Goal: Task Accomplishment & Management: Complete application form

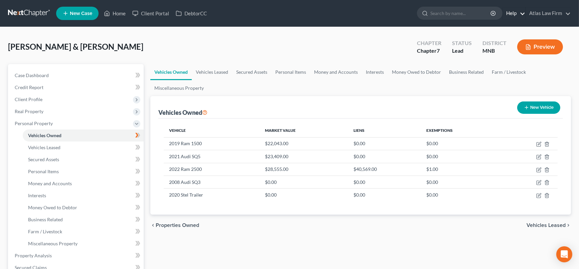
click at [525, 16] on link "Help" at bounding box center [513, 13] width 22 height 12
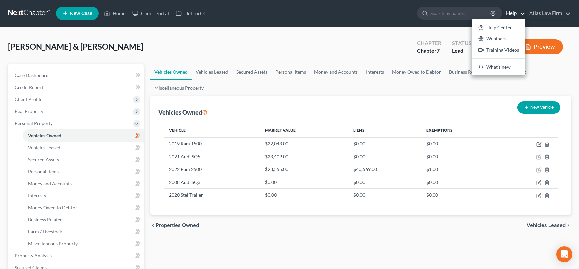
click at [563, 80] on ul "Vehicles Owned Vehicles Leased Secured Assets Personal Items Money and Accounts…" at bounding box center [360, 80] width 420 height 32
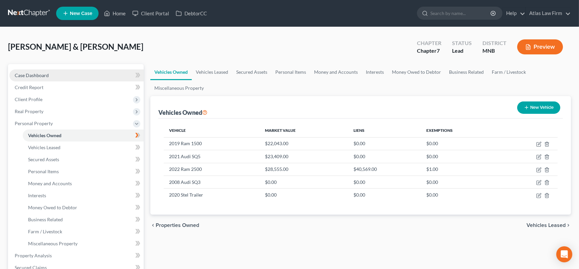
click at [50, 75] on link "Case Dashboard" at bounding box center [76, 75] width 134 height 12
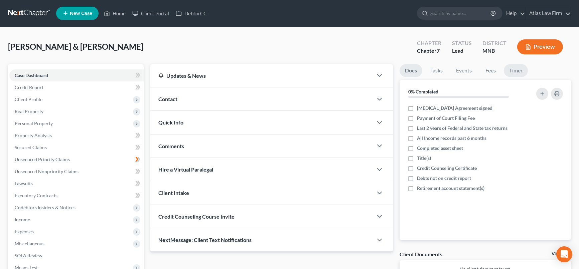
click at [522, 66] on link "Timer" at bounding box center [515, 70] width 24 height 13
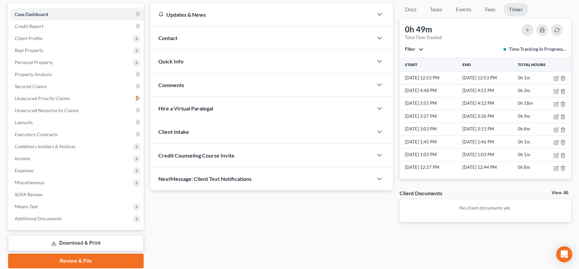
scroll to position [74, 0]
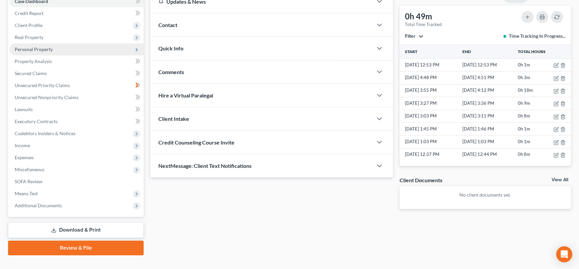
click at [48, 49] on span "Personal Property" at bounding box center [34, 49] width 38 height 6
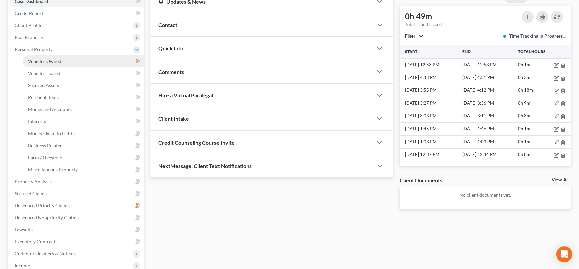
click at [50, 60] on span "Vehicles Owned" at bounding box center [44, 61] width 33 height 6
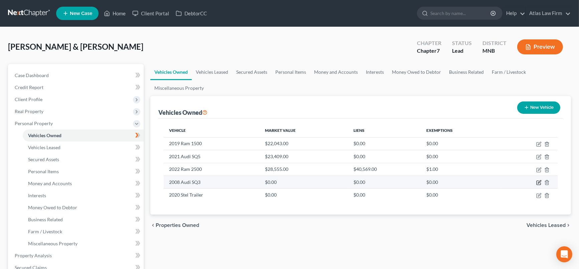
click at [539, 181] on icon "button" at bounding box center [539, 181] width 3 height 3
select select "0"
select select "18"
select select "2"
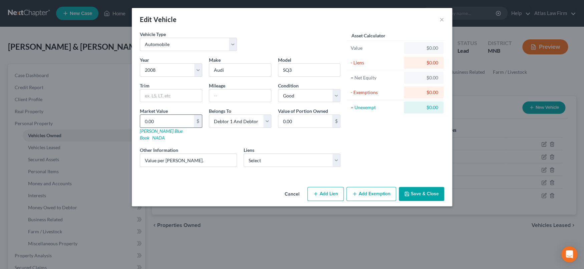
click at [176, 122] on input "0.00" at bounding box center [167, 121] width 54 height 13
type input "7"
type input "7.00"
type input "75"
type input "75.00"
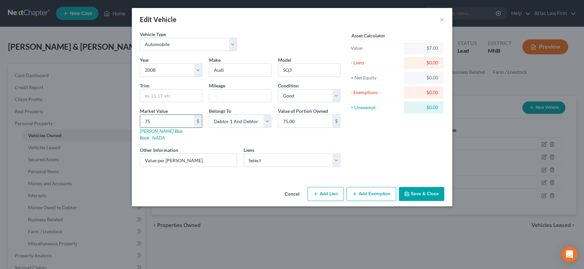
type input "759"
type input "759.00"
type input "7597"
type input "7,597.00"
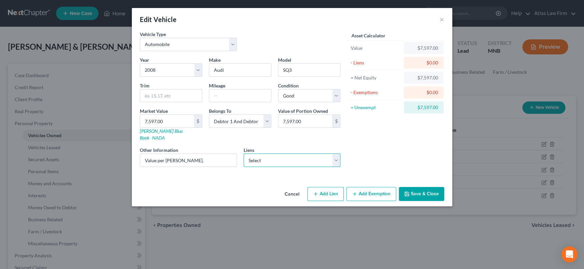
click at [335, 154] on select "Select Ally Fincl - $44,252.00 Stellantis Financial S - $15,736.00 Magnifi Fina…" at bounding box center [292, 160] width 97 height 13
click at [435, 187] on button "Save & Close" at bounding box center [421, 194] width 45 height 14
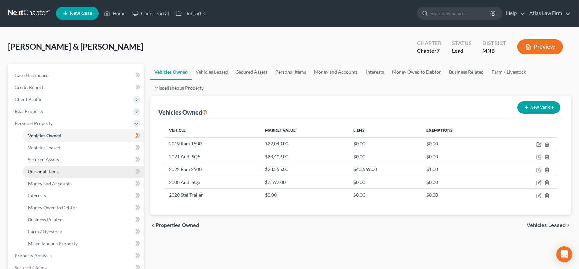
click at [71, 174] on link "Personal Items" at bounding box center [83, 172] width 121 height 12
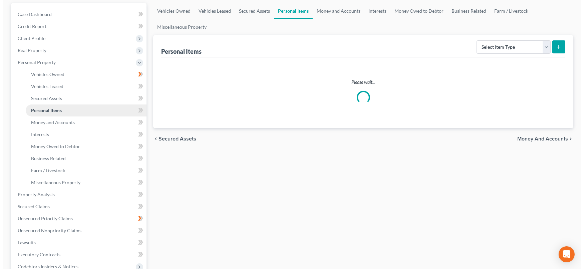
scroll to position [74, 0]
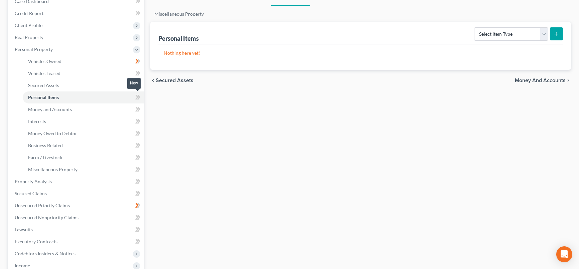
click at [137, 96] on icon at bounding box center [136, 97] width 3 height 5
click at [546, 31] on select "Select Item Type Clothing Collectibles Of Value Electronics Firearms Household …" at bounding box center [511, 33] width 74 height 13
select select "household_goods"
click at [475, 27] on select "Select Item Type Clothing Collectibles Of Value Electronics Firearms Household …" at bounding box center [511, 33] width 74 height 13
click at [554, 31] on icon "submit" at bounding box center [555, 33] width 5 height 5
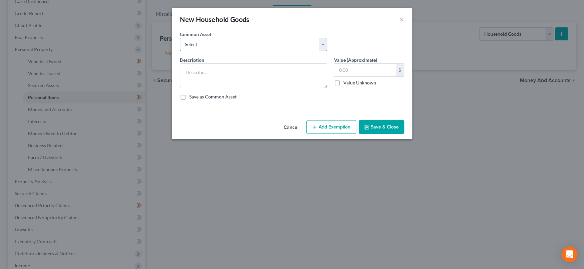
click at [228, 46] on select "Select Furniture Tools Lawnmower Snowblower Appliances" at bounding box center [253, 44] width 147 height 13
select select "0"
click at [180, 38] on select "Select Furniture Tools Lawnmower Snowblower Appliances" at bounding box center [253, 44] width 147 height 13
type textarea "Furniture"
click at [366, 71] on input "text" at bounding box center [365, 70] width 62 height 13
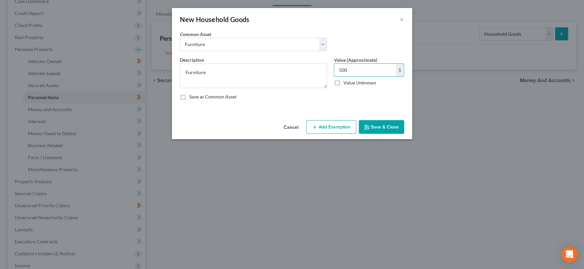
type input "500"
click at [334, 128] on button "Add Exemption" at bounding box center [332, 127] width 50 height 14
select select "2"
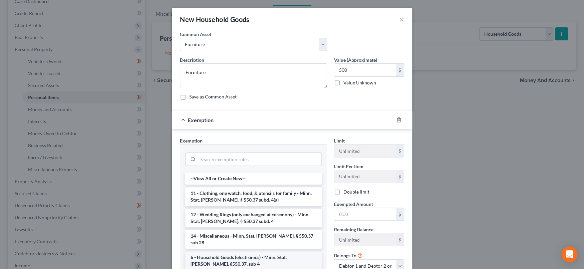
click at [287, 251] on li "6 - Household Goods (electronics) - Minn. Stat. [PERSON_NAME]. §550.37, sub 4" at bounding box center [253, 260] width 137 height 19
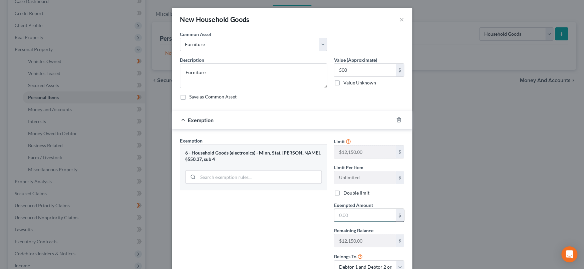
click at [359, 217] on input "text" at bounding box center [365, 215] width 62 height 13
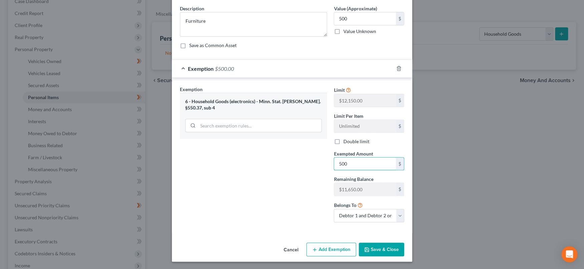
type input "500"
click at [255, 202] on div "Exemption Set must be selected for CA. Exemption * 6 - Household Goods (electro…" at bounding box center [254, 157] width 154 height 142
click at [378, 244] on button "Save & Close" at bounding box center [381, 250] width 45 height 14
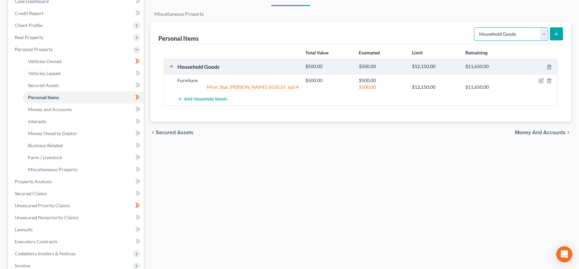
click at [544, 35] on select "Select Item Type Clothing Collectibles Of Value Electronics Firearms Household …" at bounding box center [511, 33] width 74 height 13
click at [214, 100] on span "Add Household Goods" at bounding box center [205, 99] width 43 height 5
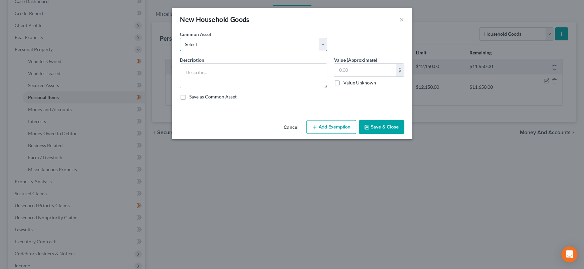
click at [241, 44] on select "Select Furniture Tools Lawnmower Snowblower Appliances" at bounding box center [253, 44] width 147 height 13
select select "4"
click at [180, 38] on select "Select Furniture Tools Lawnmower Snowblower Appliances" at bounding box center [253, 44] width 147 height 13
type textarea "Appliances"
click at [367, 69] on input "text" at bounding box center [365, 70] width 62 height 13
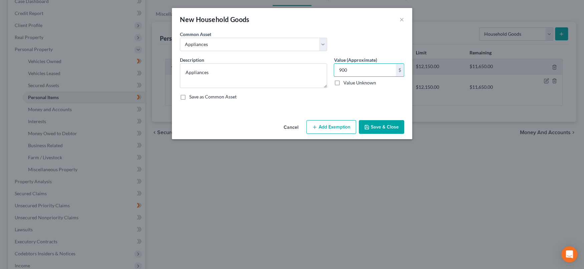
type input "900"
click at [342, 127] on button "Add Exemption" at bounding box center [332, 127] width 50 height 14
select select "2"
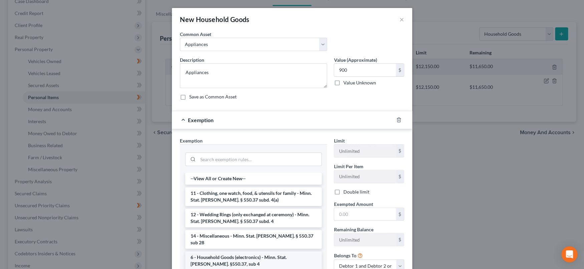
click at [286, 251] on li "6 - Household Goods (electronics) - Minn. Stat. [PERSON_NAME]. §550.37, sub 4" at bounding box center [253, 260] width 137 height 19
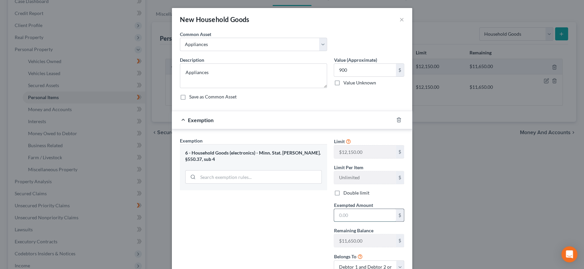
click at [363, 215] on input "text" at bounding box center [365, 215] width 62 height 13
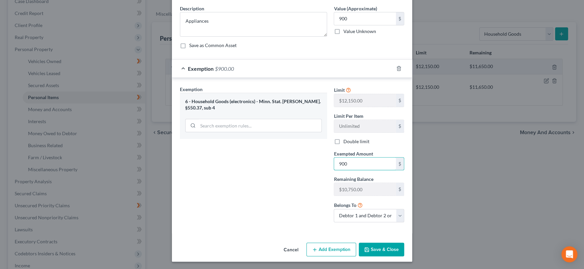
type input "900"
click at [370, 246] on button "Save & Close" at bounding box center [381, 250] width 45 height 14
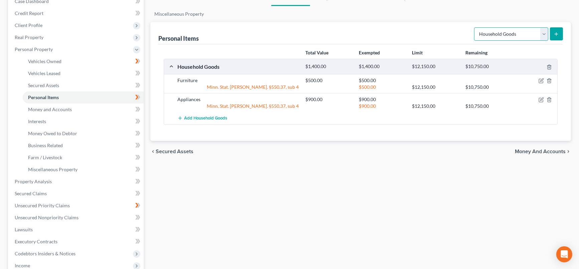
click at [542, 33] on select "Select Item Type Clothing Collectibles Of Value Electronics Firearms Household …" at bounding box center [511, 33] width 74 height 13
click at [220, 119] on span "Add Household Goods" at bounding box center [205, 118] width 43 height 5
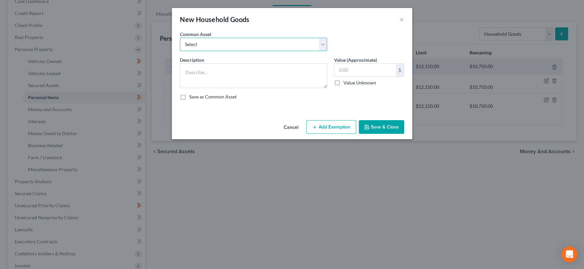
click at [327, 41] on select "Select Furniture Tools Lawnmower Snowblower Appliances" at bounding box center [253, 44] width 147 height 13
select select "1"
click at [180, 38] on select "Select Furniture Tools Lawnmower Snowblower Appliances" at bounding box center [253, 44] width 147 height 13
click at [372, 69] on input "text" at bounding box center [365, 70] width 62 height 13
click at [252, 72] on textarea "Tools" at bounding box center [253, 75] width 147 height 25
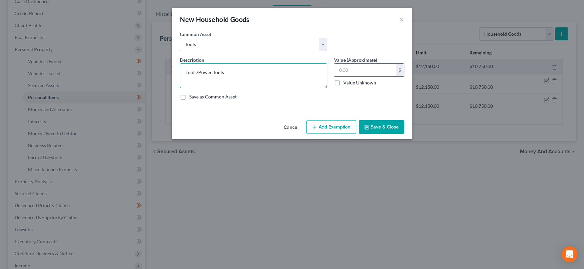
type textarea "Tools/Power Tools"
click at [351, 71] on input "text" at bounding box center [365, 70] width 62 height 13
type input "500"
click at [342, 125] on button "Add Exemption" at bounding box center [332, 127] width 50 height 14
select select "2"
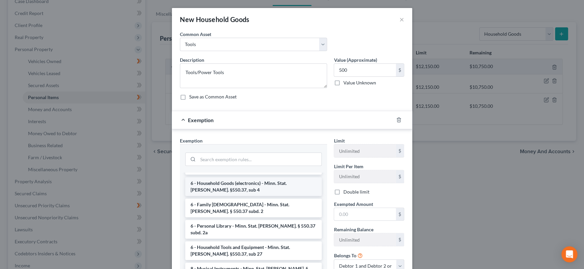
scroll to position [0, 0]
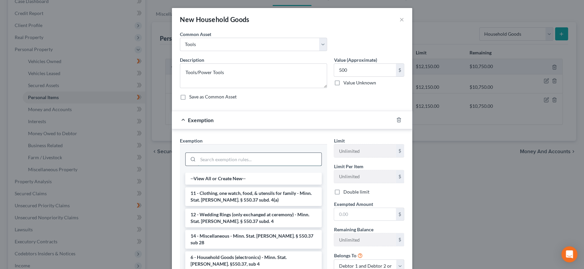
click at [248, 162] on input "search" at bounding box center [260, 159] width 124 height 13
type input "y"
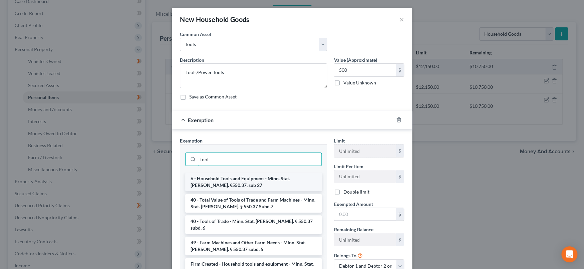
type input "tool"
click at [253, 182] on li "6 - Household Tools and Equipment - Minn. Stat. [PERSON_NAME]. §550.37, sub 27" at bounding box center [253, 182] width 137 height 19
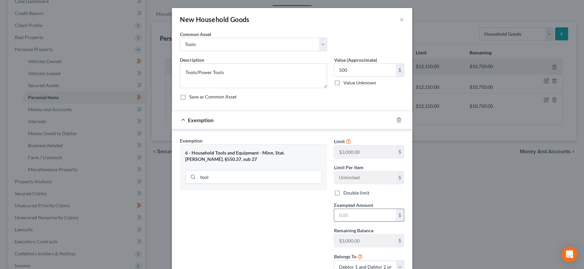
click at [347, 215] on input "text" at bounding box center [365, 215] width 62 height 13
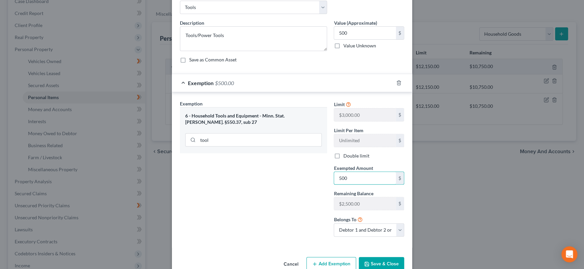
scroll to position [51, 0]
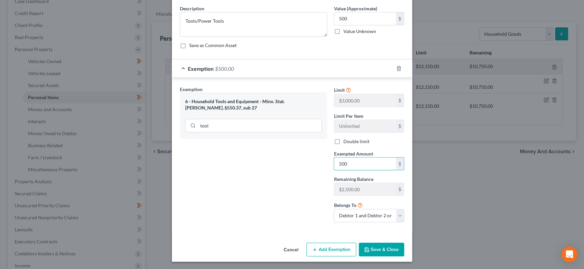
type input "500"
click at [287, 217] on div "Exemption Set must be selected for CA. Exemption * 6 - Household Tools and Equi…" at bounding box center [254, 157] width 154 height 142
click at [370, 248] on button "Save & Close" at bounding box center [381, 250] width 45 height 14
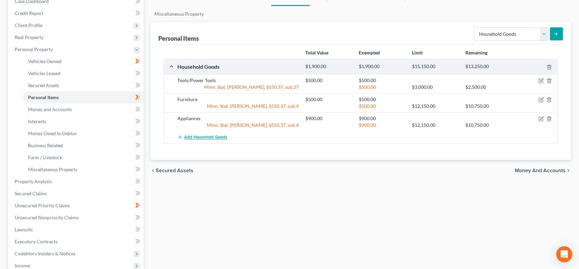
click at [211, 135] on span "Add Household Goods" at bounding box center [205, 137] width 43 height 5
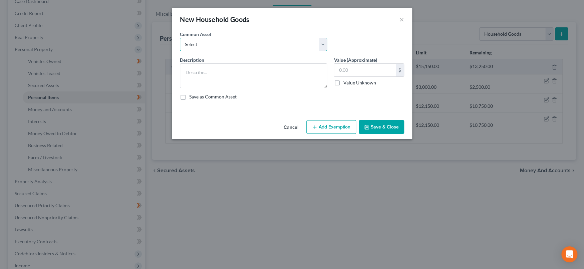
click at [275, 46] on select "Select Furniture Tools Lawnmower Snowblower Appliances" at bounding box center [253, 44] width 147 height 13
select select "2"
click at [180, 38] on select "Select Furniture Tools Lawnmower Snowblower Appliances" at bounding box center [253, 44] width 147 height 13
type textarea "Lawnmower"
click at [344, 69] on input "text" at bounding box center [365, 70] width 62 height 13
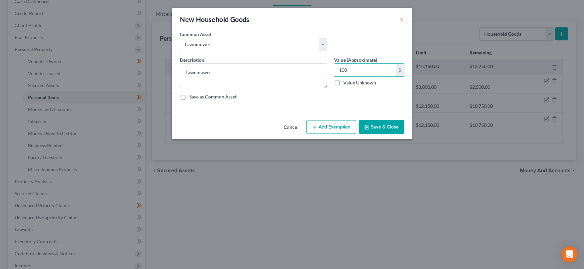
type input "100"
click at [343, 125] on button "Add Exemption" at bounding box center [332, 127] width 50 height 14
select select "2"
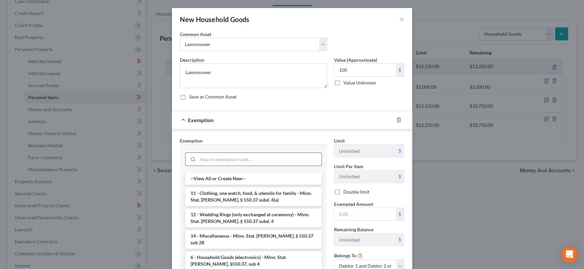
click at [292, 155] on input "search" at bounding box center [260, 159] width 124 height 13
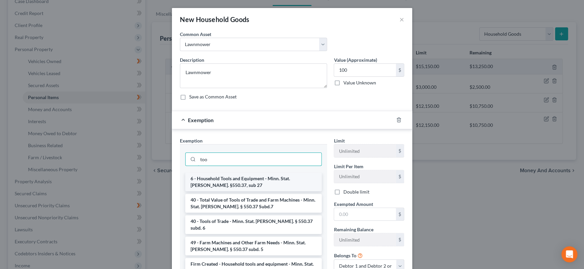
type input "too"
click at [281, 181] on li "6 - Household Tools and Equipment - Minn. Stat. [PERSON_NAME]. §550.37, sub 27" at bounding box center [253, 182] width 137 height 19
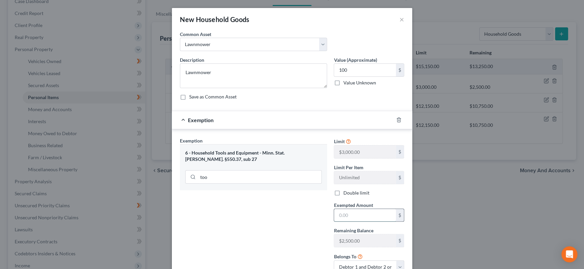
click at [351, 216] on input "text" at bounding box center [365, 215] width 62 height 13
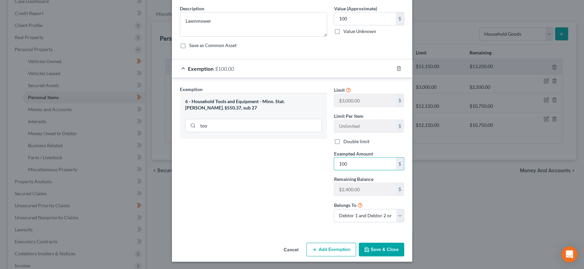
type input "100"
click at [279, 217] on div "Exemption Set must be selected for CA. Exemption * 6 - Household Tools and Equi…" at bounding box center [254, 157] width 154 height 142
click at [375, 248] on button "Save & Close" at bounding box center [381, 250] width 45 height 14
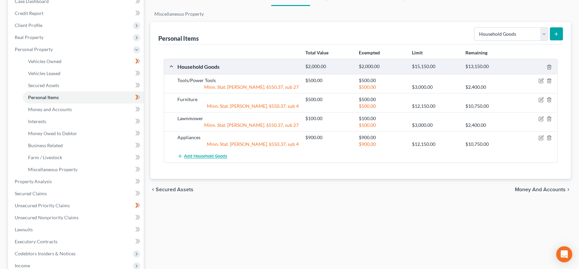
click at [212, 156] on span "Add Household Goods" at bounding box center [205, 156] width 43 height 5
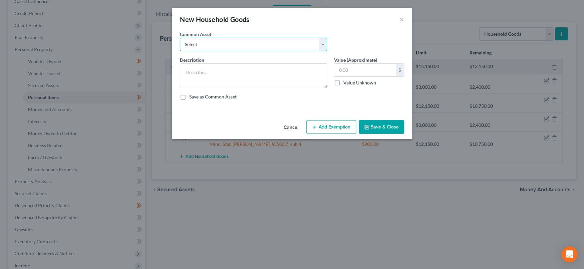
click at [253, 47] on select "Select Furniture Tools Lawnmower Snowblower Appliances" at bounding box center [253, 44] width 147 height 13
select select "3"
click at [180, 38] on select "Select Furniture Tools Lawnmower Snowblower Appliances" at bounding box center [253, 44] width 147 height 13
type textarea "Snowblower"
click at [352, 75] on input "text" at bounding box center [365, 70] width 62 height 13
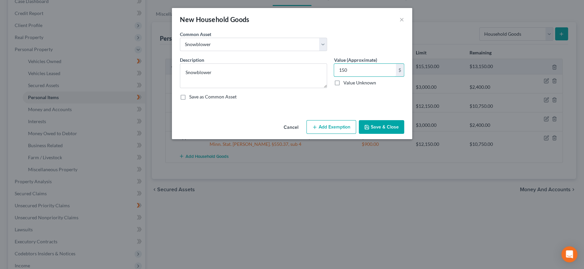
type input "150"
click at [345, 123] on button "Add Exemption" at bounding box center [332, 127] width 50 height 14
select select "2"
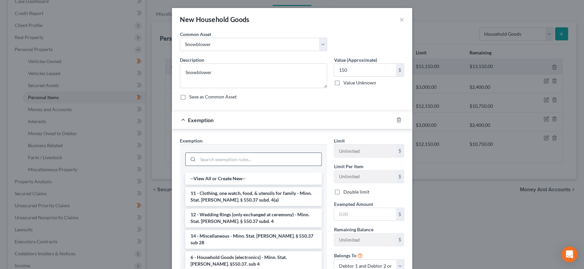
click at [274, 158] on input "search" at bounding box center [260, 159] width 124 height 13
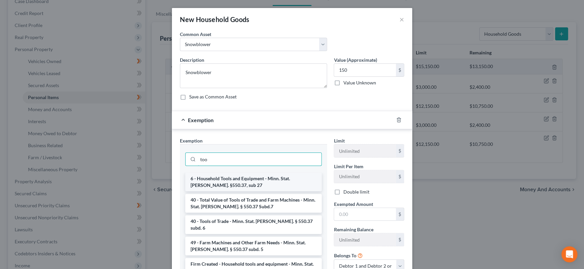
type input "too"
click at [245, 179] on li "6 - Household Tools and Equipment - Minn. Stat. [PERSON_NAME]. §550.37, sub 27" at bounding box center [253, 182] width 137 height 19
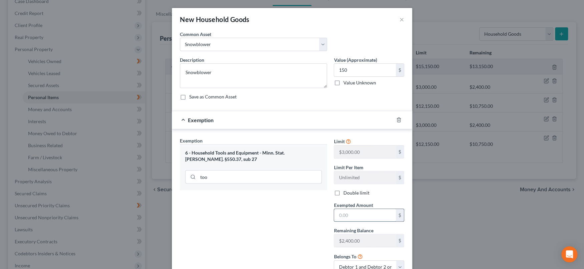
click at [388, 214] on input "text" at bounding box center [365, 215] width 62 height 13
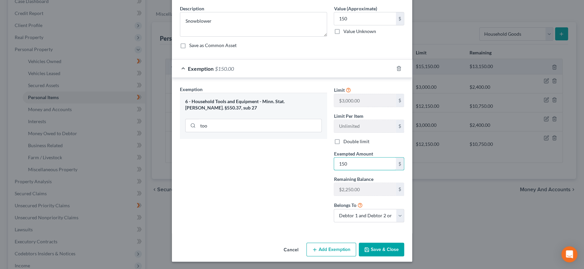
type input "150"
click at [276, 216] on div "Exemption Set must be selected for CA. Exemption * 6 - Household Tools and Equi…" at bounding box center [254, 157] width 154 height 142
click at [388, 244] on button "Save & Close" at bounding box center [381, 250] width 45 height 14
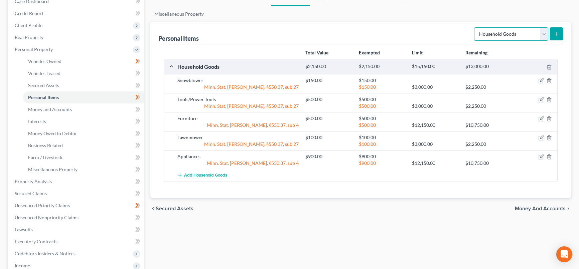
click at [545, 35] on select "Select Item Type Clothing Collectibles Of Value Electronics Firearms Household …" at bounding box center [511, 33] width 74 height 13
select select "electronics"
click at [475, 27] on select "Select Item Type Clothing Collectibles Of Value Electronics Firearms Household …" at bounding box center [511, 33] width 74 height 13
click at [557, 34] on line "submit" at bounding box center [556, 34] width 3 height 0
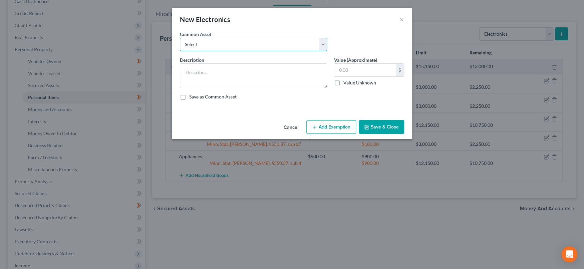
click at [246, 44] on select "Select DVD player Smartphone Television Video game console & games Computer Cam…" at bounding box center [253, 44] width 147 height 13
select select "2"
click at [180, 38] on select "Select DVD player Smartphone Television Video game console & games Computer Cam…" at bounding box center [253, 44] width 147 height 13
type textarea "Television"
click at [374, 73] on input "text" at bounding box center [365, 70] width 62 height 13
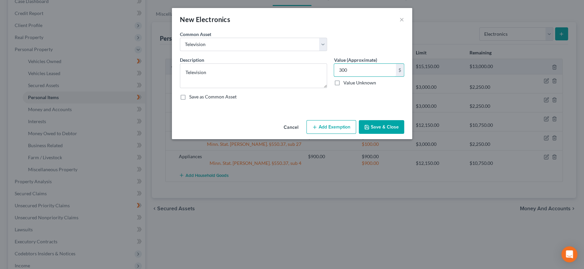
type input "300"
click at [340, 134] on button "Add Exemption" at bounding box center [332, 127] width 50 height 14
select select "2"
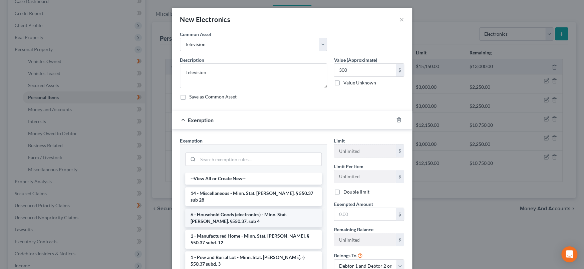
click at [272, 214] on li "6 - Household Goods (electronics) - Minn. Stat. [PERSON_NAME]. §550.37, sub 4" at bounding box center [253, 218] width 137 height 19
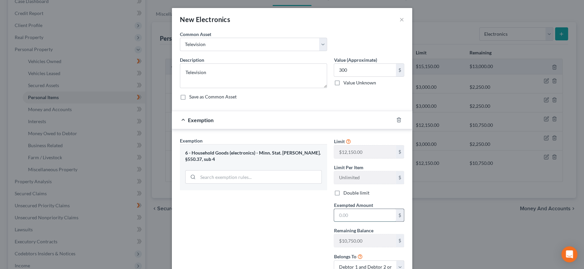
click at [346, 216] on input "text" at bounding box center [365, 215] width 62 height 13
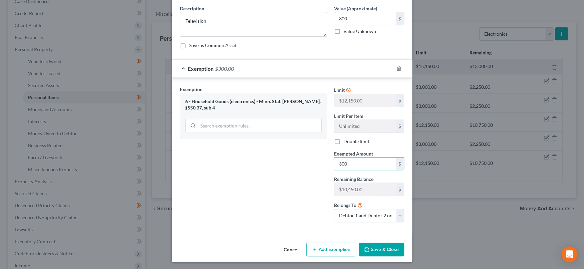
type input "300"
drag, startPoint x: 314, startPoint y: 221, endPoint x: 350, endPoint y: 246, distance: 43.8
click at [314, 221] on div "Exemption Set must be selected for CA. Exemption * 6 - Household Goods (electro…" at bounding box center [254, 157] width 154 height 142
click at [371, 245] on button "Save & Close" at bounding box center [381, 250] width 45 height 14
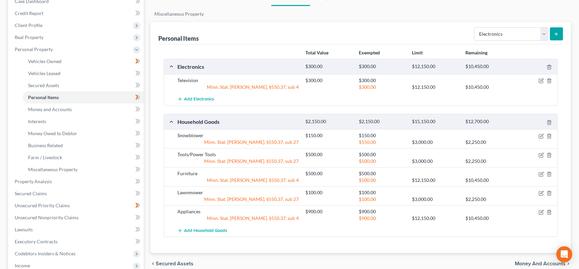
click at [557, 34] on line "submit" at bounding box center [556, 34] width 3 height 0
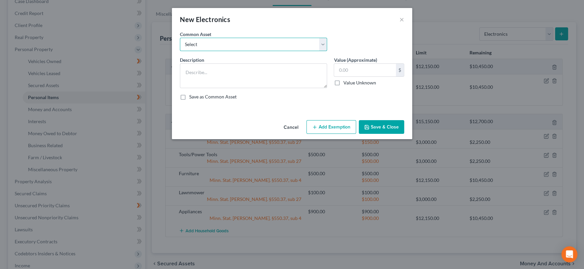
click at [323, 40] on select "Select DVD player Smartphone Television Video game console & games Computer Cam…" at bounding box center [253, 44] width 147 height 13
select select "1"
click at [180, 38] on select "Select DVD player Smartphone Television Video game console & games Computer Cam…" at bounding box center [253, 44] width 147 height 13
type textarea "Smartphone"
click at [346, 69] on input "text" at bounding box center [365, 70] width 62 height 13
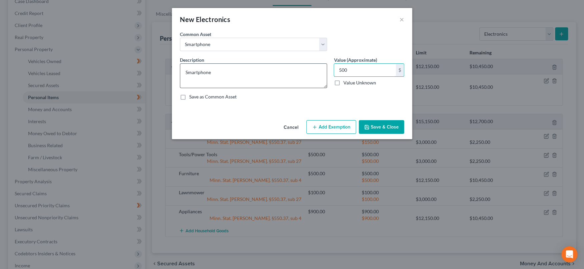
type input "500"
click at [246, 72] on textarea "Smartphone" at bounding box center [253, 75] width 147 height 25
type textarea "Smartphonesx 4"
click at [327, 127] on button "Add Exemption" at bounding box center [332, 127] width 50 height 14
select select "2"
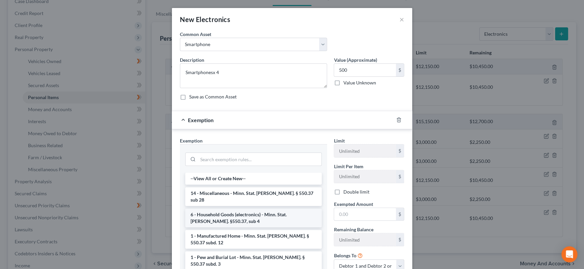
click at [280, 210] on li "6 - Household Goods (electronics) - Minn. Stat. [PERSON_NAME]. §550.37, sub 4" at bounding box center [253, 218] width 137 height 19
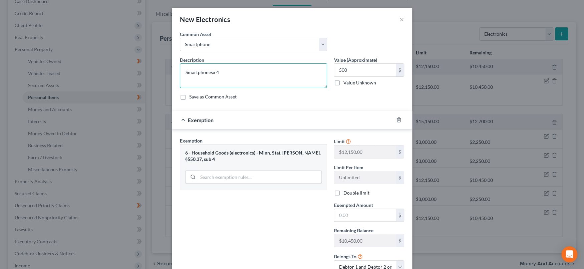
click at [204, 73] on textarea "Smartphonesx 4" at bounding box center [253, 75] width 147 height 25
click at [210, 71] on textarea "Smartphonesx 4" at bounding box center [253, 75] width 147 height 25
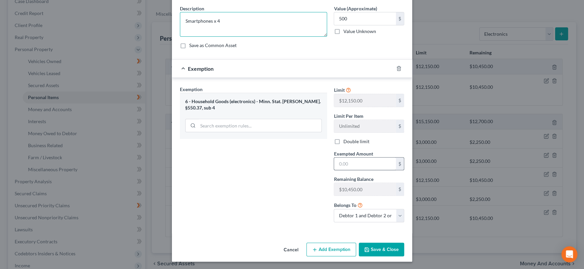
type textarea "Smartphones x 4"
click at [370, 167] on input "text" at bounding box center [365, 164] width 62 height 13
type input "500"
click at [290, 192] on div "Exemption Set must be selected for CA. Exemption * 6 - Household Goods (electro…" at bounding box center [254, 157] width 154 height 142
click at [389, 249] on button "Save & Close" at bounding box center [381, 250] width 45 height 14
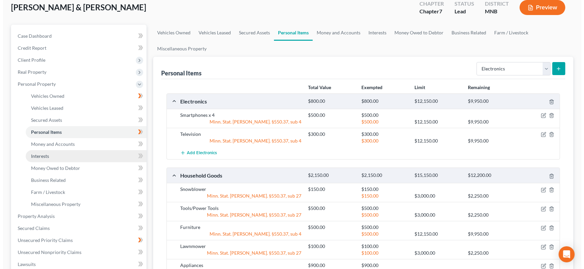
scroll to position [0, 0]
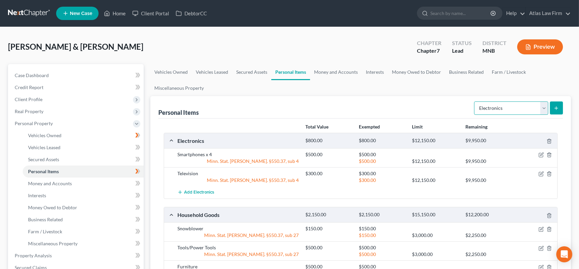
click at [544, 108] on select "Select Item Type Clothing Collectibles Of Value Electronics Firearms Household …" at bounding box center [511, 108] width 74 height 13
select select "clothing"
click at [475, 102] on select "Select Item Type Clothing Collectibles Of Value Electronics Firearms Household …" at bounding box center [511, 108] width 74 height 13
click at [558, 108] on line "submit" at bounding box center [556, 108] width 3 height 0
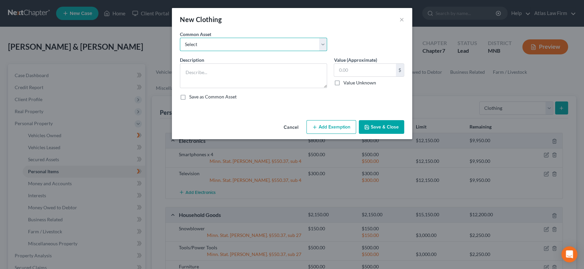
click at [324, 43] on select "Select Clothing" at bounding box center [253, 44] width 147 height 13
select select "0"
click at [180, 38] on select "Select Clothing" at bounding box center [253, 44] width 147 height 13
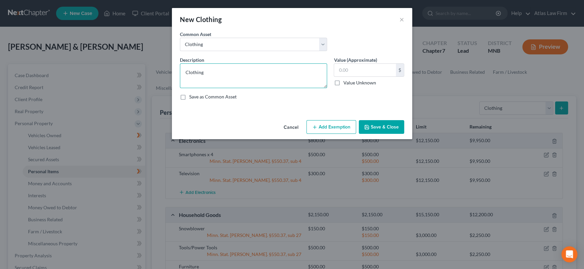
click at [306, 68] on textarea "Clothing" at bounding box center [253, 75] width 147 height 25
type textarea "Clothing and Shoes"
click at [367, 69] on input "text" at bounding box center [365, 70] width 62 height 13
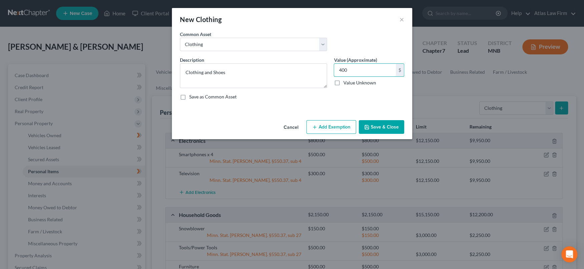
type input "400"
click at [339, 127] on button "Add Exemption" at bounding box center [332, 127] width 50 height 14
select select "2"
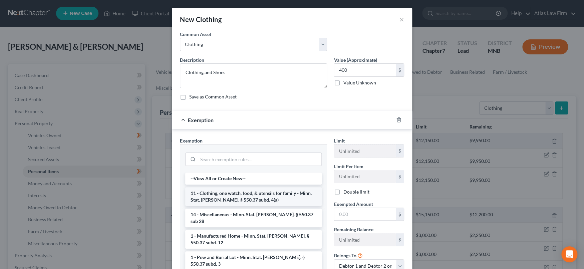
click at [251, 195] on li "11 - Clothing, one watch, food, & utensils for family - Minn. Stat. [PERSON_NAM…" at bounding box center [253, 196] width 137 height 19
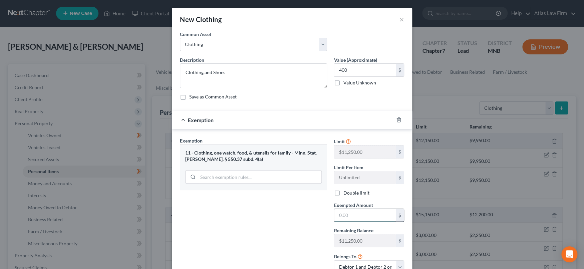
click at [339, 216] on input "text" at bounding box center [365, 215] width 62 height 13
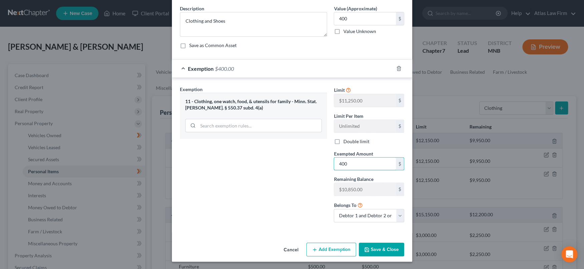
type input "400"
click at [279, 216] on div "Exemption Set must be selected for CA. Exemption * 11 - Clothing, one watch, fo…" at bounding box center [254, 157] width 154 height 142
click at [378, 246] on button "Save & Close" at bounding box center [381, 250] width 45 height 14
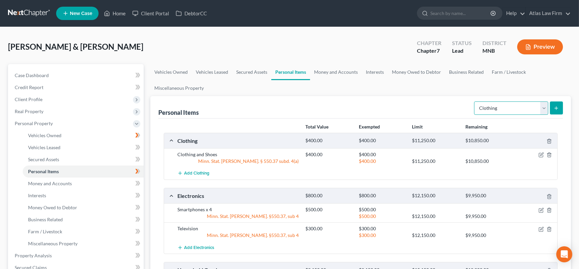
click at [545, 109] on select "Select Item Type Clothing Collectibles Of Value Electronics Firearms Household …" at bounding box center [511, 108] width 74 height 13
select select "jewelry"
click at [475, 102] on select "Select Item Type Clothing Collectibles Of Value Electronics Firearms Household …" at bounding box center [511, 108] width 74 height 13
click at [552, 106] on button "submit" at bounding box center [556, 108] width 13 height 13
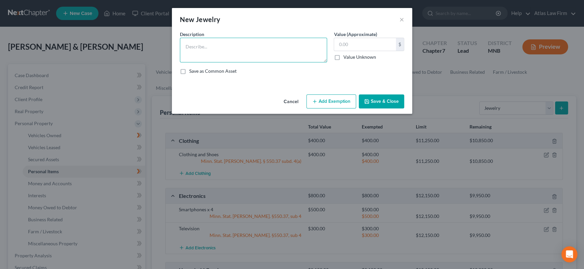
click at [196, 46] on textarea at bounding box center [253, 50] width 147 height 25
type textarea "Wedding Ring #1"
click at [358, 48] on input "text" at bounding box center [365, 44] width 62 height 13
type input "800"
click at [330, 100] on button "Add Exemption" at bounding box center [332, 101] width 50 height 14
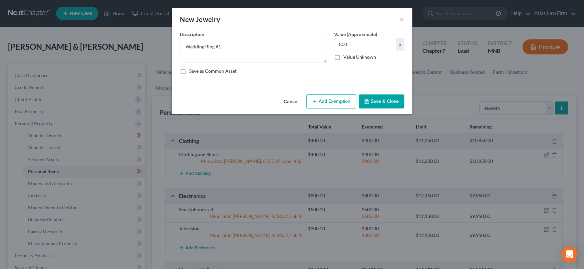
select select "2"
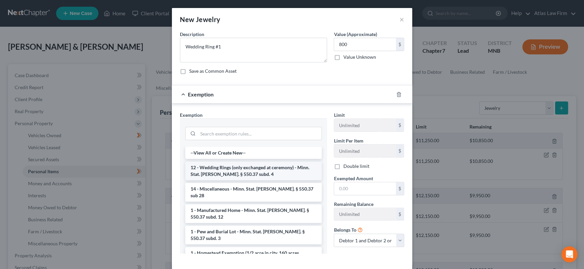
click at [274, 173] on li "12 - Wedding Rings (only exchanged at ceremony) - Minn. Stat. [PERSON_NAME]. § …" at bounding box center [253, 171] width 137 height 19
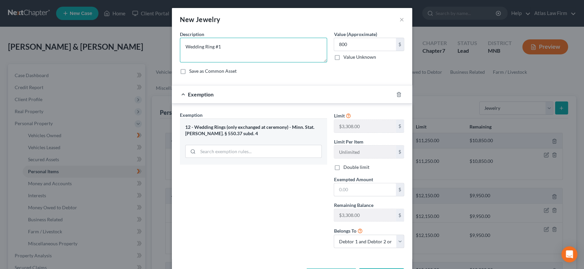
click at [253, 45] on textarea "Wedding Ring #1" at bounding box center [253, 50] width 147 height 25
type textarea "Wedding Rings x 2"
click at [361, 49] on input "800" at bounding box center [365, 44] width 62 height 13
type input "1,300"
click at [354, 195] on input "text" at bounding box center [365, 189] width 62 height 13
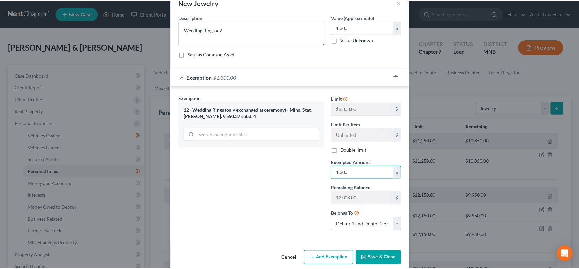
scroll to position [26, 0]
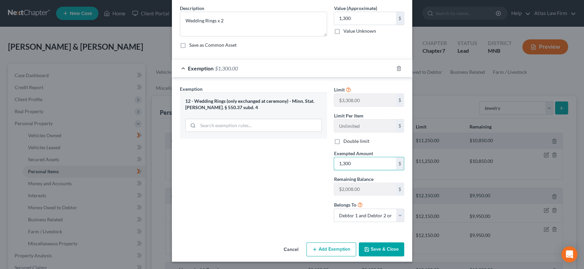
type input "1,300"
click at [387, 250] on button "Save & Close" at bounding box center [381, 249] width 45 height 14
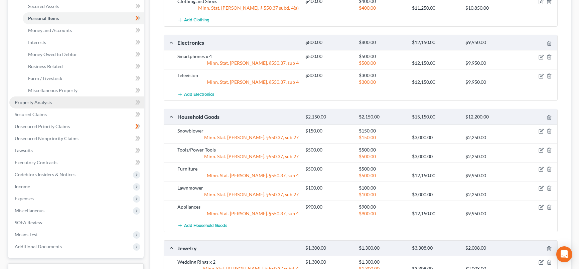
scroll to position [85, 0]
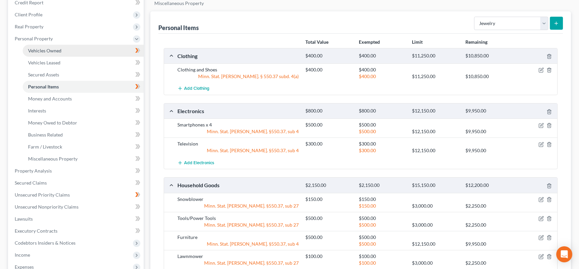
click at [71, 49] on link "Vehicles Owned" at bounding box center [83, 51] width 121 height 12
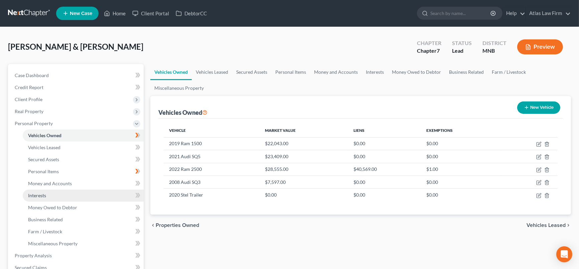
click at [68, 192] on link "Interests" at bounding box center [83, 196] width 121 height 12
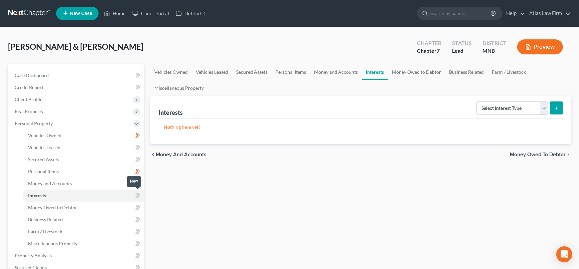
click at [139, 195] on icon at bounding box center [138, 195] width 3 height 5
click at [545, 107] on select "Select Interest Type 401K Annuity Bond Education IRA Government Bond Government…" at bounding box center [512, 108] width 72 height 13
select select "incorporated_business"
click at [477, 102] on select "Select Interest Type 401K Annuity Bond Education IRA Government Bond Government…" at bounding box center [512, 108] width 72 height 13
click at [552, 107] on button "submit" at bounding box center [556, 108] width 13 height 13
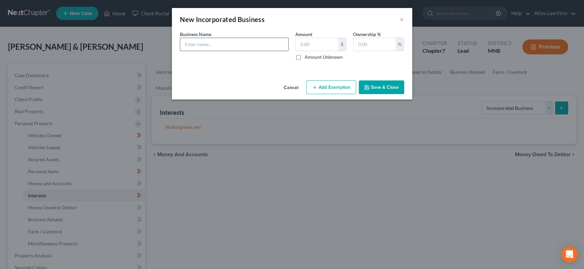
click at [238, 46] on input "text" at bounding box center [234, 44] width 108 height 13
click at [223, 46] on input "100% interest in Tick Tock Locksmith, LLC" at bounding box center [234, 44] width 108 height 13
drag, startPoint x: 219, startPoint y: 44, endPoint x: 260, endPoint y: 40, distance: 41.2
click at [260, 40] on input "100% interest in Tick Tock Locksmith, LLC" at bounding box center [234, 44] width 108 height 13
type input "100% interest in Central Fence, LLC"
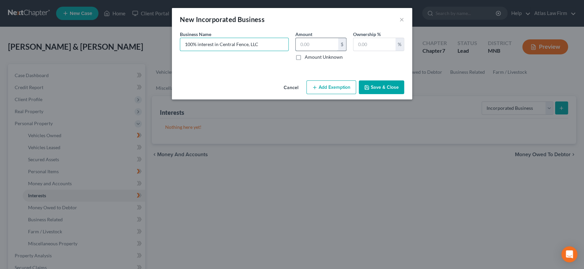
click at [330, 48] on input "text" at bounding box center [317, 44] width 42 height 13
type input "1.00"
click at [380, 88] on button "Save & Close" at bounding box center [381, 87] width 45 height 14
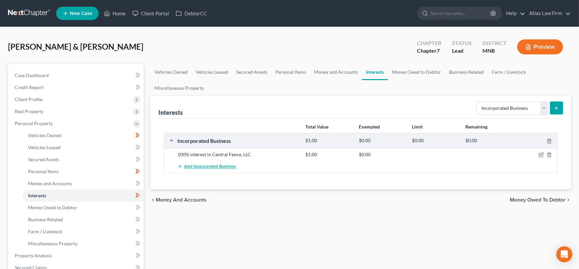
click at [229, 169] on button "Add Incorporated Business" at bounding box center [206, 167] width 58 height 12
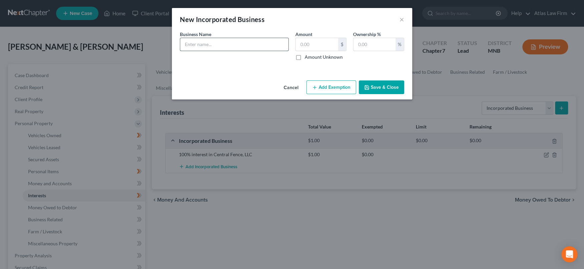
click at [223, 45] on input "text" at bounding box center [234, 44] width 108 height 13
type input "ASSETS:"
click at [311, 46] on input "text" at bounding box center [317, 44] width 42 height 13
type input "500"
click at [237, 44] on input "ASSETS:" at bounding box center [234, 44] width 108 height 13
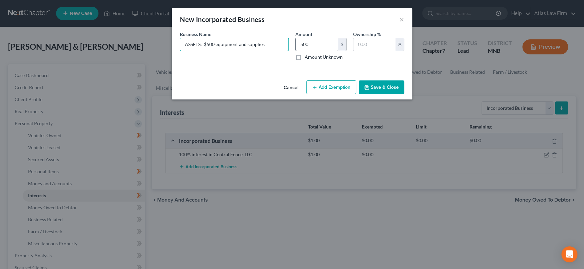
type input "ASSETS: $500 equipment and supplies"
click at [392, 86] on button "Save & Close" at bounding box center [381, 87] width 45 height 14
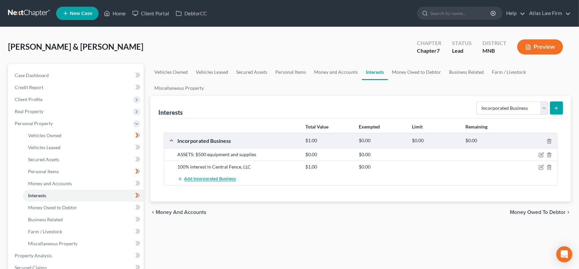
click at [209, 179] on span "Add Incorporated Business" at bounding box center [210, 179] width 52 height 5
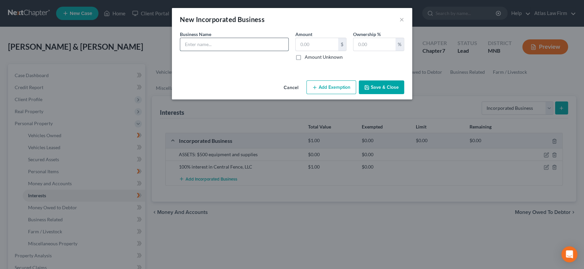
click at [216, 40] on input "text" at bounding box center [234, 44] width 108 height 13
type input "DEBTS:"
click at [324, 40] on input "text" at bounding box center [317, 44] width 42 height 13
click at [391, 90] on button "Save & Close" at bounding box center [381, 87] width 45 height 14
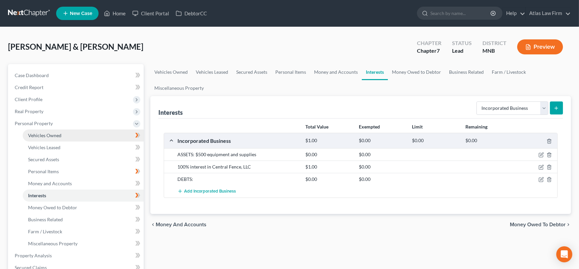
click at [56, 135] on span "Vehicles Owned" at bounding box center [44, 136] width 33 height 6
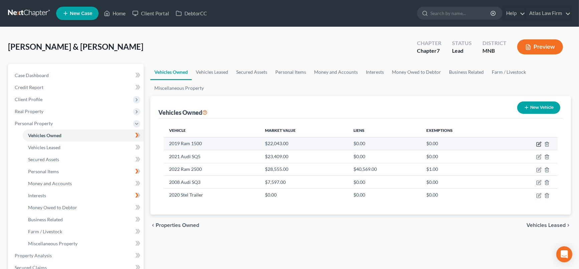
click at [538, 143] on icon "button" at bounding box center [538, 144] width 5 height 5
select select "1"
select select "7"
select select "2"
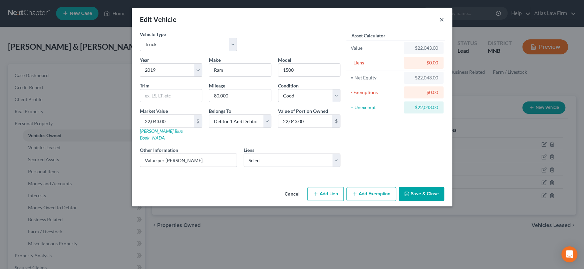
click at [442, 19] on button "×" at bounding box center [442, 19] width 5 height 8
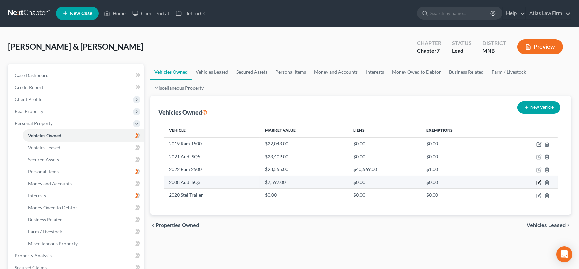
click at [537, 181] on icon "button" at bounding box center [538, 183] width 4 height 4
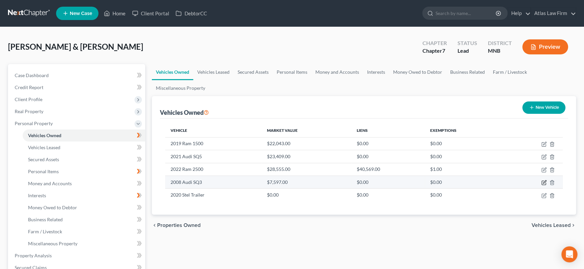
select select "0"
select select "18"
select select "2"
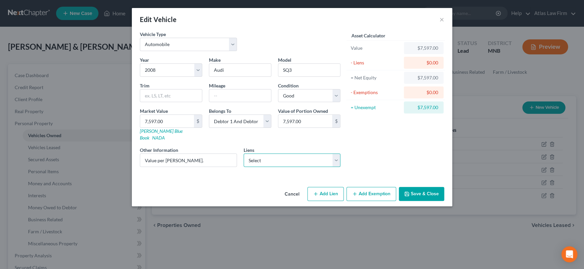
click at [337, 154] on select "Select Ally Fincl - $44,252.00 Stellantis Financial S - $15,736.00 Magnifi Fina…" at bounding box center [292, 160] width 97 height 13
click at [440, 21] on button "×" at bounding box center [442, 19] width 5 height 8
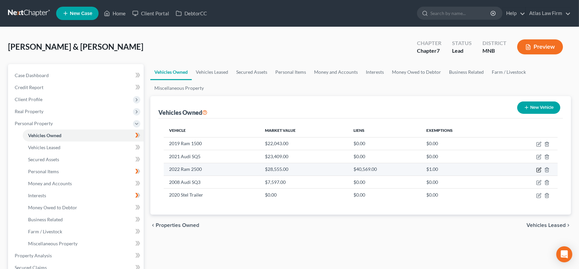
click at [537, 169] on icon "button" at bounding box center [538, 169] width 5 height 5
select select "1"
select select "4"
select select "2"
select select "1"
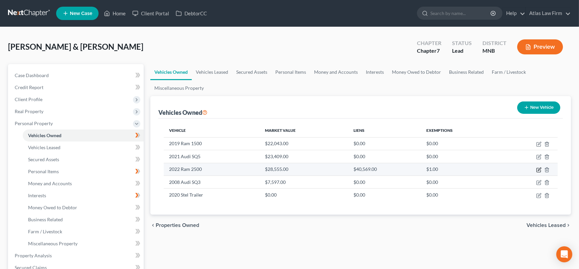
select select "30"
select select "2"
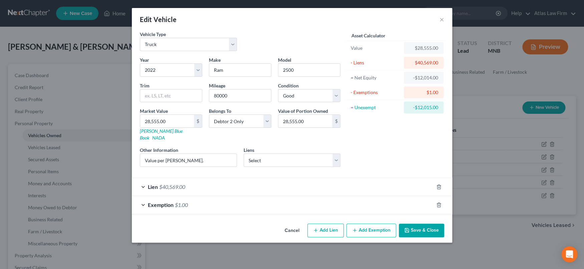
click at [225, 181] on div "Lien $40,569.00" at bounding box center [283, 187] width 302 height 18
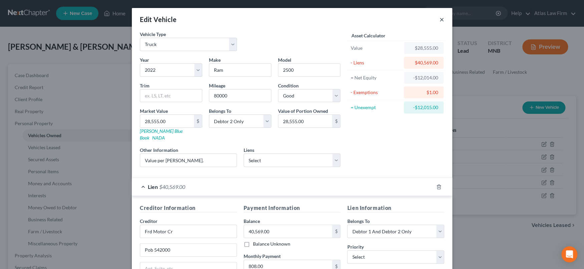
click at [440, 19] on button "×" at bounding box center [442, 19] width 5 height 8
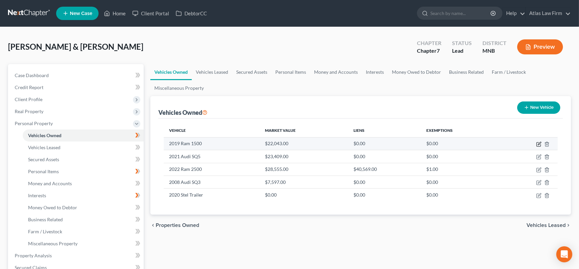
click at [540, 144] on icon "button" at bounding box center [538, 144] width 5 height 5
select select "1"
select select "7"
select select "2"
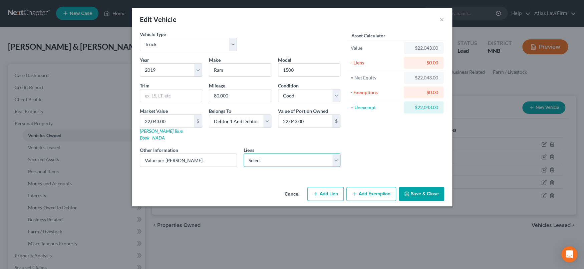
click at [339, 154] on select "Select Ally Fincl - $44,252.00 Stellantis Financial S - $15,736.00 Magnifi Fina…" at bounding box center [292, 160] width 97 height 13
select select "2"
click at [244, 154] on select "Select Ally Fincl - $44,252.00 Stellantis Financial S - $15,736.00 Magnifi Fina…" at bounding box center [292, 160] width 97 height 13
select select
select select "24"
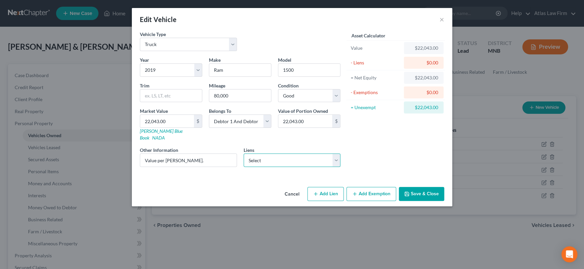
select select "2"
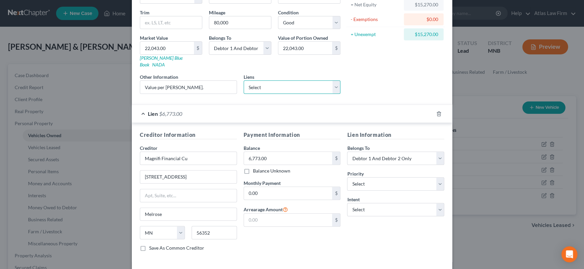
scroll to position [95, 0]
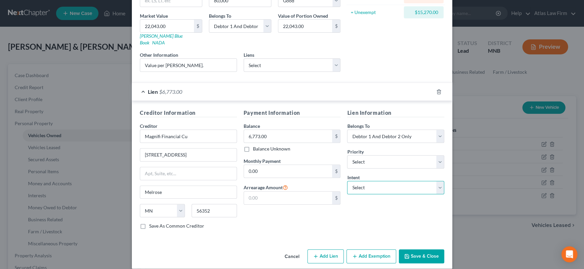
click at [438, 181] on select "Select Surrender Redeem Reaffirm Avoid Other" at bounding box center [395, 187] width 97 height 13
select select "2"
click at [347, 181] on select "Select Surrender Redeem Reaffirm Avoid Other" at bounding box center [395, 187] width 97 height 13
click at [431, 249] on button "Save & Close" at bounding box center [421, 256] width 45 height 14
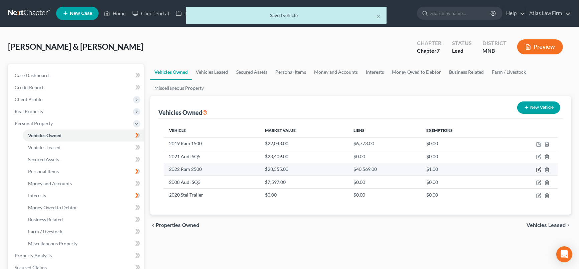
click at [537, 169] on icon "button" at bounding box center [538, 169] width 5 height 5
select select "1"
select select "4"
select select "2"
select select "1"
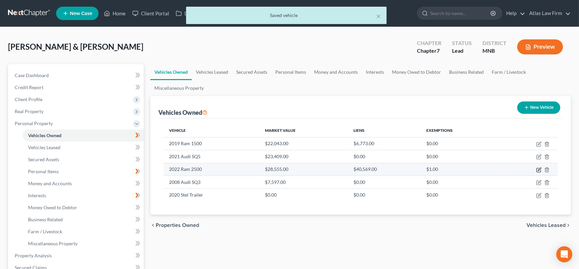
select select "30"
select select "2"
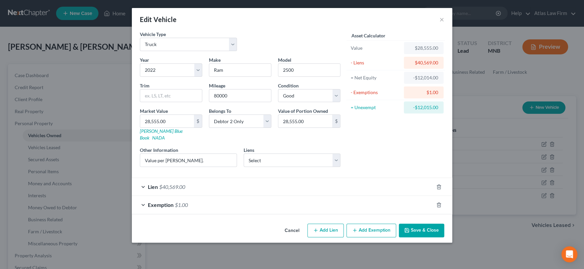
click at [276, 178] on div "Lien $40,569.00" at bounding box center [283, 187] width 302 height 18
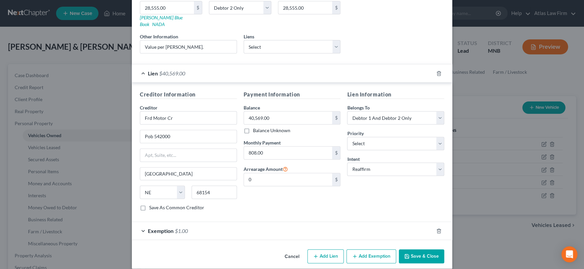
scroll to position [0, 0]
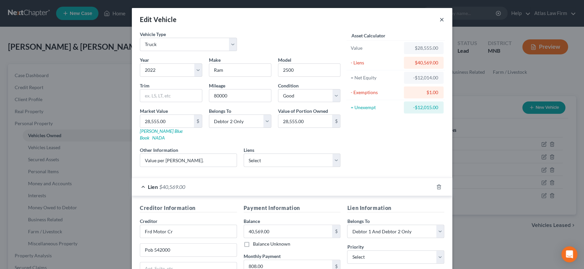
click at [440, 19] on button "×" at bounding box center [442, 19] width 5 height 8
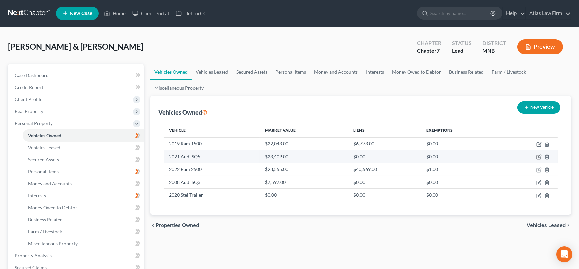
click at [537, 156] on icon "button" at bounding box center [538, 156] width 5 height 5
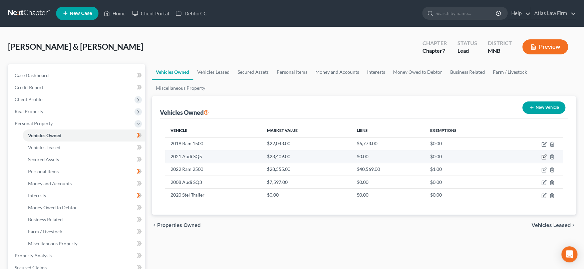
select select "0"
select select "5"
select select "2"
select select "0"
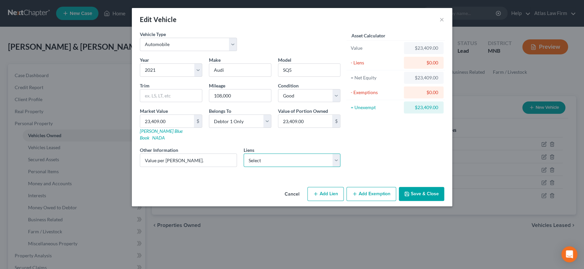
click at [339, 154] on select "Select Ally Fincl - $44,252.00 Stellantis Financial S - $15,736.00 Sheffield - …" at bounding box center [292, 160] width 97 height 13
click at [441, 20] on button "×" at bounding box center [442, 19] width 5 height 8
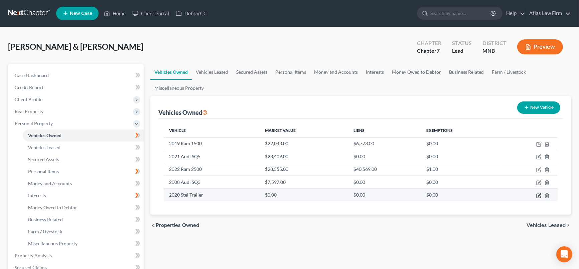
click at [537, 193] on icon "button" at bounding box center [538, 195] width 5 height 5
select select "2"
select select "6"
select select "2"
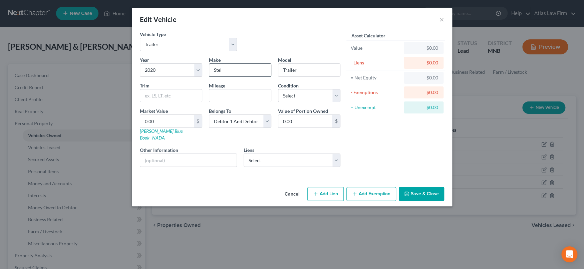
click at [227, 70] on input "Stel" at bounding box center [240, 70] width 62 height 13
type input "Steel"
click at [334, 154] on select "Select Ally Fincl - $44,252.00 Stellantis Financial S - $15,736.00 Sheffield - …" at bounding box center [292, 160] width 97 height 13
drag, startPoint x: 334, startPoint y: 153, endPoint x: 351, endPoint y: 158, distance: 17.3
click at [334, 154] on select "Select Ally Fincl - $44,252.00 Stellantis Financial S - $15,736.00 Sheffield - …" at bounding box center [292, 160] width 97 height 13
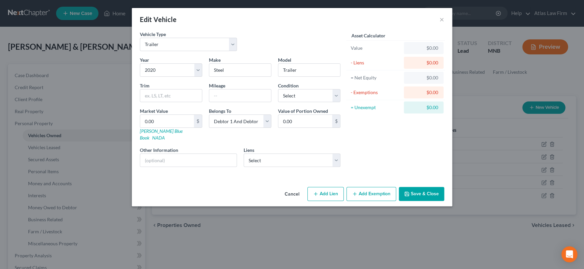
click at [429, 187] on button "Save & Close" at bounding box center [421, 194] width 45 height 14
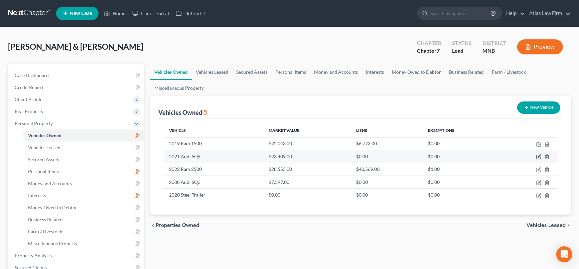
click at [539, 155] on icon "button" at bounding box center [539, 156] width 3 height 3
select select "0"
select select "5"
select select "2"
select select "0"
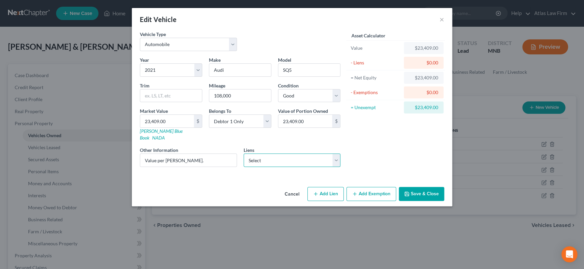
click at [337, 156] on select "Select Ally Fincl - $44,252.00 Stellantis Financial S - $15,736.00 Sheffield - …" at bounding box center [292, 160] width 97 height 13
select select "0"
click at [244, 154] on select "Select Ally Fincl - $44,252.00 Stellantis Financial S - $15,736.00 Sheffield - …" at bounding box center [292, 160] width 97 height 13
select select
select select "24"
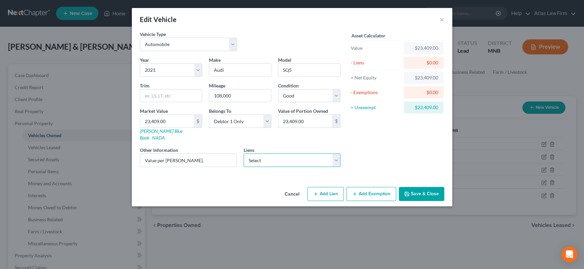
select select "2"
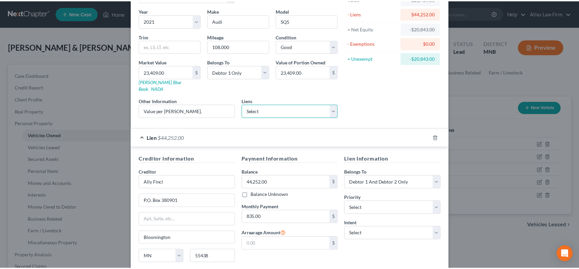
scroll to position [95, 0]
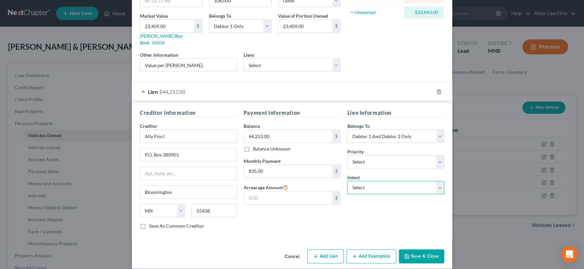
drag, startPoint x: 407, startPoint y: 179, endPoint x: 404, endPoint y: 185, distance: 6.7
click at [407, 181] on select "Select Surrender Redeem Reaffirm Avoid Other" at bounding box center [395, 187] width 97 height 13
select select "2"
click at [347, 181] on select "Select Surrender Redeem Reaffirm Avoid Other" at bounding box center [395, 187] width 97 height 13
click at [426, 249] on button "Save & Close" at bounding box center [421, 256] width 45 height 14
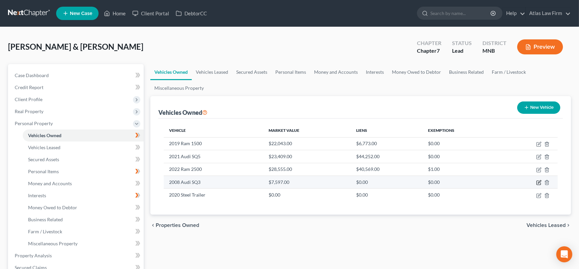
click at [539, 183] on icon "button" at bounding box center [538, 182] width 5 height 5
select select "0"
select select "18"
select select "2"
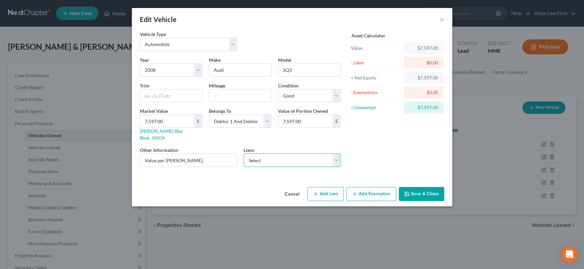
click at [338, 154] on select "Select Stellantis Financial S - $15,736.00 Sheffield - $1,845.00" at bounding box center [292, 160] width 97 height 13
drag, startPoint x: 442, startPoint y: 17, endPoint x: 451, endPoint y: 9, distance: 12.8
click at [442, 17] on button "×" at bounding box center [442, 19] width 5 height 8
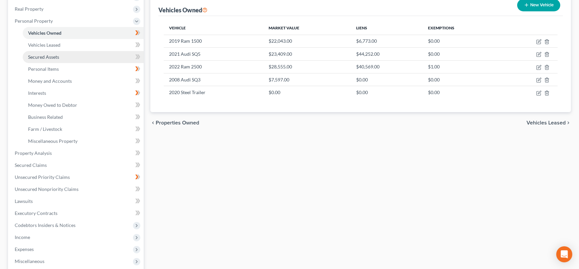
scroll to position [148, 0]
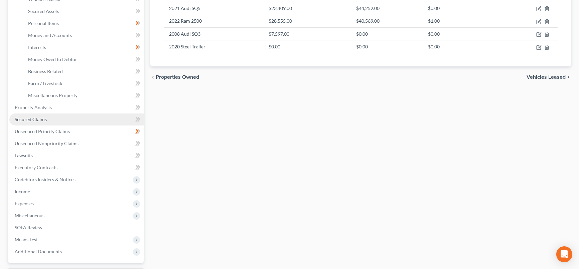
click at [45, 120] on span "Secured Claims" at bounding box center [31, 120] width 32 height 6
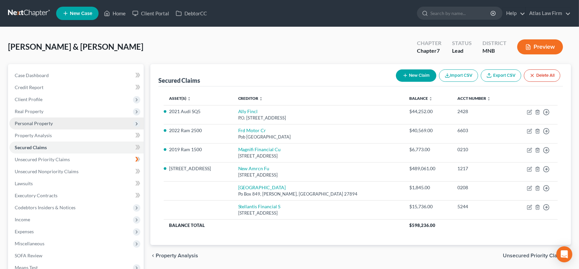
click at [61, 118] on span "Personal Property" at bounding box center [76, 124] width 134 height 12
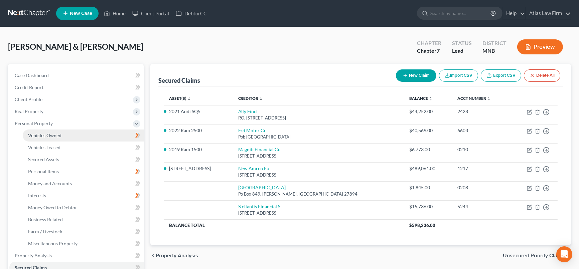
click at [69, 134] on link "Vehicles Owned" at bounding box center [83, 136] width 121 height 12
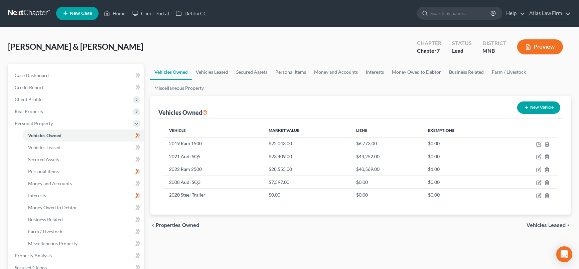
click at [538, 106] on button "New Vehicle" at bounding box center [538, 108] width 43 height 12
select select "0"
select select "2"
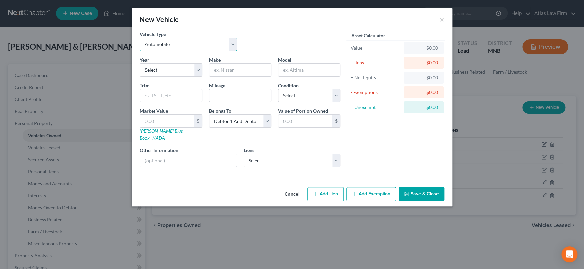
click at [232, 43] on select "Select Automobile Truck Trailer Watercraft Aircraft Motor Home Atv Other Vehicle" at bounding box center [188, 44] width 97 height 13
select select "7"
click at [140, 38] on select "Select Automobile Truck Trailer Watercraft Aircraft Motor Home Atv Other Vehicle" at bounding box center [188, 44] width 97 height 13
click at [197, 69] on select "Select 2026 2025 2024 2023 2022 2021 2020 2019 2018 2017 2016 2015 2014 2013 20…" at bounding box center [171, 69] width 62 height 13
select select "9"
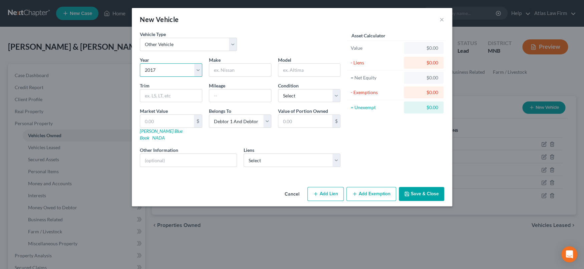
click at [140, 63] on select "Select 2026 2025 2024 2023 2022 2021 2020 2019 2018 2017 2016 2015 2014 2013 20…" at bounding box center [171, 69] width 62 height 13
click at [256, 75] on input "text" at bounding box center [240, 70] width 62 height 13
type input "Polaris"
click at [297, 71] on input "text" at bounding box center [309, 70] width 62 height 13
type input "Snowmobile"
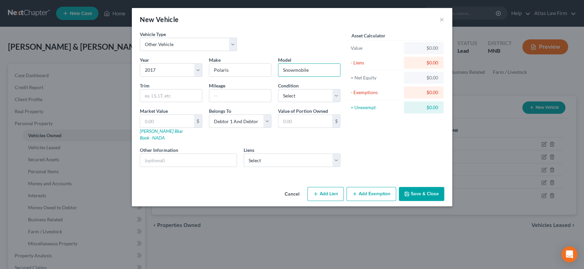
click at [424, 189] on button "Save & Close" at bounding box center [421, 194] width 45 height 14
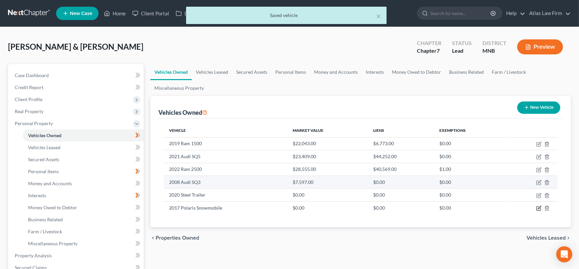
click at [539, 208] on icon "button" at bounding box center [538, 208] width 5 height 5
select select "7"
select select "9"
select select "2"
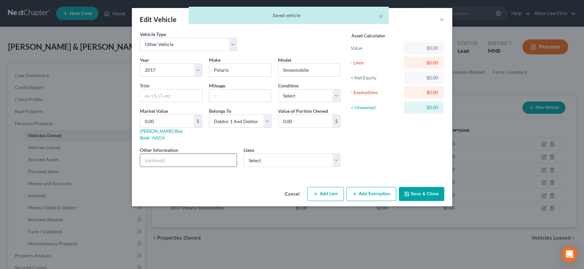
click at [223, 154] on input "text" at bounding box center [188, 160] width 96 height 13
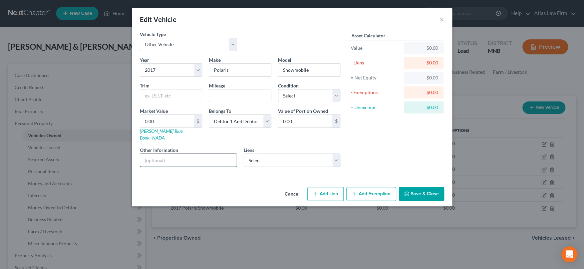
type input "Value per [PERSON_NAME]'s opinion."
click at [425, 187] on button "Save & Close" at bounding box center [421, 194] width 45 height 14
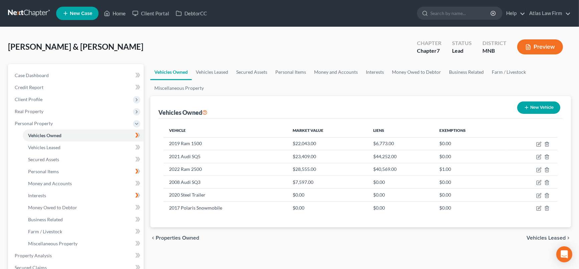
click at [546, 103] on button "New Vehicle" at bounding box center [538, 108] width 43 height 12
select select "0"
select select "2"
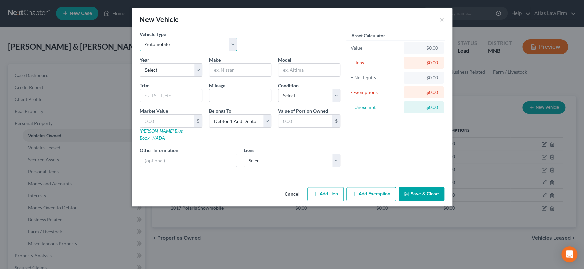
click at [185, 41] on select "Select Automobile Truck Trailer Watercraft Aircraft Motor Home Atv Other Vehicle" at bounding box center [188, 44] width 97 height 13
select select "7"
click at [140, 38] on select "Select Automobile Truck Trailer Watercraft Aircraft Motor Home Atv Other Vehicle" at bounding box center [188, 44] width 97 height 13
click at [201, 67] on select "Select 2026 2025 2024 2023 2022 2021 2020 2019 2018 2017 2016 2015 2014 2013 20…" at bounding box center [171, 69] width 62 height 13
select select "3"
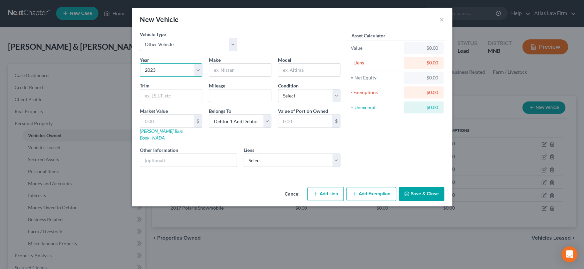
click at [140, 63] on select "Select 2026 2025 2024 2023 2022 2021 2020 2019 2018 2017 2016 2015 2014 2013 20…" at bounding box center [171, 69] width 62 height 13
click at [234, 66] on input "text" at bounding box center [240, 70] width 62 height 13
type input "Polaris"
click at [291, 68] on input "text" at bounding box center [309, 70] width 62 height 13
type input "Snowmobile"
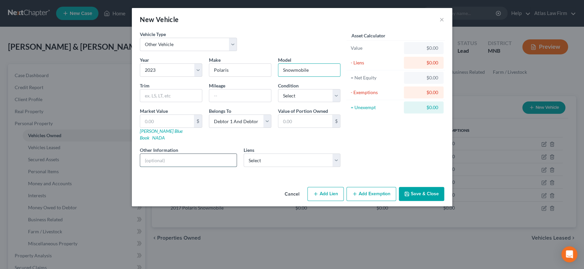
click at [191, 154] on input "text" at bounding box center [188, 160] width 96 height 13
type input "Value per [PERSON_NAME]'s opinion."
click at [424, 189] on button "Save & Close" at bounding box center [421, 194] width 45 height 14
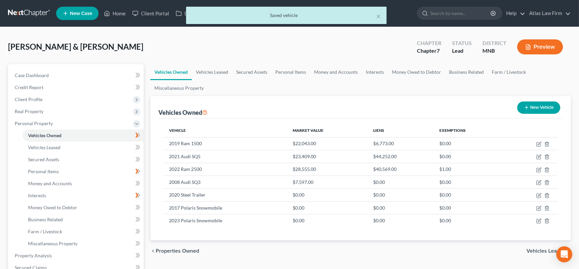
click at [541, 107] on button "New Vehicle" at bounding box center [538, 108] width 43 height 12
select select "0"
select select "2"
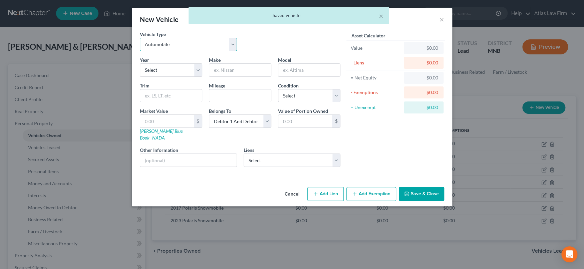
click at [196, 43] on select "Select Automobile Truck Trailer Watercraft Aircraft Motor Home Atv Other Vehicle" at bounding box center [188, 44] width 97 height 13
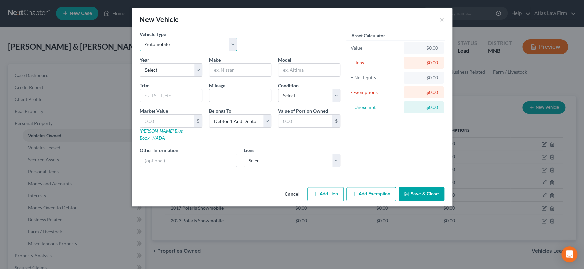
select select "7"
click at [140, 38] on select "Select Automobile Truck Trailer Watercraft Aircraft Motor Home Atv Other Vehicle" at bounding box center [188, 44] width 97 height 13
drag, startPoint x: 194, startPoint y: 67, endPoint x: 192, endPoint y: 74, distance: 7.2
click at [194, 67] on select "Select 2026 2025 2024 2023 2022 2021 2020 2019 2018 2017 2016 2015 2014 2013 20…" at bounding box center [171, 69] width 62 height 13
select select "7"
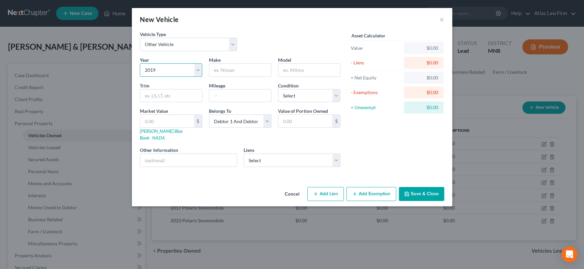
click at [140, 63] on select "Select 2026 2025 2024 2023 2022 2021 2020 2019 2018 2017 2016 2015 2014 2013 20…" at bounding box center [171, 69] width 62 height 13
click at [234, 71] on input "text" at bounding box center [240, 70] width 62 height 13
drag, startPoint x: 229, startPoint y: 71, endPoint x: 260, endPoint y: 73, distance: 31.8
click at [260, 73] on input "Z Force Side x Side" at bounding box center [240, 70] width 62 height 13
type input "Z Force"
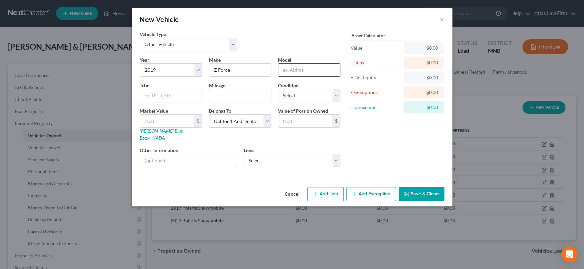
click at [329, 70] on input "text" at bounding box center [309, 70] width 62 height 13
paste input "Side x Side"
type input "Side x Side"
click at [218, 70] on input "Z Force" at bounding box center [240, 70] width 62 height 13
type input "ZForce"
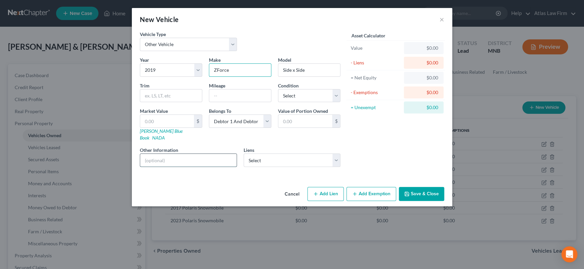
click at [218, 154] on input "text" at bounding box center [188, 160] width 96 height 13
type input "Value per [PERSON_NAME]."
click at [422, 189] on button "Save & Close" at bounding box center [421, 194] width 45 height 14
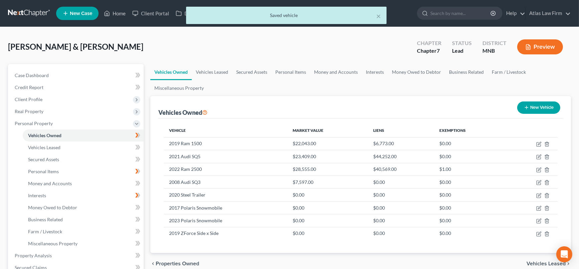
click at [538, 110] on button "New Vehicle" at bounding box center [538, 108] width 43 height 12
select select "0"
select select "2"
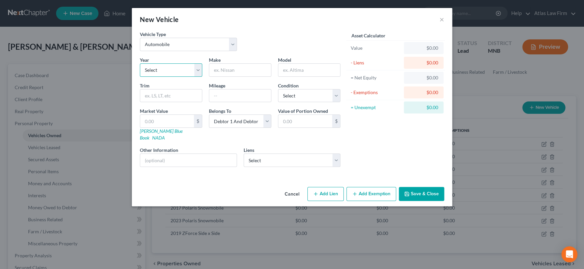
click at [199, 73] on select "Select 2026 2025 2024 2023 2022 2021 2020 2019 2018 2017 2016 2015 2014 2013 20…" at bounding box center [171, 69] width 62 height 13
select select "5"
click at [140, 63] on select "Select 2026 2025 2024 2023 2022 2021 2020 2019 2018 2017 2016 2015 2014 2013 20…" at bounding box center [171, 69] width 62 height 13
click at [235, 70] on input "text" at bounding box center [240, 70] width 62 height 13
type input "Polaris"
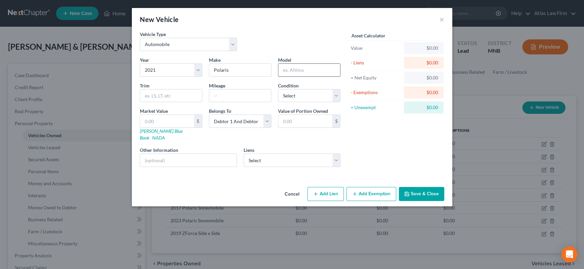
click at [312, 69] on input "text" at bounding box center [309, 70] width 62 height 13
type input "Snowmobile"
click at [223, 154] on input "text" at bounding box center [188, 160] width 96 height 13
type input "Value per [PERSON_NAME]'s opinion."
click at [419, 187] on button "Save & Close" at bounding box center [421, 194] width 45 height 14
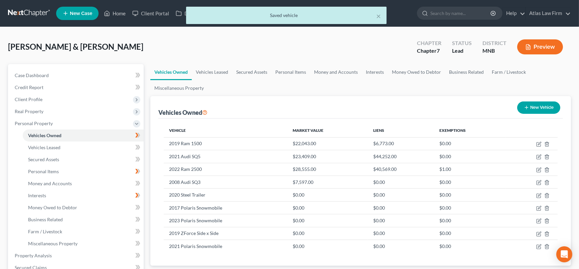
click at [549, 109] on button "New Vehicle" at bounding box center [538, 108] width 43 height 12
select select "0"
select select "2"
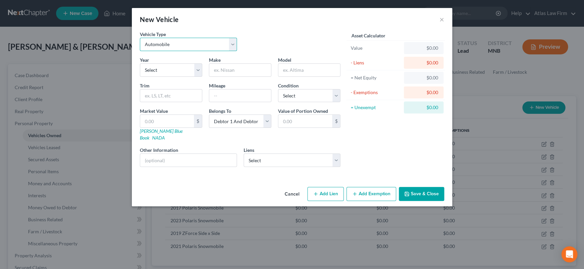
click at [231, 45] on select "Select Automobile Truck Trailer Watercraft Aircraft Motor Home Atv Other Vehicle" at bounding box center [188, 44] width 97 height 13
select select "7"
click at [140, 38] on select "Select Automobile Truck Trailer Watercraft Aircraft Motor Home Atv Other Vehicle" at bounding box center [188, 44] width 97 height 13
click at [201, 68] on select "Select 2026 2025 2024 2023 2022 2021 2020 2019 2018 2017 2016 2015 2014 2013 20…" at bounding box center [171, 69] width 62 height 13
click at [442, 19] on button "×" at bounding box center [442, 19] width 5 height 8
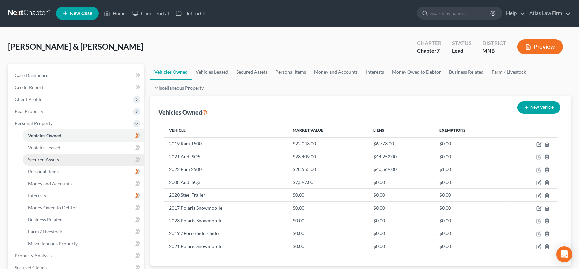
scroll to position [74, 0]
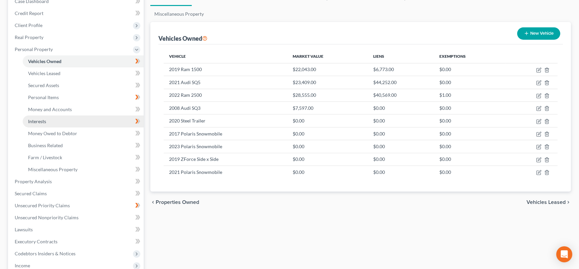
click at [72, 121] on link "Interests" at bounding box center [83, 122] width 121 height 12
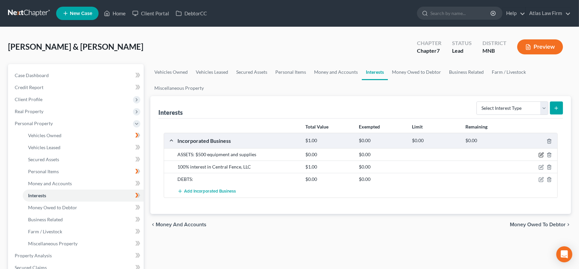
click at [541, 152] on icon "button" at bounding box center [540, 154] width 5 height 5
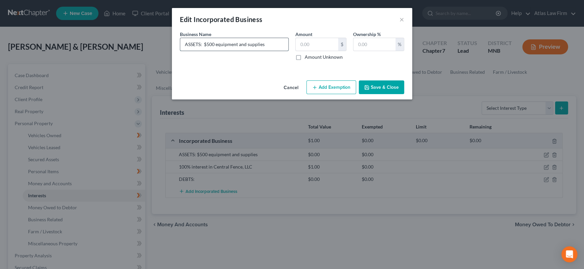
click at [279, 47] on input "ASSETS: $500 equipment and supplies" at bounding box center [234, 44] width 108 height 13
click at [203, 43] on input "ASSETS: $500 equipment and supplies" at bounding box center [234, 44] width 108 height 13
type input "ASSETS: Snowplow, $500 equipment and supplies"
click at [396, 88] on button "Save & Close" at bounding box center [381, 87] width 45 height 14
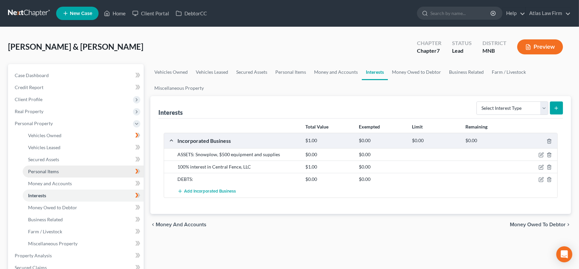
click at [40, 169] on span "Personal Items" at bounding box center [43, 172] width 31 height 6
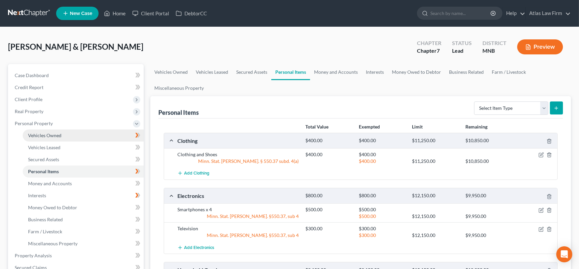
click at [80, 135] on link "Vehicles Owned" at bounding box center [83, 136] width 121 height 12
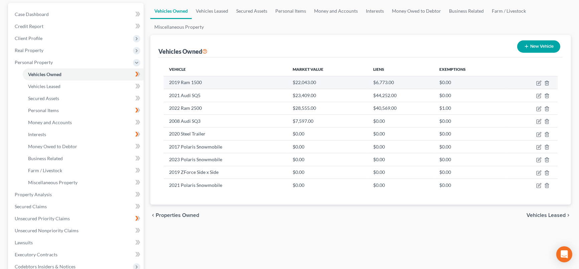
scroll to position [74, 0]
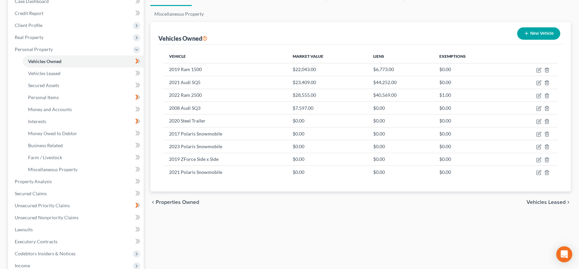
click at [548, 29] on button "New Vehicle" at bounding box center [538, 33] width 43 height 12
select select "0"
select select "2"
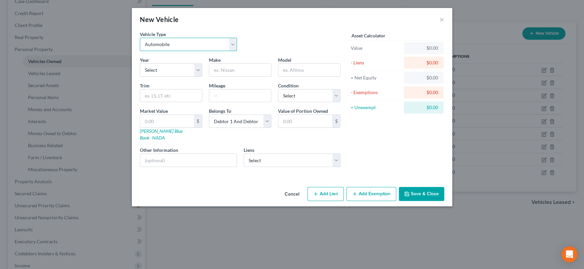
click at [236, 43] on select "Select Automobile Truck Trailer Watercraft Aircraft Motor Home Atv Other Vehicle" at bounding box center [188, 44] width 97 height 13
drag, startPoint x: 236, startPoint y: 43, endPoint x: 187, endPoint y: 94, distance: 71.1
click at [236, 43] on select "Select Automobile Truck Trailer Watercraft Aircraft Motor Home Atv Other Vehicle" at bounding box center [188, 44] width 97 height 13
click at [232, 42] on select "Select Automobile Truck Trailer Watercraft Aircraft Motor Home Atv Other Vehicle" at bounding box center [188, 44] width 97 height 13
select select "7"
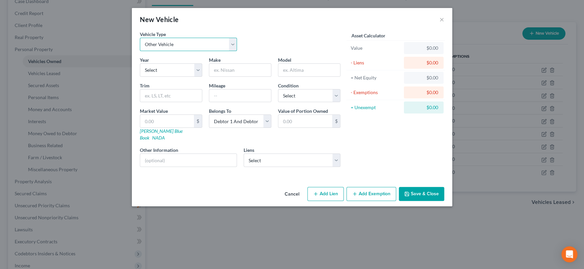
click at [140, 38] on select "Select Automobile Truck Trailer Watercraft Aircraft Motor Home Atv Other Vehicle" at bounding box center [188, 44] width 97 height 13
click at [199, 72] on select "Select 2026 2025 2024 2023 2022 2021 2020 2019 2018 2017 2016 2015 2014 2013 20…" at bounding box center [171, 69] width 62 height 13
select select "22"
click at [140, 63] on select "Select 2026 2025 2024 2023 2022 2021 2020 2019 2018 2017 2016 2015 2014 2013 20…" at bounding box center [171, 69] width 62 height 13
drag, startPoint x: 265, startPoint y: 69, endPoint x: 270, endPoint y: 66, distance: 5.4
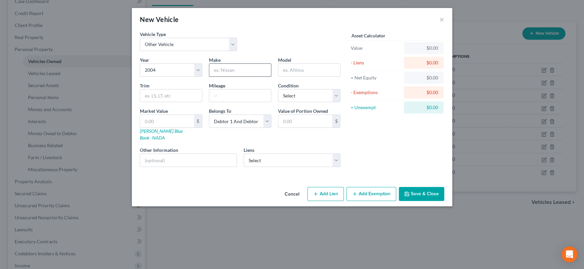
click at [265, 69] on input "text" at bounding box center [240, 70] width 62 height 13
type input "Arctic Cat"
type input "Snowmobile"
click at [182, 156] on input "text" at bounding box center [188, 160] width 96 height 13
type input "Value per [PERSON_NAME]'s opinion."
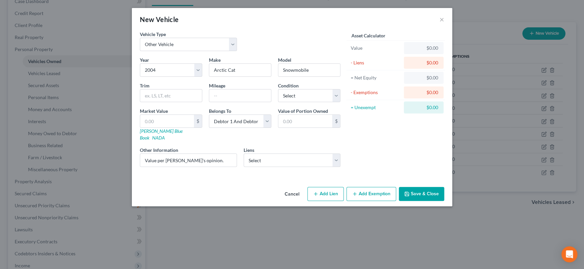
click at [427, 189] on button "Save & Close" at bounding box center [421, 194] width 45 height 14
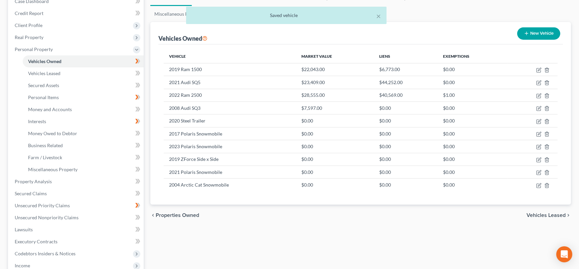
click at [543, 31] on button "New Vehicle" at bounding box center [538, 33] width 43 height 12
select select "0"
select select "2"
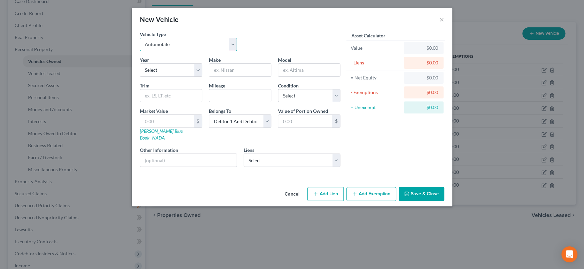
drag, startPoint x: 204, startPoint y: 44, endPoint x: 206, endPoint y: 49, distance: 4.7
click at [204, 44] on select "Select Automobile Truck Trailer Watercraft Aircraft Motor Home Atv Other Vehicle" at bounding box center [188, 44] width 97 height 13
select select "7"
click at [140, 38] on select "Select Automobile Truck Trailer Watercraft Aircraft Motor Home Atv Other Vehicle" at bounding box center [188, 44] width 97 height 13
click at [187, 66] on select "Select 2026 2025 2024 2023 2022 2021 2020 2019 2018 2017 2016 2015 2014 2013 20…" at bounding box center [171, 69] width 62 height 13
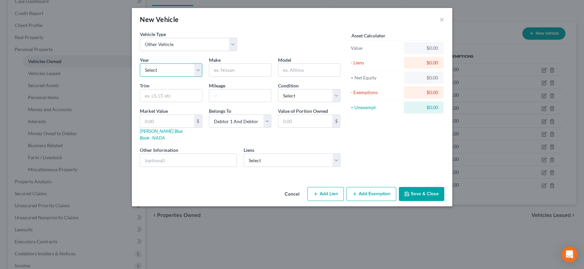
select select "27"
click at [140, 63] on select "Select 2026 2025 2024 2023 2022 2021 2020 2019 2018 2017 2016 2015 2014 2013 20…" at bounding box center [171, 69] width 62 height 13
click at [236, 70] on input "text" at bounding box center [240, 70] width 62 height 13
type input "Yamaha"
type input "Snowmobile"
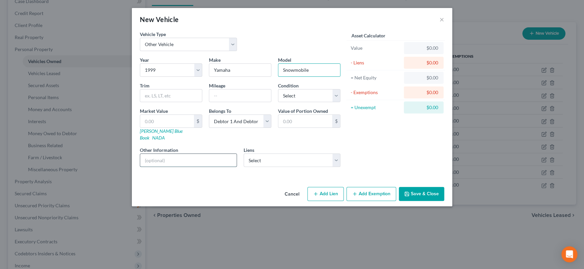
click at [209, 154] on input "text" at bounding box center [188, 160] width 96 height 13
type input "Value per [PERSON_NAME]'s opinion."
click at [412, 187] on button "Save & Close" at bounding box center [421, 194] width 45 height 14
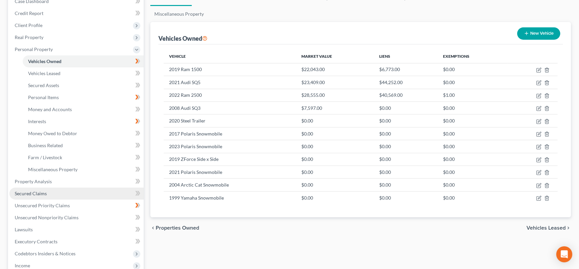
click at [44, 192] on span "Secured Claims" at bounding box center [31, 194] width 32 height 6
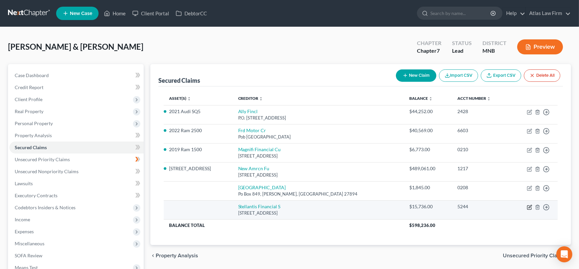
click at [528, 206] on icon "button" at bounding box center [529, 207] width 5 height 5
select select "45"
select select "0"
select select "2"
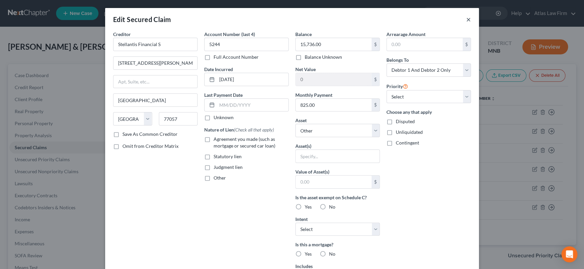
click at [466, 21] on button "×" at bounding box center [468, 19] width 5 height 8
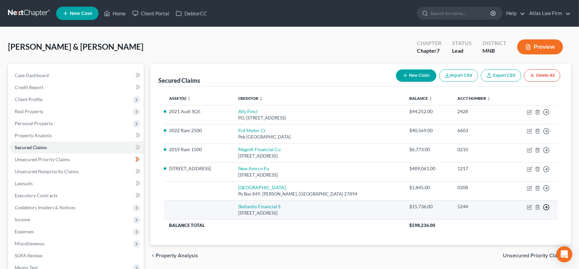
click at [547, 207] on line "button" at bounding box center [546, 207] width 2 height 0
click at [504, 209] on link "Move to E" at bounding box center [515, 211] width 56 height 11
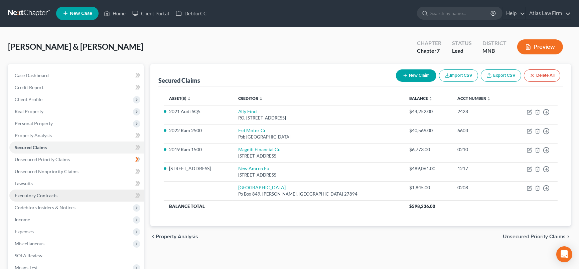
click at [67, 196] on link "Executory Contracts" at bounding box center [76, 196] width 134 height 12
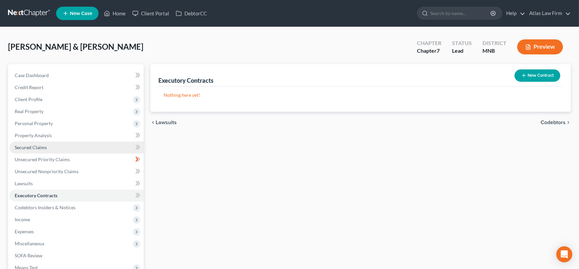
click at [68, 151] on link "Secured Claims" at bounding box center [76, 148] width 134 height 12
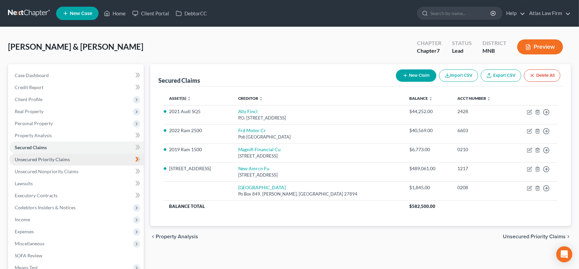
click at [67, 160] on span "Unsecured Priority Claims" at bounding box center [42, 160] width 55 height 6
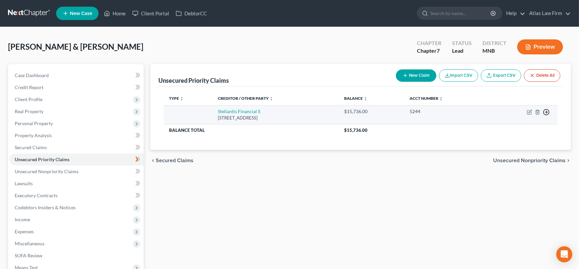
click at [548, 111] on icon "button" at bounding box center [546, 112] width 7 height 7
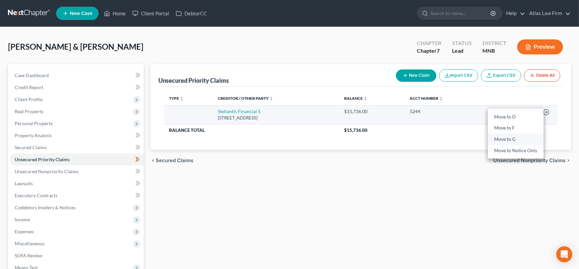
click at [518, 141] on link "Move to G" at bounding box center [515, 139] width 56 height 11
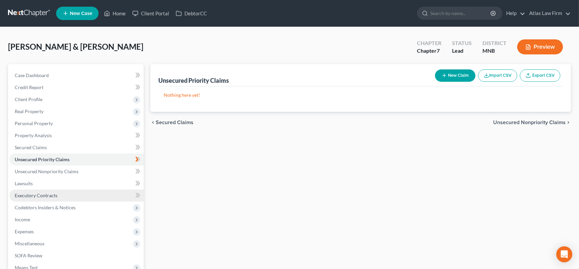
click at [66, 195] on link "Executory Contracts" at bounding box center [76, 196] width 134 height 12
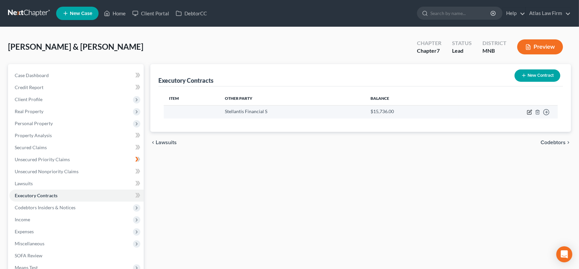
click at [528, 111] on icon "button" at bounding box center [529, 112] width 5 height 5
select select "45"
select select "2"
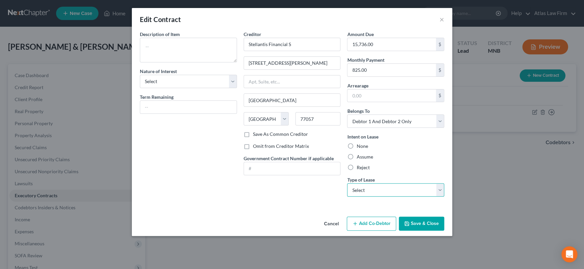
click at [442, 184] on select "Select Real Estate Car Other" at bounding box center [395, 189] width 97 height 13
select select "1"
click at [347, 183] on select "Select Real Estate Car Other" at bounding box center [395, 189] width 97 height 13
click at [233, 78] on select "Select Purchaser Agent Lessor Lessee" at bounding box center [188, 81] width 97 height 13
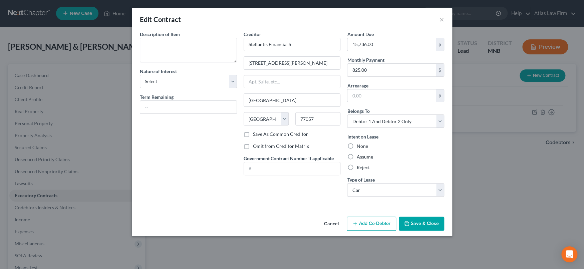
click at [430, 219] on button "Save & Close" at bounding box center [421, 224] width 45 height 14
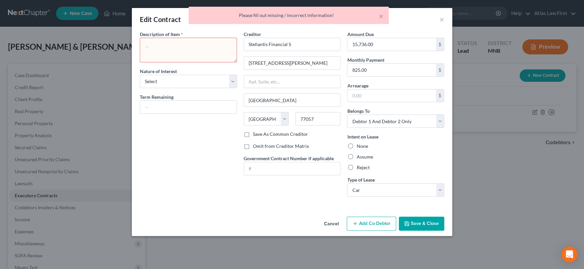
click at [194, 45] on textarea at bounding box center [188, 50] width 97 height 25
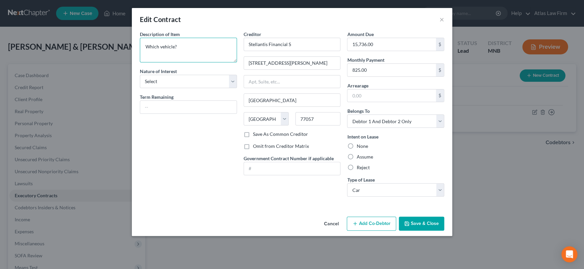
type textarea "Which vehicle?"
click at [437, 229] on button "Save & Close" at bounding box center [421, 224] width 45 height 14
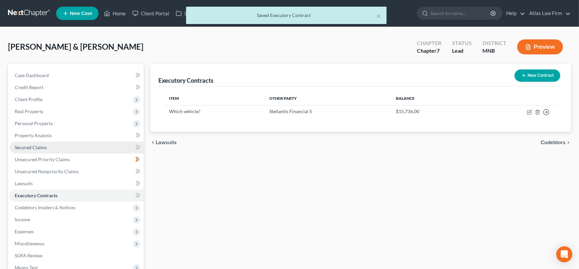
click at [37, 145] on span "Secured Claims" at bounding box center [31, 148] width 32 height 6
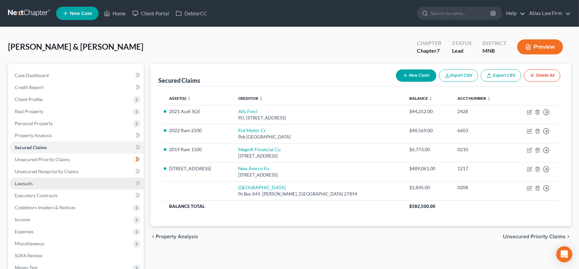
click at [73, 181] on link "Lawsuits" at bounding box center [76, 184] width 134 height 12
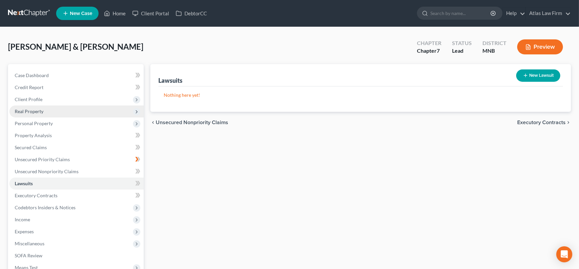
click at [62, 116] on span "Real Property" at bounding box center [76, 112] width 134 height 12
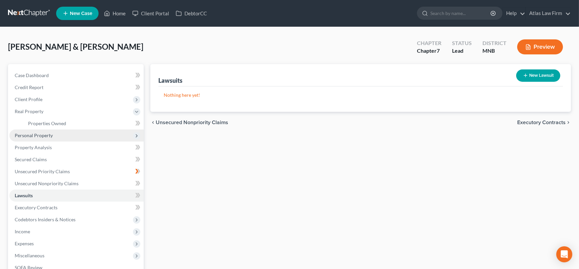
click at [60, 130] on span "Personal Property" at bounding box center [76, 136] width 134 height 12
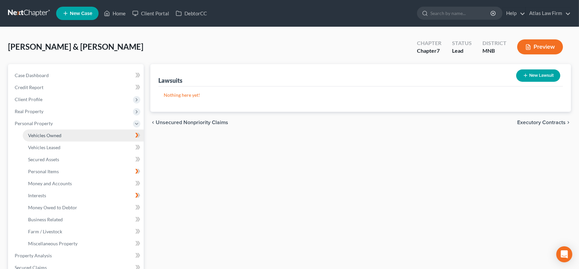
click at [60, 134] on span "Vehicles Owned" at bounding box center [44, 136] width 33 height 6
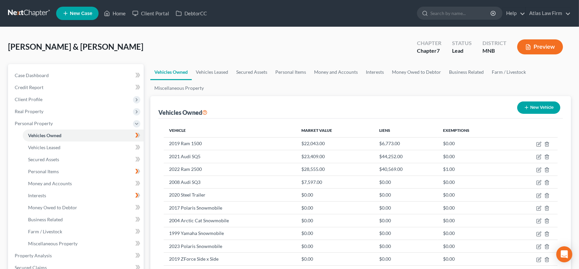
scroll to position [74, 0]
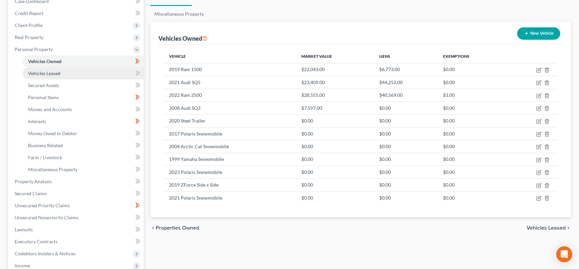
click at [46, 76] on link "Vehicles Leased" at bounding box center [83, 73] width 121 height 12
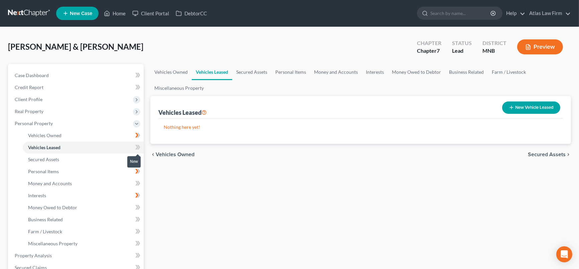
click at [136, 149] on icon at bounding box center [137, 147] width 5 height 8
click at [549, 109] on button "New Vehicle Leased" at bounding box center [531, 108] width 58 height 12
select select "2"
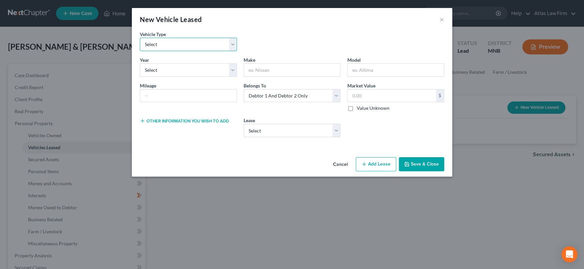
click at [188, 46] on select "Select Automobile Truck Trailer Watercraft Aircraft Motor Home Atv Other Vehicle" at bounding box center [188, 44] width 97 height 13
click at [280, 66] on input "text" at bounding box center [292, 70] width 96 height 13
click at [287, 69] on input "Which vehicle does he want to let go?" at bounding box center [292, 70] width 96 height 13
click at [274, 71] on input "Which vehicle do they he want to let go?" at bounding box center [292, 70] width 96 height 13
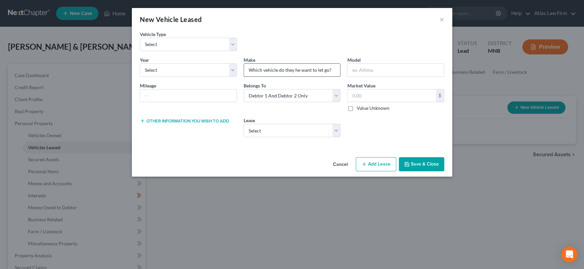
drag, startPoint x: 278, startPoint y: 68, endPoint x: 314, endPoint y: 65, distance: 35.5
click at [278, 68] on input "Which vehicle do they he want to let go?" at bounding box center [292, 70] width 96 height 13
type input "Which vehicle lease do they he want to let go?"
click at [423, 164] on button "Save & Close" at bounding box center [421, 164] width 45 height 14
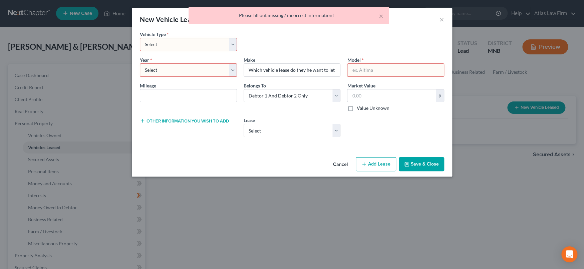
click at [233, 44] on select "Select Automobile Truck Trailer Watercraft Aircraft Motor Home Atv Other Vehicle" at bounding box center [188, 44] width 97 height 13
click at [140, 38] on select "Select Automobile Truck Trailer Watercraft Aircraft Motor Home Atv Other Vehicle" at bounding box center [188, 44] width 97 height 13
click at [200, 126] on div "Other information you wish to add" at bounding box center [189, 127] width 104 height 20
click at [235, 44] on select "Select Automobile Truck Trailer Watercraft Aircraft Motor Home Atv Other Vehicle" at bounding box center [188, 44] width 97 height 13
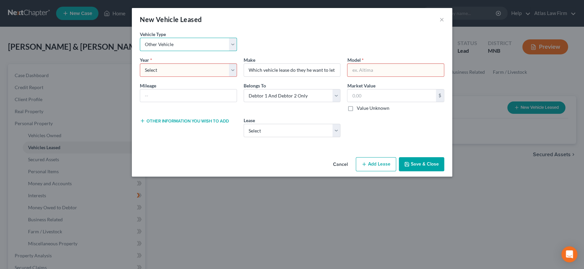
select select "0"
click at [140, 38] on select "Select Automobile Truck Trailer Watercraft Aircraft Motor Home Atv Other Vehicle" at bounding box center [188, 44] width 97 height 13
click at [232, 66] on select "Select 2026 2025 2024 2023 2022 2021 2020 2019 2018 2017 2016 2015 2014 2013 20…" at bounding box center [188, 69] width 97 height 13
click at [346, 166] on button "Cancel" at bounding box center [340, 164] width 25 height 13
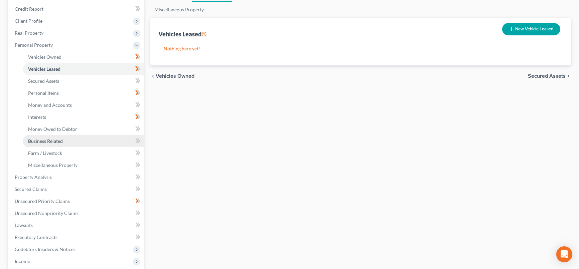
scroll to position [148, 0]
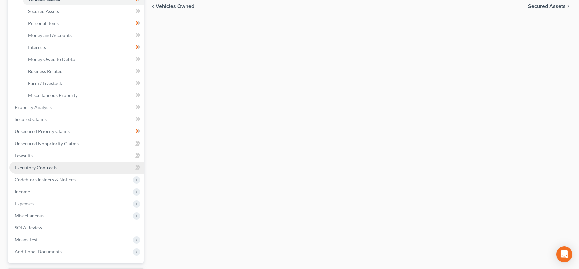
click at [61, 168] on link "Executory Contracts" at bounding box center [76, 168] width 134 height 12
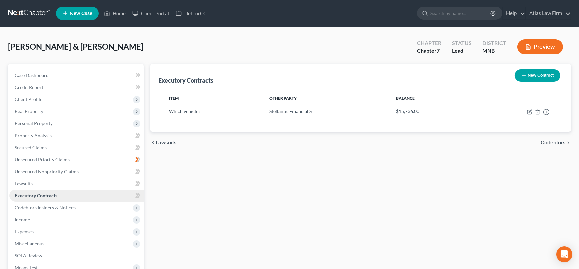
scroll to position [85, 0]
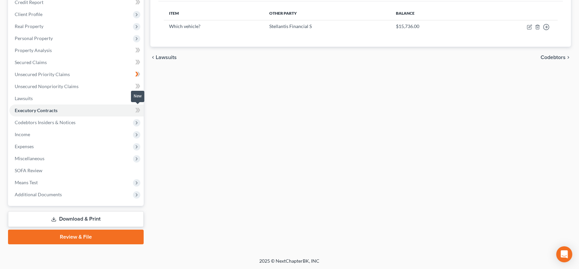
click at [138, 112] on icon at bounding box center [137, 110] width 5 height 8
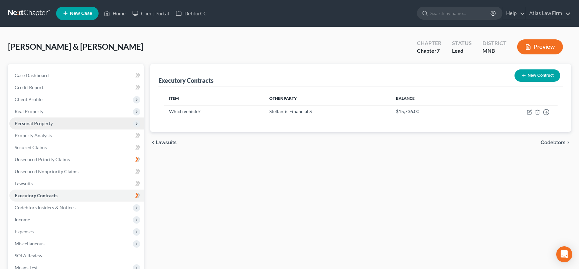
click at [38, 121] on span "Personal Property" at bounding box center [34, 124] width 38 height 6
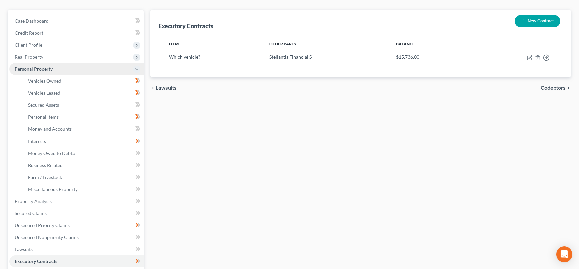
scroll to position [74, 0]
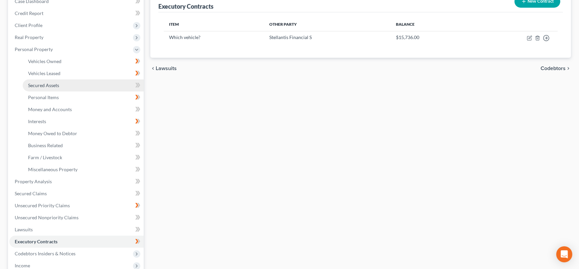
click at [52, 84] on span "Secured Assets" at bounding box center [43, 85] width 31 height 6
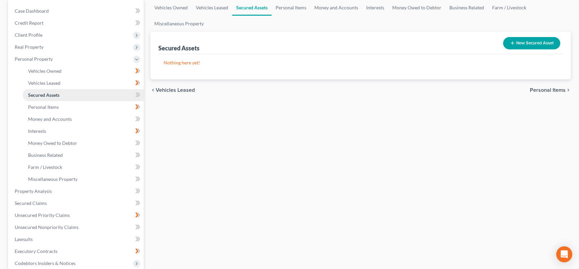
scroll to position [74, 0]
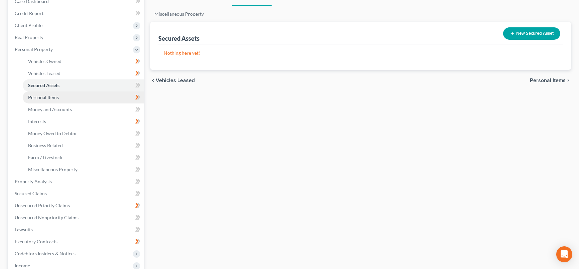
click at [54, 100] on link "Personal Items" at bounding box center [83, 97] width 121 height 12
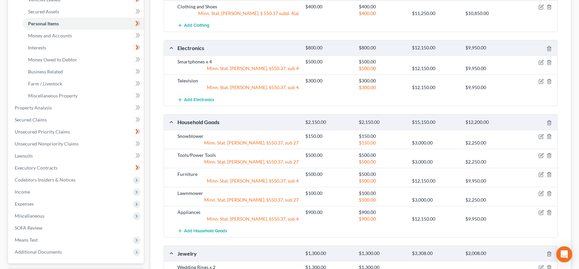
scroll to position [85, 0]
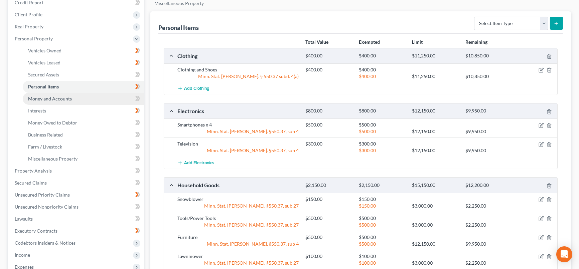
click at [85, 100] on link "Money and Accounts" at bounding box center [83, 99] width 121 height 12
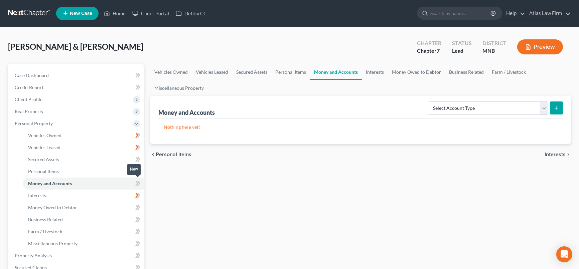
click at [136, 186] on icon at bounding box center [137, 183] width 5 height 8
click at [542, 107] on select "Select Account Type Brokerage Cash on Hand Certificates of Deposit Checking Acc…" at bounding box center [488, 108] width 120 height 13
select select "cash_on_hand"
click at [429, 102] on select "Select Account Type Brokerage Cash on Hand Certificates of Deposit Checking Acc…" at bounding box center [488, 108] width 120 height 13
click at [555, 108] on icon "submit" at bounding box center [555, 108] width 5 height 5
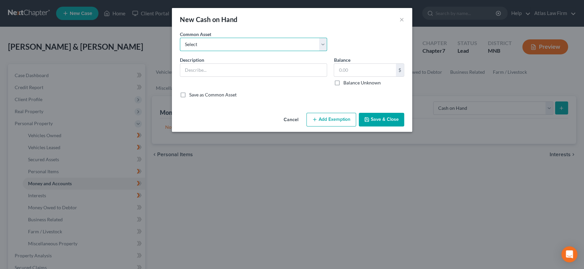
click at [322, 43] on select "Select Cash" at bounding box center [253, 44] width 147 height 13
select select "0"
click at [180, 38] on select "Select Cash" at bounding box center [253, 44] width 147 height 13
type input "Cash"
click at [355, 69] on input "text" at bounding box center [365, 70] width 62 height 13
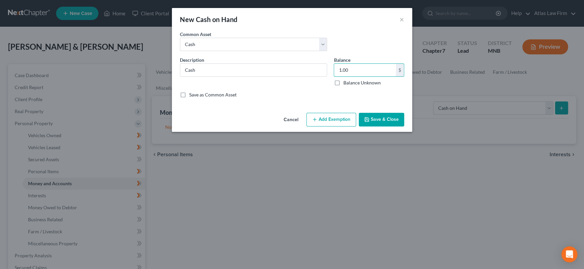
type input "1.00"
click at [378, 123] on button "Save & Close" at bounding box center [381, 120] width 45 height 14
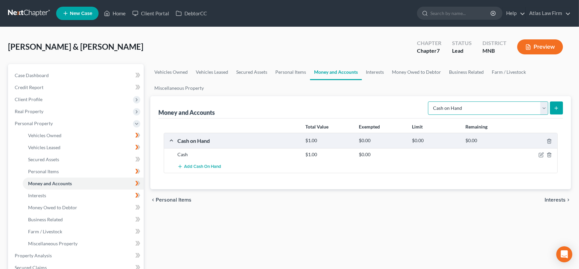
click at [543, 109] on select "Select Account Type Brokerage Cash on Hand Certificates of Deposit Checking Acc…" at bounding box center [488, 108] width 120 height 13
select select "checking"
click at [429, 102] on select "Select Account Type Brokerage Cash on Hand Certificates of Deposit Checking Acc…" at bounding box center [488, 108] width 120 height 13
click at [550, 108] on button "submit" at bounding box center [556, 108] width 13 height 13
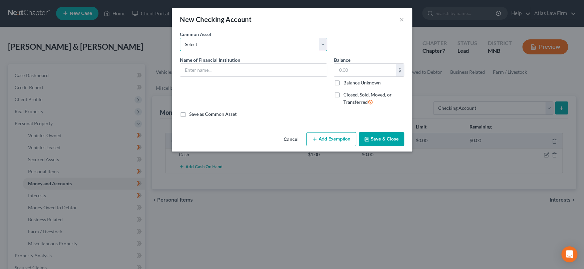
click at [276, 45] on select "Select XXXX bank account XXXX CU account" at bounding box center [253, 44] width 147 height 13
drag, startPoint x: 272, startPoint y: 95, endPoint x: 265, endPoint y: 75, distance: 21.1
click at [272, 94] on div "Name of Financial Institution *" at bounding box center [254, 83] width 154 height 55
click at [265, 72] on input "text" at bounding box center [253, 70] width 147 height 13
click at [275, 67] on input "Central" at bounding box center [253, 70] width 147 height 13
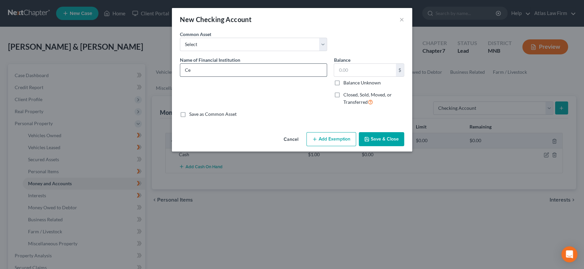
type input "C"
type input "Affinity Plus CU"
click at [355, 71] on input "text" at bounding box center [365, 70] width 62 height 13
type input "1.00"
click at [377, 138] on button "Save & Close" at bounding box center [381, 139] width 45 height 14
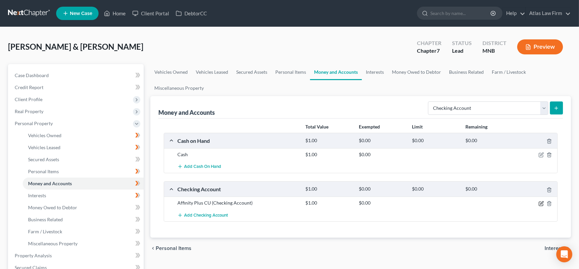
click at [541, 201] on icon "button" at bounding box center [541, 202] width 3 height 3
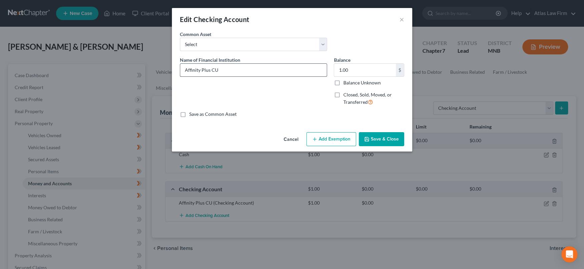
click at [255, 69] on input "Affinity Plus CU" at bounding box center [253, 70] width 147 height 13
drag, startPoint x: 275, startPoint y: 67, endPoint x: 97, endPoint y: 83, distance: 179.0
click at [81, 82] on div "Edit Checking Account × An exemption set must first be selected from the Filing…" at bounding box center [292, 134] width 584 height 269
type input "Affinity Plus CU - Business"
click at [389, 141] on button "Save & Close" at bounding box center [381, 139] width 45 height 14
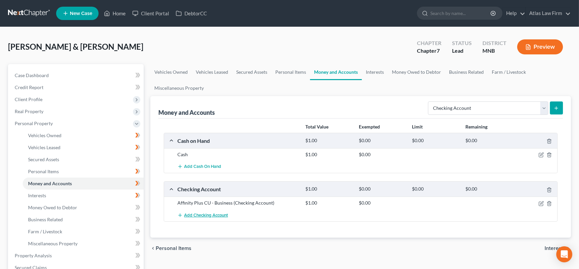
click at [213, 214] on span "Add Checking Account" at bounding box center [206, 215] width 44 height 5
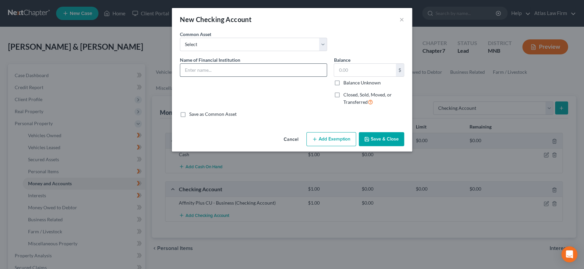
click at [240, 67] on input "text" at bounding box center [253, 70] width 147 height 13
paste input "Affinity Plus CU - Business"
drag, startPoint x: 245, startPoint y: 69, endPoint x: 228, endPoint y: 68, distance: 16.4
click at [239, 69] on input "Affinity Plus CU - Business" at bounding box center [253, 70] width 147 height 13
drag, startPoint x: 221, startPoint y: 70, endPoint x: 276, endPoint y: 74, distance: 54.6
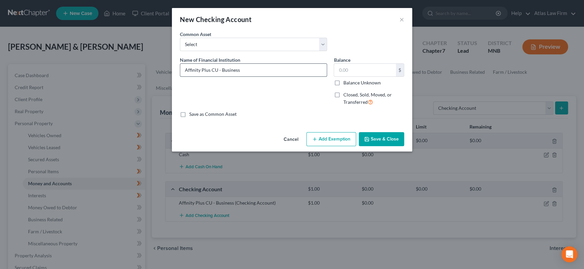
click at [276, 74] on input "Affinity Plus CU - Business" at bounding box center [253, 70] width 147 height 13
type input "Affinity Plus CU - Personal"
click at [393, 73] on input "text" at bounding box center [365, 70] width 62 height 13
type input "1.00"
click at [338, 141] on button "Add Exemption" at bounding box center [332, 139] width 50 height 14
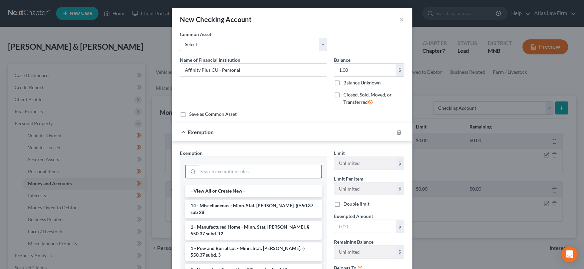
click at [274, 169] on input "search" at bounding box center [260, 171] width 124 height 13
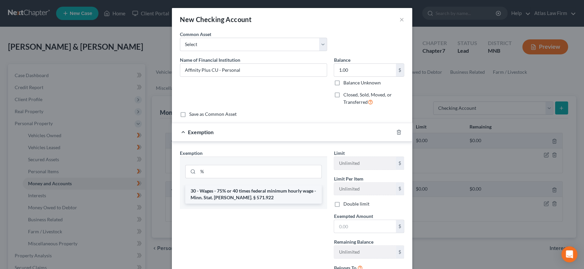
click at [278, 194] on li "30 - Wages - 75% or 40 times federal minimum hourly wage - Minn. Stat. [PERSON_…" at bounding box center [253, 194] width 137 height 19
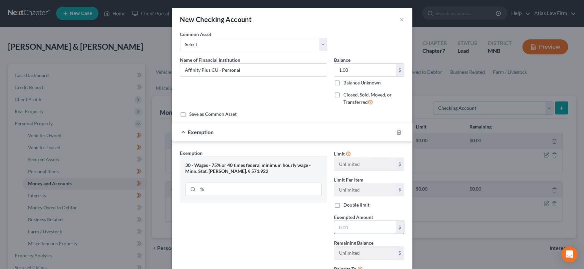
click at [354, 229] on input "text" at bounding box center [365, 227] width 62 height 13
click at [269, 240] on div "Exemption Set must be selected for CA. Exemption * 30 - Wages - 75% or 40 times…" at bounding box center [254, 221] width 154 height 142
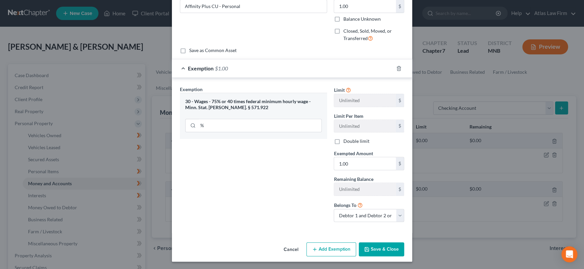
click at [374, 251] on button "Save & Close" at bounding box center [381, 249] width 45 height 14
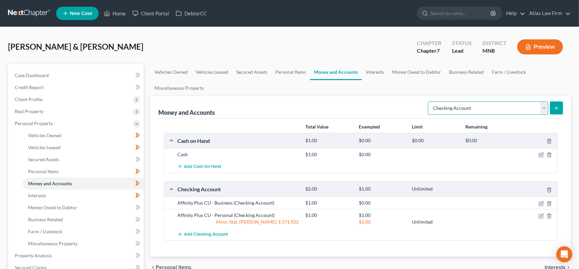
click at [541, 112] on select "Select Account Type Brokerage Cash on Hand Certificates of Deposit Checking Acc…" at bounding box center [488, 108] width 120 height 13
click at [82, 193] on link "Interests" at bounding box center [83, 196] width 121 height 12
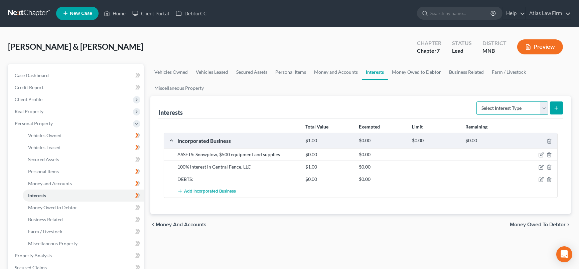
click at [542, 107] on select "Select Interest Type 401K Annuity Bond Education IRA Government Bond Government…" at bounding box center [512, 108] width 72 height 13
click at [477, 102] on select "Select Interest Type 401K Annuity Bond Education IRA Government Bond Government…" at bounding box center [512, 108] width 72 height 13
click at [555, 108] on line "submit" at bounding box center [556, 108] width 3 height 0
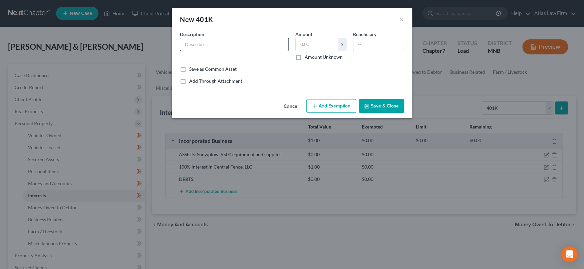
click at [255, 45] on input "text" at bounding box center [234, 44] width 108 height 13
click at [316, 43] on input "text" at bounding box center [317, 44] width 42 height 13
click at [344, 103] on button "Add Exemption" at bounding box center [332, 106] width 50 height 14
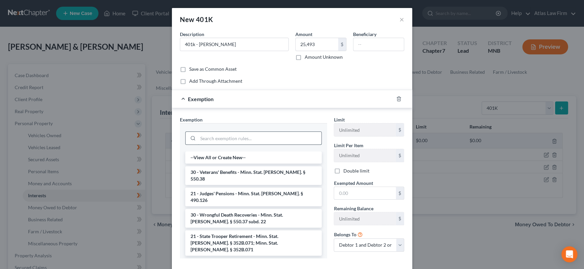
click at [279, 142] on input "search" at bounding box center [260, 138] width 124 height 13
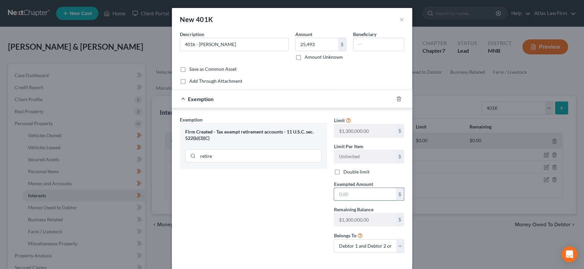
click at [377, 192] on input "text" at bounding box center [365, 194] width 62 height 13
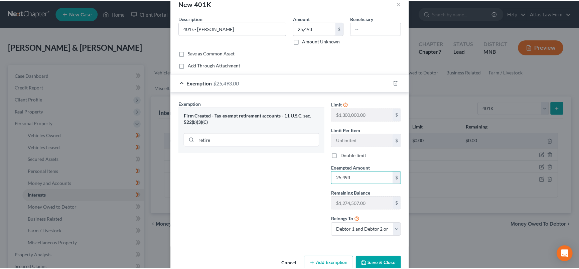
scroll to position [30, 0]
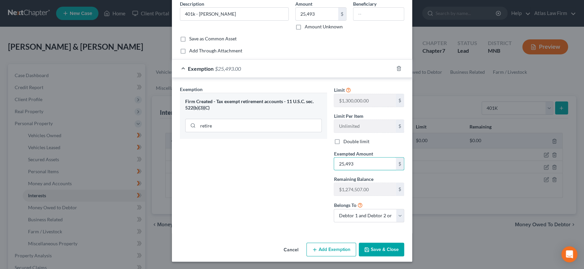
click at [369, 244] on button "Save & Close" at bounding box center [381, 250] width 45 height 14
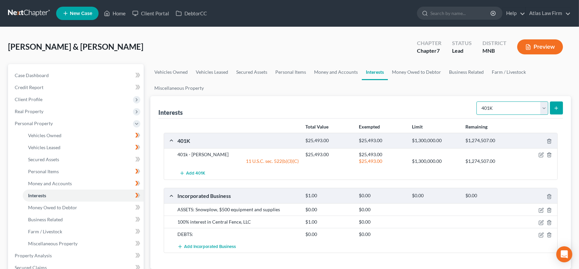
click at [541, 108] on select "Select Interest Type 401K Annuity Bond Education IRA Government Bond Government…" at bounding box center [512, 108] width 72 height 13
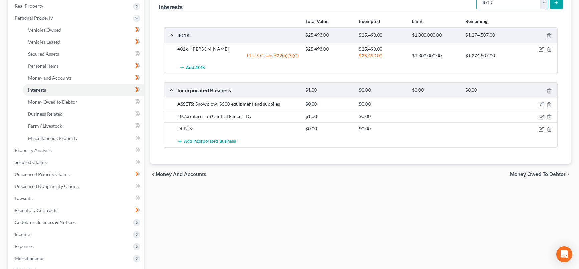
scroll to position [57, 0]
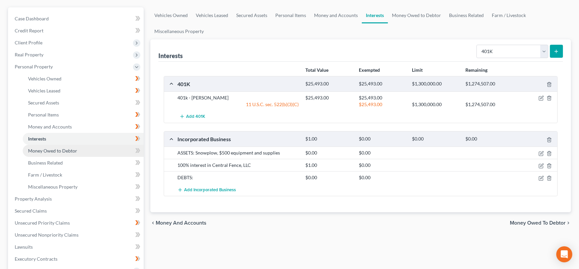
click at [84, 147] on link "Money Owed to Debtor" at bounding box center [83, 151] width 121 height 12
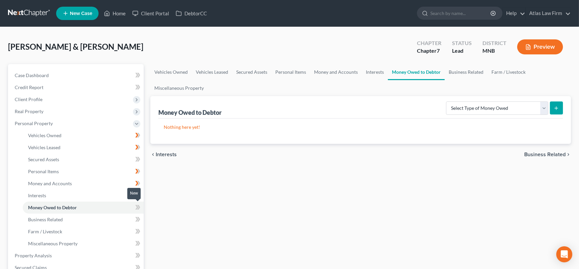
click at [137, 207] on icon at bounding box center [136, 207] width 3 height 5
click at [542, 107] on select "Select Type of Money Owed Accounts Receivable Alimony Child Support Claims Agai…" at bounding box center [497, 108] width 102 height 13
click at [447, 102] on select "Select Type of Money Owed Accounts Receivable Alimony Child Support Claims Agai…" at bounding box center [497, 108] width 102 height 13
click at [556, 110] on button "submit" at bounding box center [556, 108] width 13 height 13
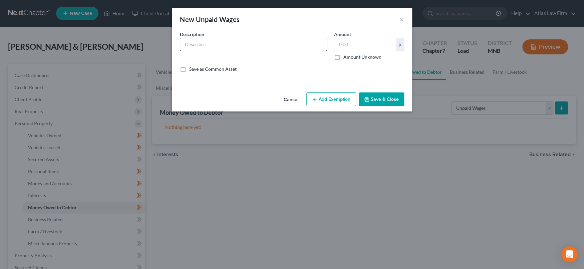
click at [195, 44] on input "text" at bounding box center [253, 44] width 147 height 13
click at [379, 47] on input "text" at bounding box center [365, 44] width 62 height 13
click at [372, 44] on input "text" at bounding box center [365, 44] width 62 height 13
click at [349, 97] on button "Add Exemption" at bounding box center [332, 99] width 50 height 14
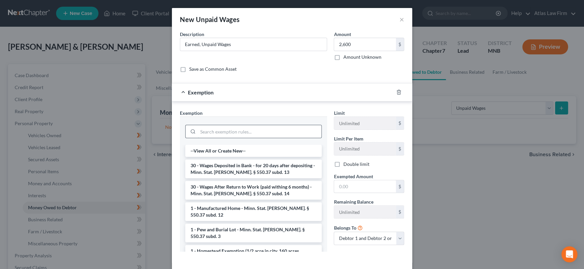
click at [304, 136] on input "search" at bounding box center [260, 131] width 124 height 13
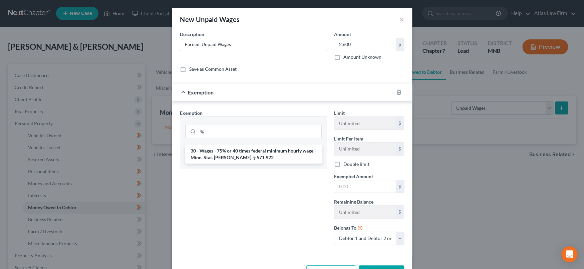
click at [253, 152] on li "30 - Wages - 75% or 40 times federal minimum hourly wage - Minn. Stat. [PERSON_…" at bounding box center [253, 154] width 137 height 19
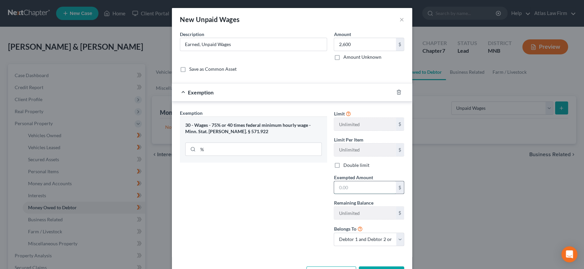
click at [365, 186] on input "text" at bounding box center [365, 187] width 62 height 13
drag, startPoint x: 396, startPoint y: 241, endPoint x: 388, endPoint y: 242, distance: 7.7
click at [396, 241] on select "Debtor 1 only Debtor 2 only Debtor 1 and Debtor 2 only" at bounding box center [369, 239] width 70 height 13
click at [334, 233] on select "Debtor 1 only Debtor 2 only Debtor 1 and Debtor 2 only" at bounding box center [369, 239] width 70 height 13
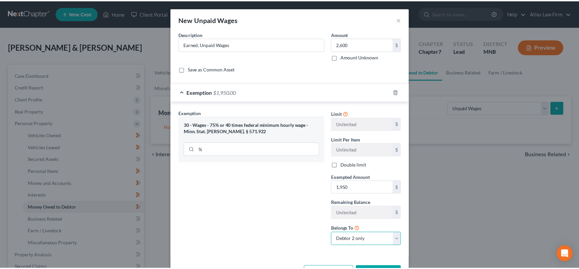
scroll to position [24, 0]
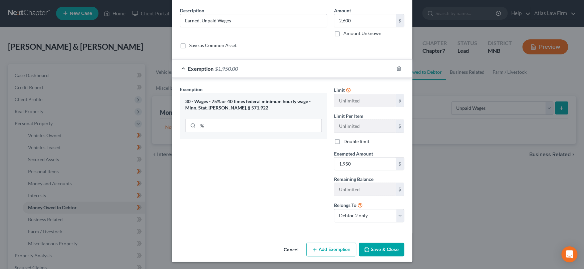
click at [378, 251] on button "Save & Close" at bounding box center [381, 250] width 45 height 14
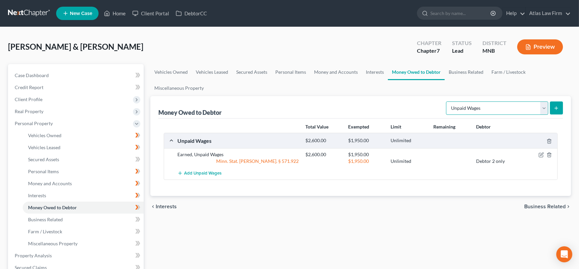
click at [544, 109] on select "Select Type of Money Owed Accounts Receivable Alimony Child Support Claims Agai…" at bounding box center [497, 108] width 102 height 13
click at [447, 102] on select "Select Type of Money Owed Accounts Receivable Alimony Child Support Claims Agai…" at bounding box center [497, 108] width 102 height 13
click at [558, 106] on icon "submit" at bounding box center [555, 108] width 5 height 5
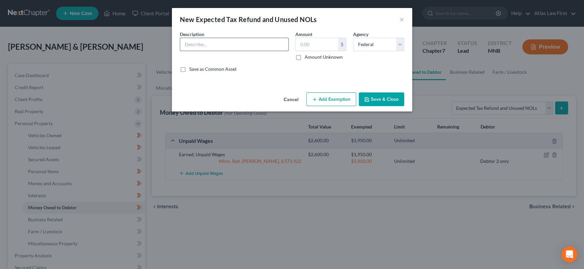
click at [270, 46] on input "text" at bounding box center [234, 44] width 108 height 13
click at [314, 44] on input "text" at bounding box center [317, 44] width 42 height 13
click at [399, 42] on select "Select Federal State Local" at bounding box center [378, 44] width 51 height 13
click at [353, 38] on select "Select Federal State Local" at bounding box center [378, 44] width 51 height 13
click at [389, 98] on button "Save & Close" at bounding box center [381, 99] width 45 height 14
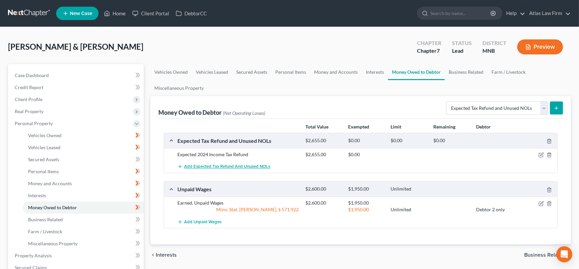
click at [231, 165] on span "Add Expected Tax Refund and Unused NOLs" at bounding box center [227, 166] width 86 height 5
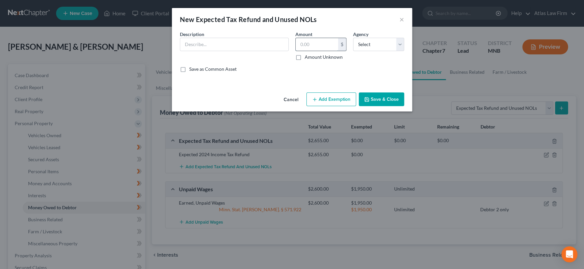
click at [313, 45] on input "text" at bounding box center [317, 44] width 42 height 13
click at [269, 45] on input "text" at bounding box center [234, 44] width 108 height 13
click at [401, 45] on select "Select Federal State Local" at bounding box center [378, 44] width 51 height 13
click at [353, 38] on select "Select Federal State Local" at bounding box center [378, 44] width 51 height 13
click at [367, 99] on icon "button" at bounding box center [366, 99] width 5 height 5
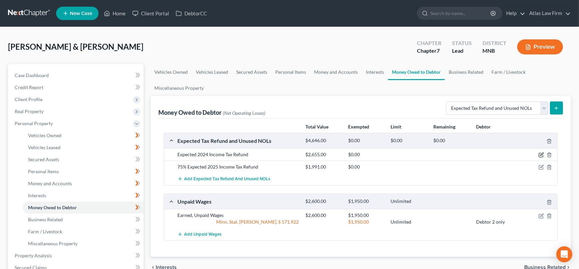
click at [541, 154] on icon "button" at bounding box center [540, 154] width 5 height 5
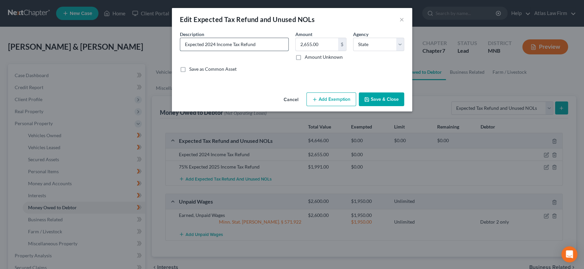
drag, startPoint x: 216, startPoint y: 43, endPoint x: 243, endPoint y: 45, distance: 27.8
click at [216, 43] on input "Expected 2024 Income Tax Refund" at bounding box center [234, 44] width 108 height 13
click at [387, 98] on button "Save & Close" at bounding box center [381, 99] width 45 height 14
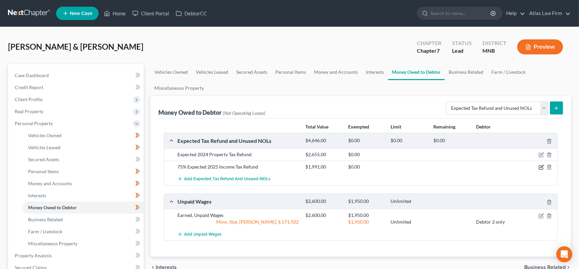
click at [540, 166] on icon "button" at bounding box center [540, 167] width 5 height 5
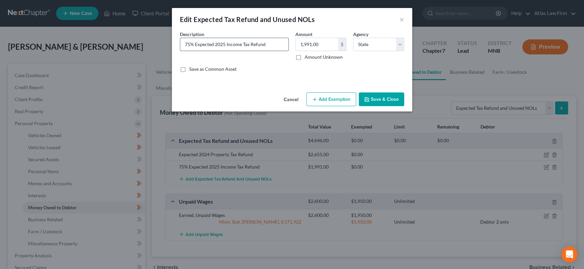
drag, startPoint x: 227, startPoint y: 44, endPoint x: 240, endPoint y: 44, distance: 13.7
click at [240, 44] on input "75% Expected 2025 Income Tax Refund" at bounding box center [234, 44] width 108 height 13
click at [395, 97] on button "Save & Close" at bounding box center [381, 99] width 45 height 14
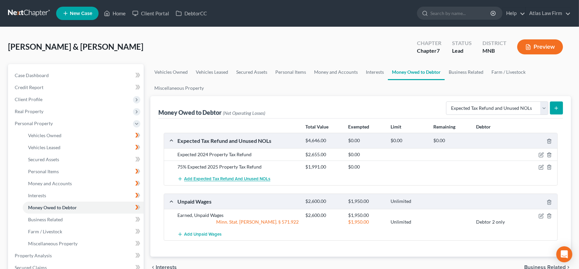
click at [249, 177] on span "Add Expected Tax Refund and Unused NOLs" at bounding box center [227, 179] width 86 height 5
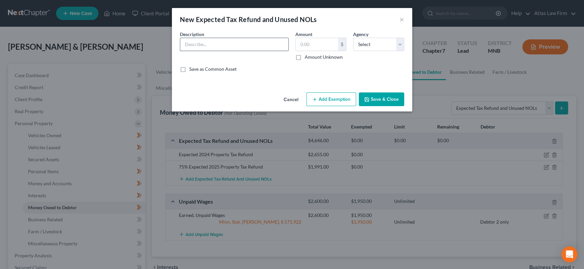
click at [248, 46] on input "text" at bounding box center [234, 44] width 108 height 13
click at [316, 46] on input "text" at bounding box center [317, 44] width 42 height 13
click at [398, 42] on select "Select Federal State Local" at bounding box center [378, 44] width 51 height 13
click at [353, 38] on select "Select Federal State Local" at bounding box center [378, 44] width 51 height 13
click at [380, 101] on button "Save & Close" at bounding box center [381, 99] width 45 height 14
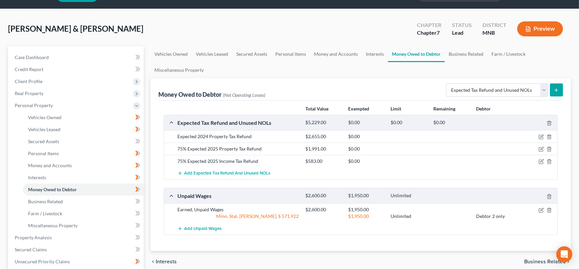
scroll to position [0, 0]
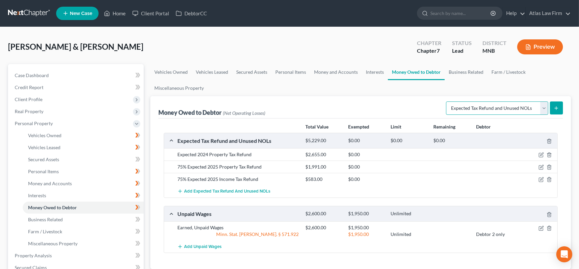
click at [544, 110] on select "Select Type of Money Owed Accounts Receivable Alimony Child Support Claims Agai…" at bounding box center [497, 108] width 102 height 13
click at [74, 219] on link "Business Related" at bounding box center [83, 220] width 121 height 12
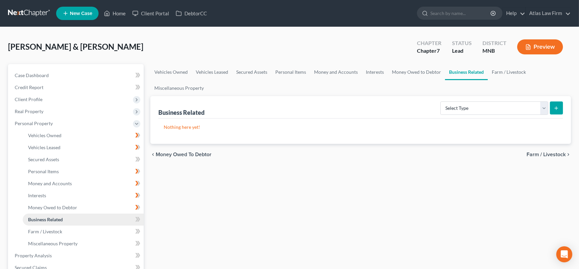
scroll to position [74, 0]
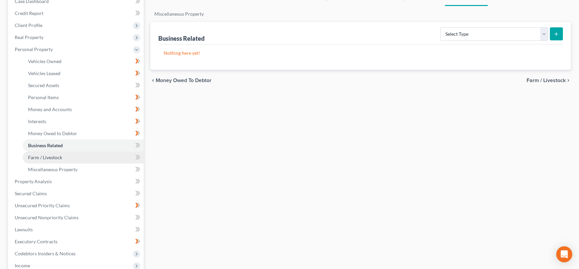
click at [78, 155] on link "Farm / Livestock" at bounding box center [83, 158] width 121 height 12
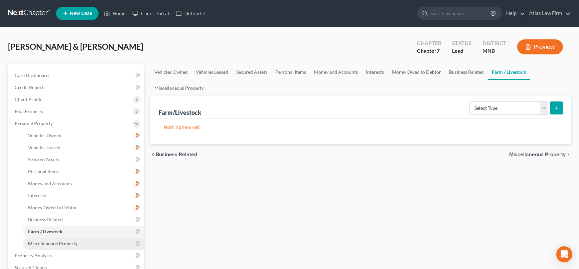
click at [86, 241] on link "Miscellaneous Property" at bounding box center [83, 244] width 121 height 12
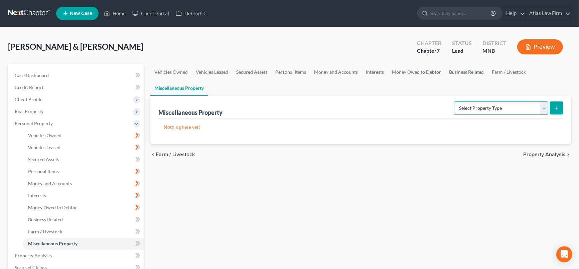
click at [543, 103] on select "Select Property Type Assigned for Creditor Benefit [DATE] Holding for Another N…" at bounding box center [501, 108] width 94 height 13
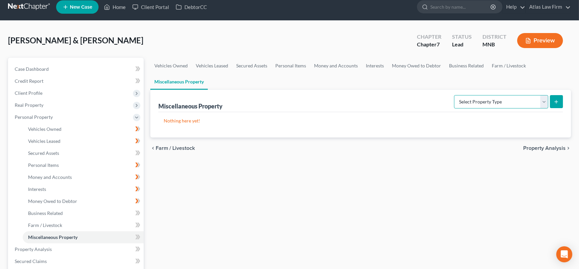
scroll to position [148, 0]
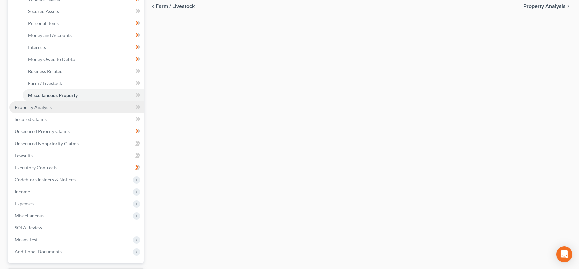
click at [31, 105] on span "Property Analysis" at bounding box center [33, 108] width 37 height 6
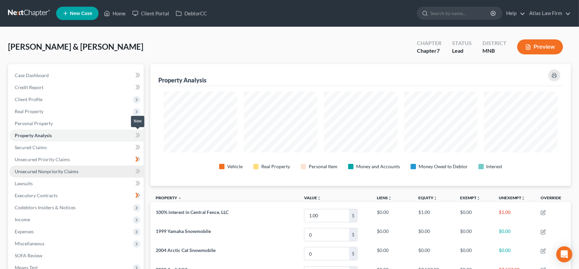
drag, startPoint x: 139, startPoint y: 134, endPoint x: 108, endPoint y: 167, distance: 45.4
click at [139, 134] on icon at bounding box center [138, 135] width 3 height 5
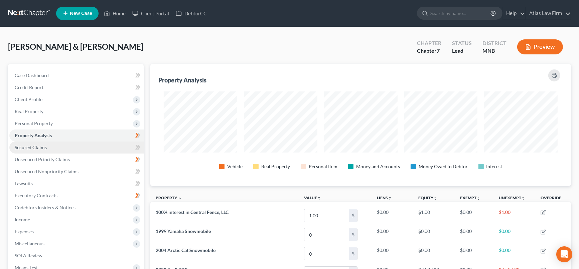
click at [81, 146] on link "Secured Claims" at bounding box center [76, 148] width 134 height 12
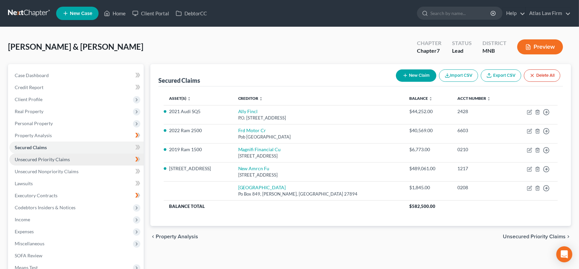
click at [83, 157] on link "Unsecured Priority Claims" at bounding box center [76, 160] width 134 height 12
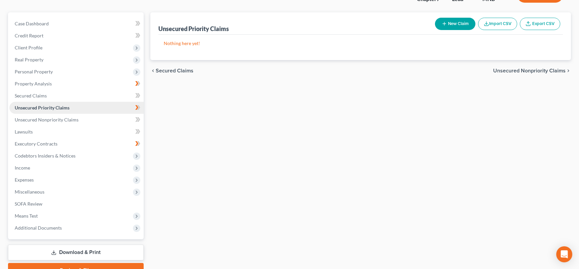
scroll to position [74, 0]
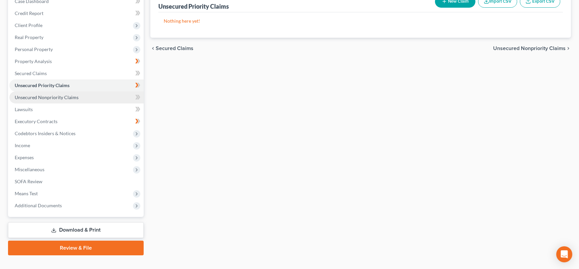
click at [75, 96] on span "Unsecured Nonpriority Claims" at bounding box center [47, 97] width 64 height 6
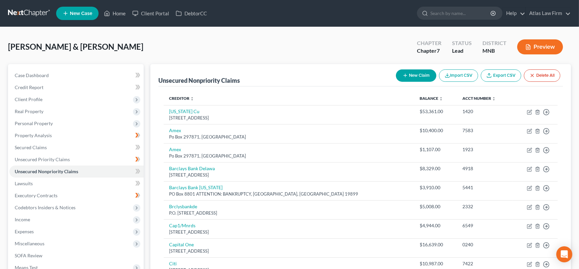
click at [421, 78] on button "New Claim" at bounding box center [416, 75] width 40 height 12
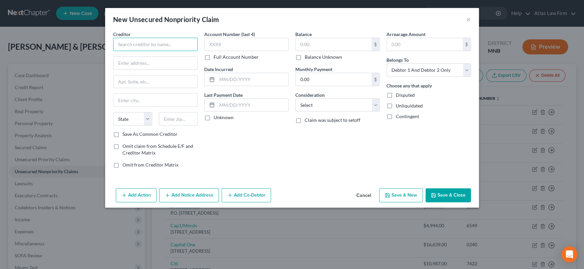
click at [184, 44] on input "text" at bounding box center [155, 44] width 84 height 13
click at [469, 20] on button "×" at bounding box center [468, 19] width 5 height 8
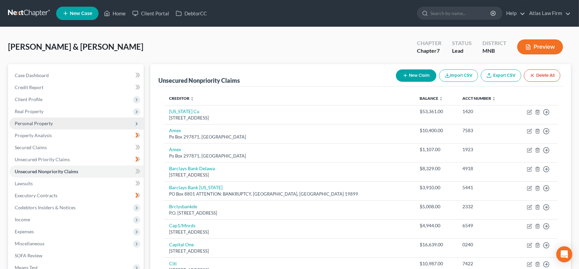
click at [25, 119] on span "Personal Property" at bounding box center [76, 124] width 134 height 12
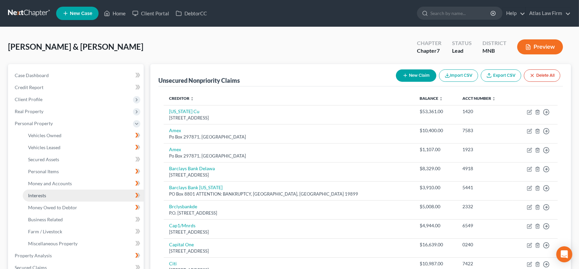
click at [49, 193] on link "Interests" at bounding box center [83, 196] width 121 height 12
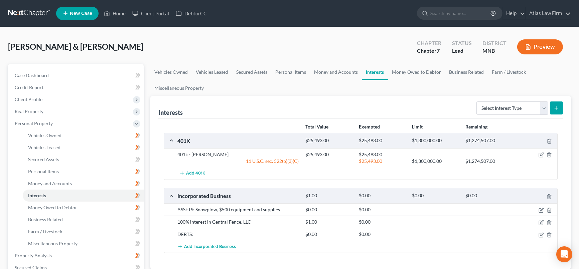
scroll to position [74, 0]
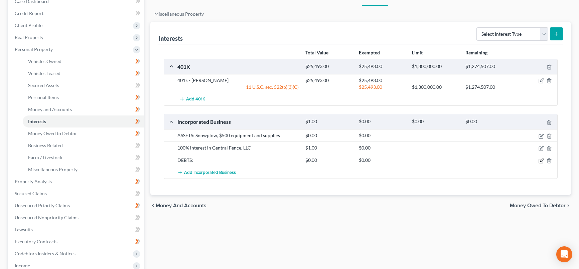
click at [540, 158] on icon "button" at bounding box center [540, 160] width 5 height 5
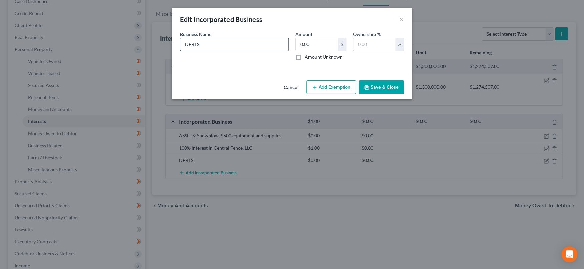
click at [272, 39] on input "DEBTS:" at bounding box center [234, 44] width 108 height 13
click at [371, 88] on button "Save & Close" at bounding box center [381, 87] width 45 height 14
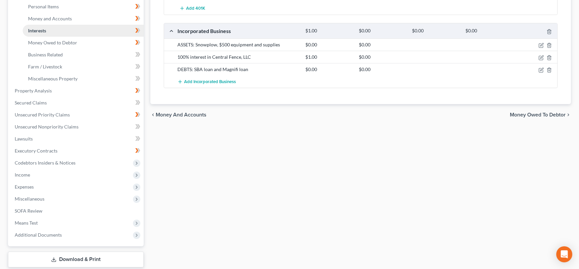
scroll to position [205, 0]
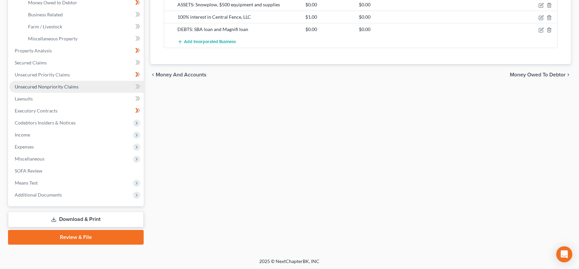
click at [78, 85] on link "Unsecured Nonpriority Claims" at bounding box center [76, 87] width 134 height 12
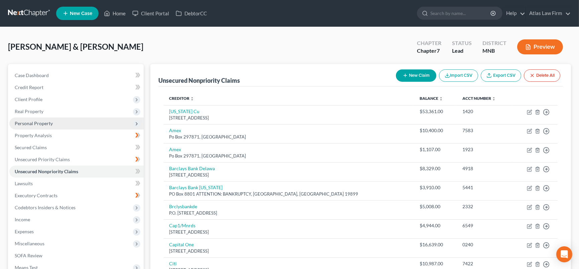
click at [53, 123] on span "Personal Property" at bounding box center [76, 124] width 134 height 12
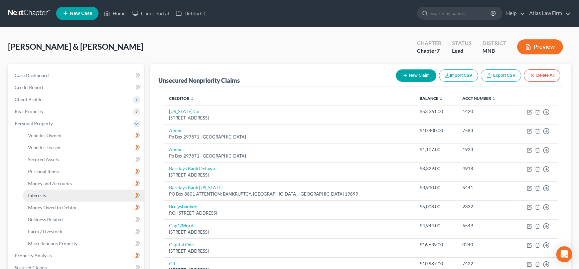
click at [73, 198] on link "Interests" at bounding box center [83, 196] width 121 height 12
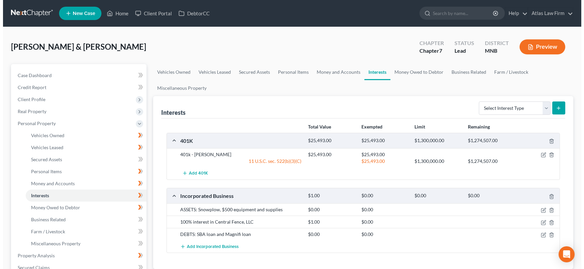
scroll to position [74, 0]
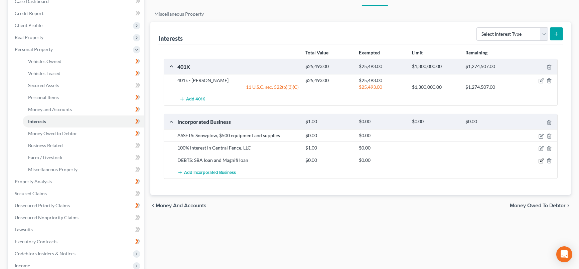
click at [543, 161] on icon "button" at bounding box center [540, 160] width 5 height 5
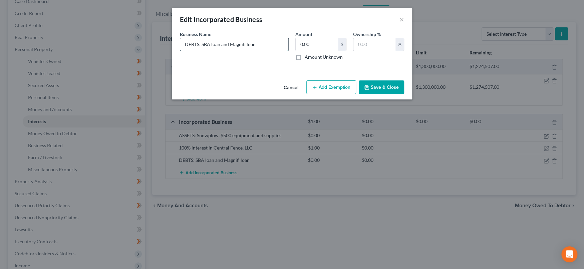
click at [219, 45] on input "DEBTS: SBA loan and Magnifi loan" at bounding box center [234, 44] width 108 height 13
click at [237, 44] on input "DEBTS: SBA loan,Magnifi loan" at bounding box center [234, 44] width 108 height 13
click at [275, 45] on input "DEBTS: SBA loan,Magnify loan" at bounding box center [234, 44] width 108 height 13
click at [210, 44] on input "DEBTS: SBA loan,Magnify loan, Quickbooks loan $35k" at bounding box center [234, 44] width 108 height 13
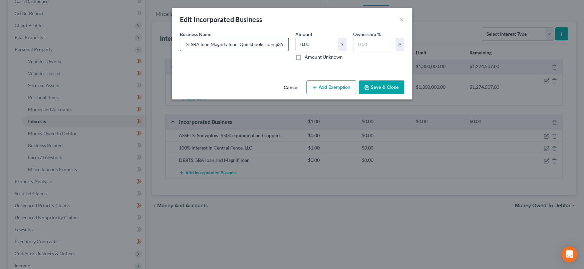
scroll to position [0, 0]
click at [202, 45] on input "DEBTS: SBA loan,Magnify loan, Quickbooks loan $35k" at bounding box center [234, 44] width 108 height 13
click at [210, 43] on input "DEBTS: SBA loan,Magnify loan, Quickbooks loan $35k" at bounding box center [234, 44] width 108 height 13
click at [228, 44] on input "DEBTS: SBA,Magnify loan, Quickbooks loan $35k" at bounding box center [234, 44] width 108 height 13
click at [280, 45] on input "DEBTS: SBA,Magnify, Quickbooks loan $35k" at bounding box center [234, 44] width 108 height 13
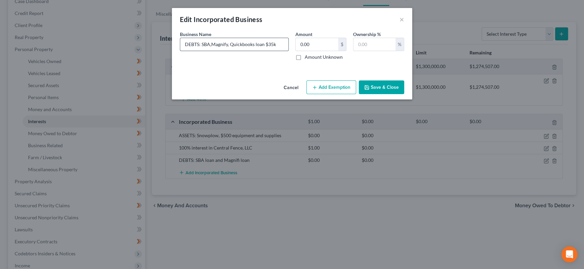
click at [212, 46] on input "DEBTS: SBA,Magnify, Quickbooks loan $35k" at bounding box center [234, 44] width 108 height 13
drag, startPoint x: 212, startPoint y: 43, endPoint x: 220, endPoint y: 48, distance: 9.6
click at [212, 43] on input "DEBTS: SBA, Magnify, Quickbooks loan $35k" at bounding box center [234, 44] width 108 height 13
click at [203, 39] on input "DEBTS: SBA, Magnify, Quickbooks loan $35k" at bounding box center [234, 44] width 108 height 13
click at [201, 42] on input "DEBTS: SBA, Magnify, Quickbooks loan $35k" at bounding box center [234, 44] width 108 height 13
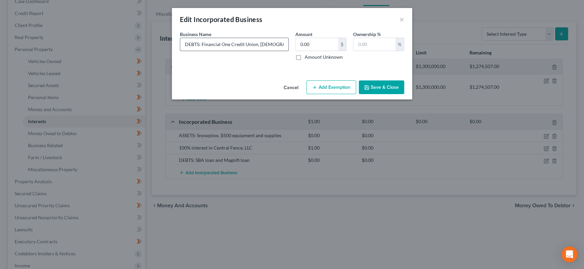
click at [285, 43] on input "DEBTS: Financial One Credit Union, [DEMOGRAPHIC_DATA], Magnify, Quickbooks loan…" at bounding box center [234, 44] width 108 height 13
click at [274, 42] on input "DEBTS: Financial One Credit Union, [DEMOGRAPHIC_DATA], Magnify, Quickbooks loan…" at bounding box center [234, 44] width 108 height 13
click at [202, 42] on input "DEBTS: Financial One Credit Union, [DEMOGRAPHIC_DATA], Magnifi, Quickbooks loan…" at bounding box center [234, 44] width 108 height 13
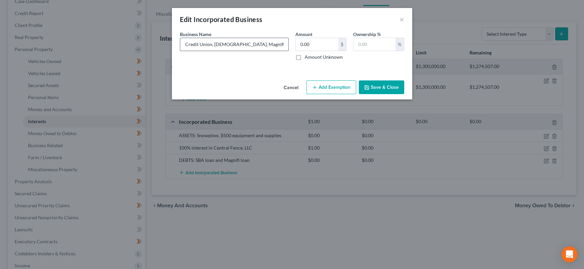
scroll to position [0, 72]
click at [221, 44] on input "DEBTS: Magnifi fka Financial One Credit Union, [DEMOGRAPHIC_DATA], Magnifi, Qui…" at bounding box center [234, 44] width 108 height 13
drag, startPoint x: 254, startPoint y: 43, endPoint x: 249, endPoint y: 43, distance: 5.4
click at [249, 43] on input "DEBTS: Magnifi fka Financial One Credit Union, [DEMOGRAPHIC_DATA], Quickbooks l…" at bounding box center [234, 44] width 108 height 13
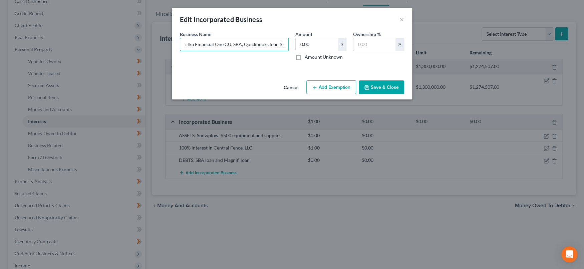
click at [391, 88] on button "Save & Close" at bounding box center [381, 87] width 45 height 14
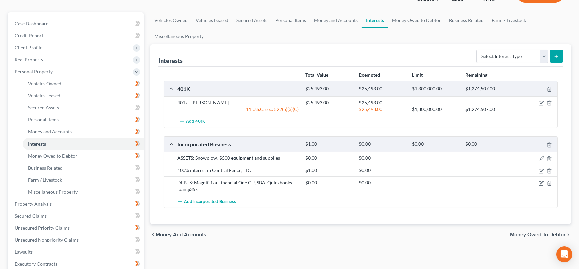
scroll to position [74, 0]
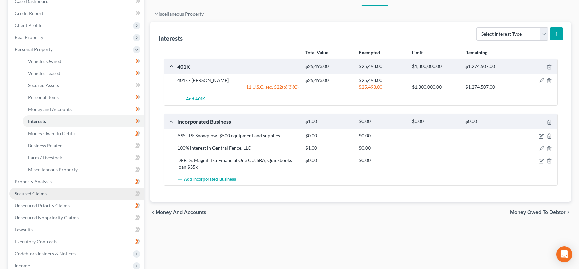
click at [69, 195] on link "Secured Claims" at bounding box center [76, 194] width 134 height 12
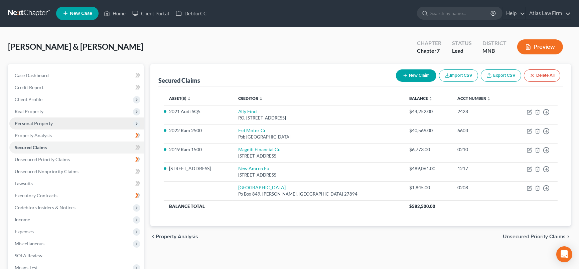
click at [48, 123] on span "Personal Property" at bounding box center [34, 124] width 38 height 6
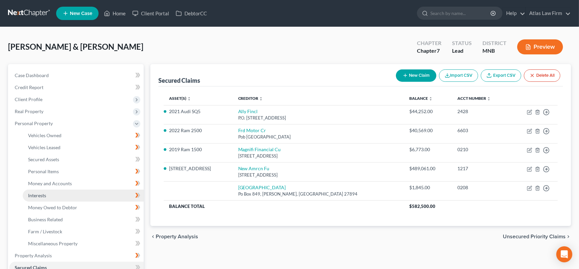
click at [64, 196] on link "Interests" at bounding box center [83, 196] width 121 height 12
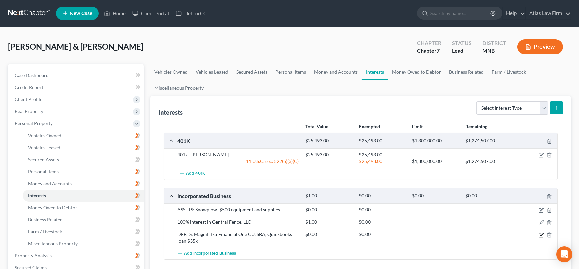
click at [542, 233] on icon "button" at bounding box center [540, 234] width 5 height 5
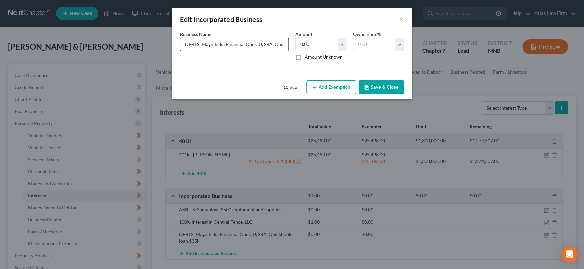
click at [259, 43] on input "DEBTS: Magnifi fka Financial One CU, SBA, Quickbooks loan $35k" at bounding box center [234, 44] width 108 height 13
click at [380, 87] on button "Save & Close" at bounding box center [381, 87] width 45 height 14
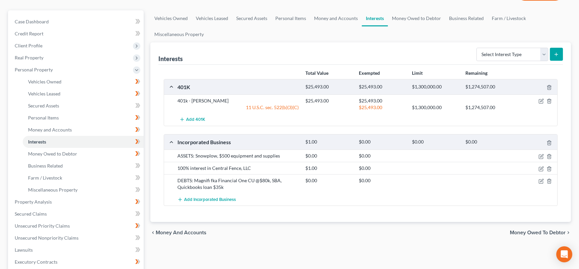
scroll to position [74, 0]
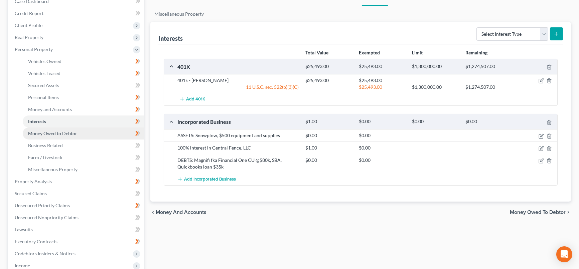
click at [90, 132] on link "Money Owed to Debtor" at bounding box center [83, 134] width 121 height 12
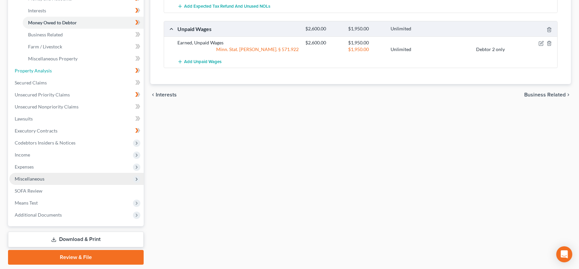
scroll to position [205, 0]
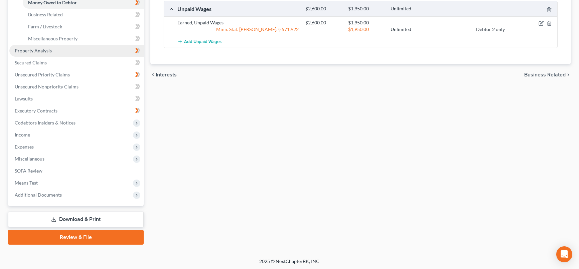
click at [76, 51] on link "Property Analysis" at bounding box center [76, 51] width 134 height 12
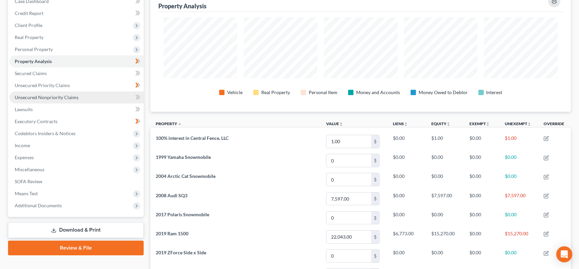
scroll to position [333761, 333463]
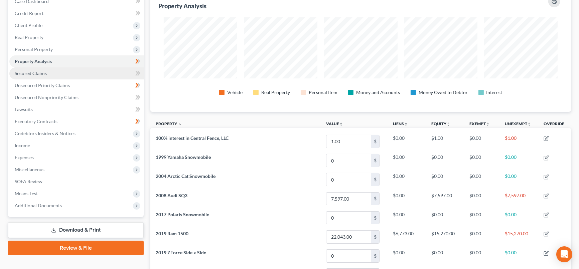
click at [67, 69] on link "Secured Claims" at bounding box center [76, 73] width 134 height 12
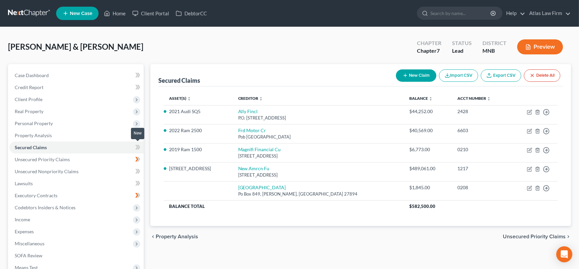
click at [136, 149] on icon at bounding box center [136, 147] width 3 height 5
click at [113, 157] on link "Unsecured Priority Claims" at bounding box center [76, 160] width 134 height 12
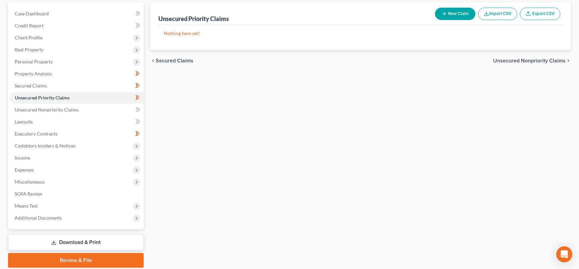
scroll to position [74, 0]
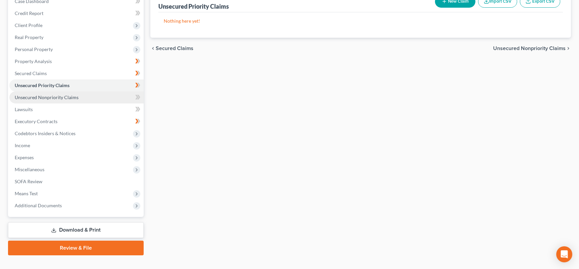
click at [114, 99] on link "Unsecured Nonpriority Claims" at bounding box center [76, 97] width 134 height 12
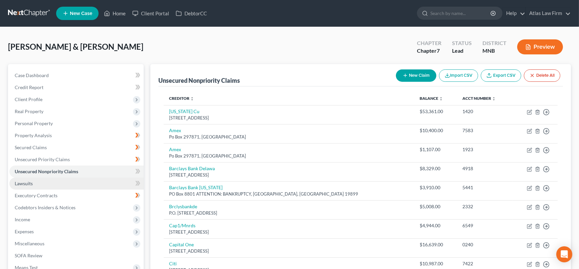
click at [85, 189] on link "Lawsuits" at bounding box center [76, 184] width 134 height 12
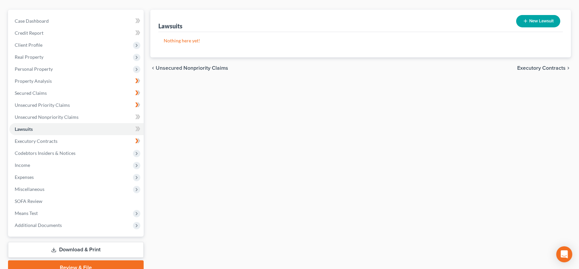
scroll to position [74, 0]
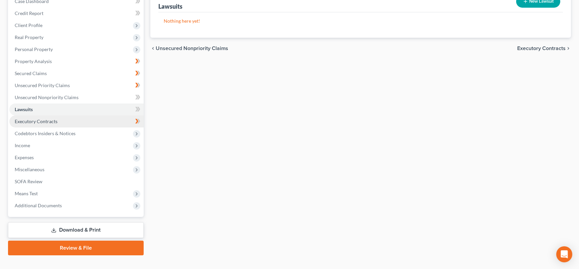
click at [87, 121] on link "Executory Contracts" at bounding box center [76, 122] width 134 height 12
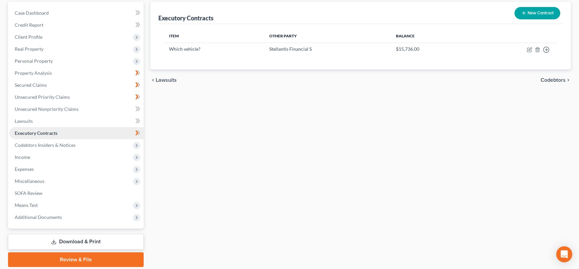
scroll to position [74, 0]
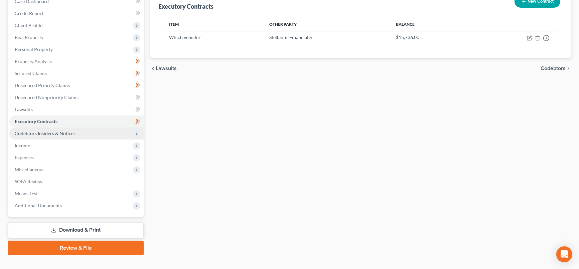
click at [83, 134] on span "Codebtors Insiders & Notices" at bounding box center [76, 134] width 134 height 12
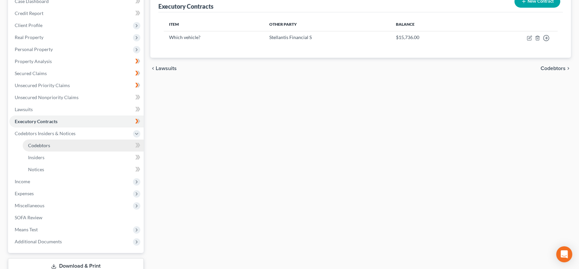
click at [80, 142] on link "Codebtors" at bounding box center [83, 146] width 121 height 12
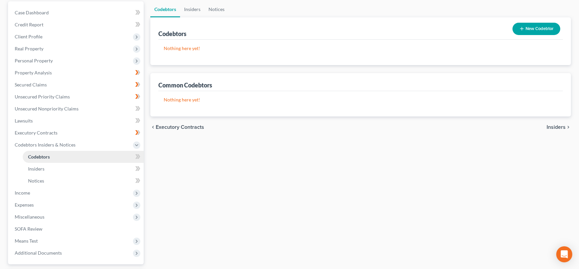
scroll to position [121, 0]
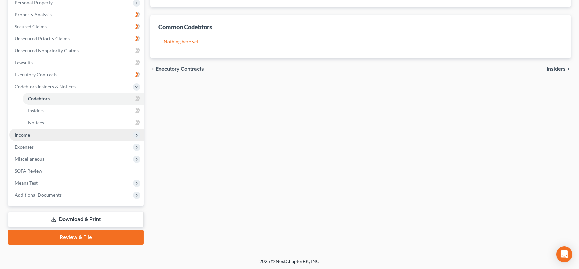
click at [80, 133] on span "Income" at bounding box center [76, 135] width 134 height 12
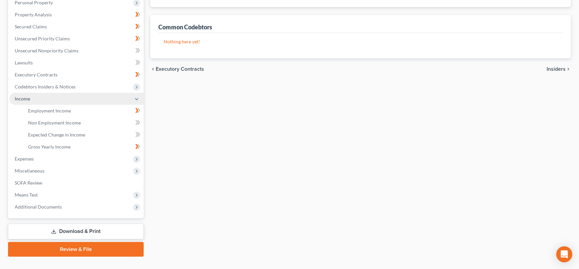
scroll to position [133, 0]
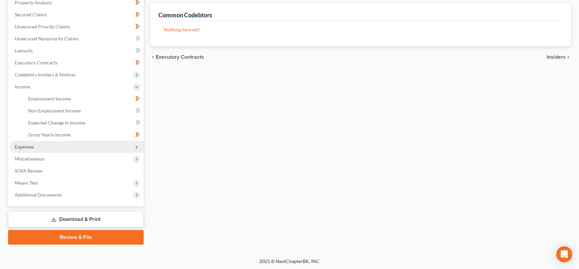
click at [76, 146] on span "Expenses" at bounding box center [76, 147] width 134 height 12
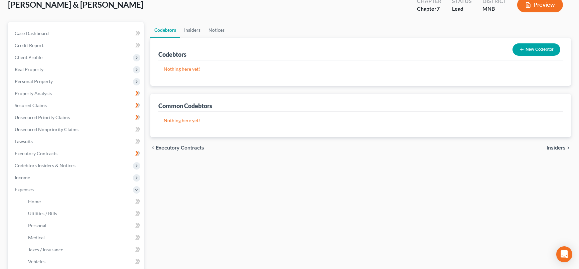
scroll to position [20, 0]
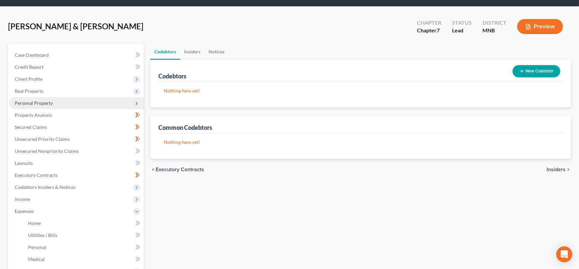
click at [51, 104] on span "Personal Property" at bounding box center [34, 103] width 38 height 6
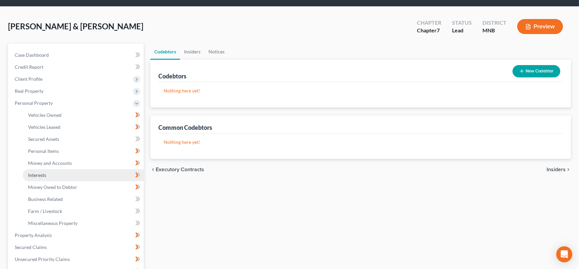
click at [53, 169] on link "Interests" at bounding box center [83, 175] width 121 height 12
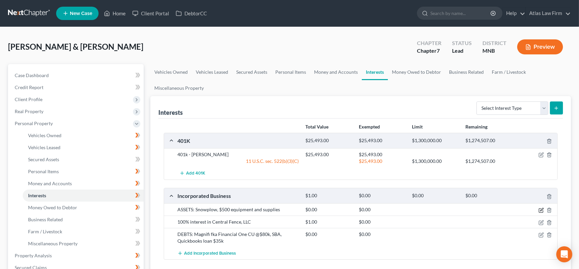
click at [541, 210] on icon "button" at bounding box center [540, 210] width 5 height 5
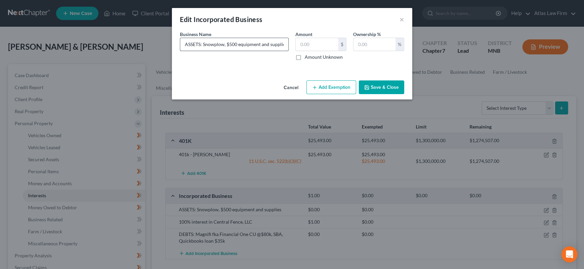
click at [226, 42] on input "ASSETS: Snowplow, $500 equipment and supplies" at bounding box center [234, 44] width 108 height 13
click at [390, 87] on button "Save & Close" at bounding box center [381, 87] width 45 height 14
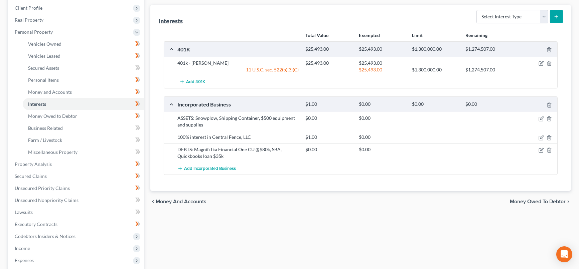
scroll to position [148, 0]
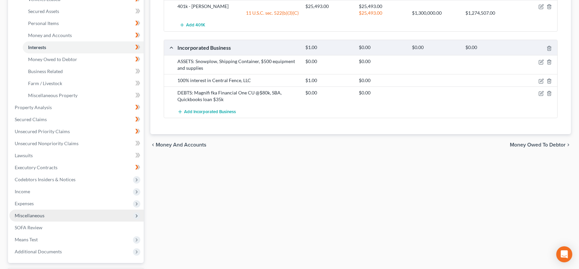
click at [42, 214] on span "Miscellaneous" at bounding box center [30, 216] width 30 height 6
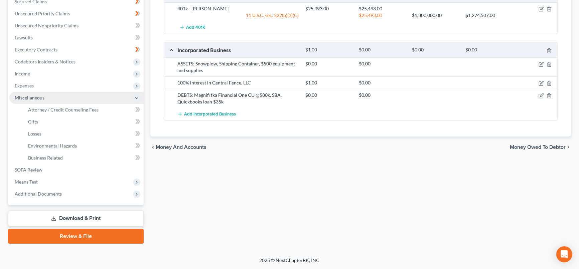
scroll to position [145, 0]
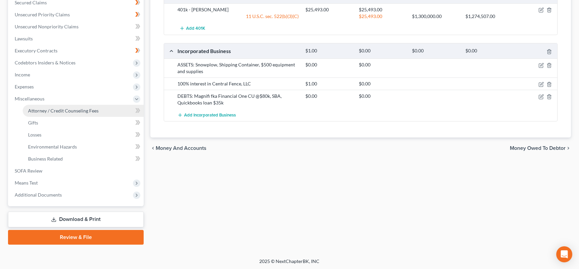
click at [84, 108] on span "Attorney / Credit Counseling Fees" at bounding box center [63, 111] width 70 height 6
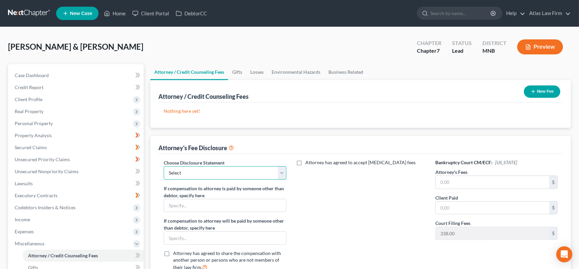
drag, startPoint x: 283, startPoint y: 172, endPoint x: 269, endPoint y: 178, distance: 15.6
click at [283, 172] on select "Select Atlas Law Firm" at bounding box center [225, 172] width 122 height 13
click at [164, 166] on select "Select Atlas Law Firm" at bounding box center [225, 172] width 122 height 13
click at [510, 183] on input "text" at bounding box center [492, 182] width 114 height 13
click at [531, 89] on icon "button" at bounding box center [532, 91] width 5 height 5
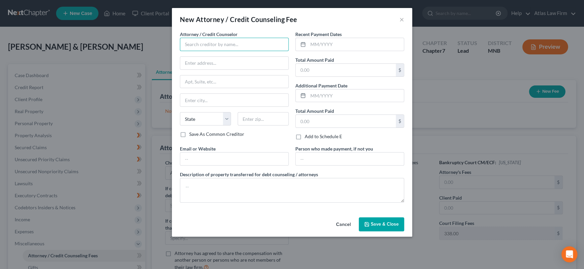
click at [268, 43] on input "text" at bounding box center [234, 44] width 109 height 13
click at [237, 54] on div "Atlas Law Firm" at bounding box center [219, 56] width 69 height 7
click at [360, 70] on input "text" at bounding box center [346, 70] width 100 height 13
click at [393, 221] on span "Save & Close" at bounding box center [385, 224] width 28 height 6
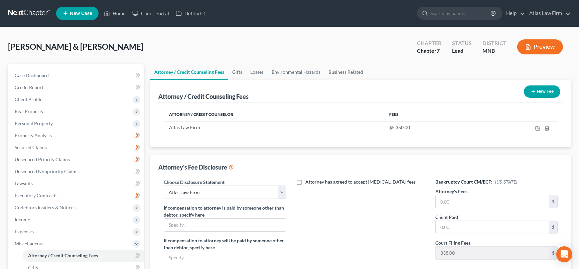
click at [534, 90] on icon "button" at bounding box center [532, 91] width 5 height 5
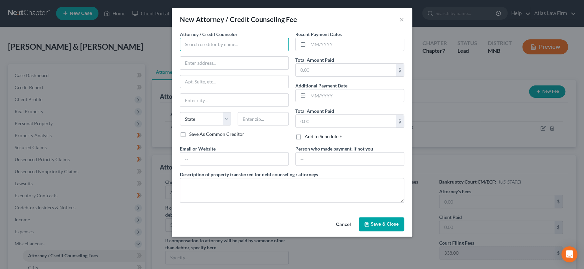
click at [191, 43] on input "text" at bounding box center [234, 44] width 109 height 13
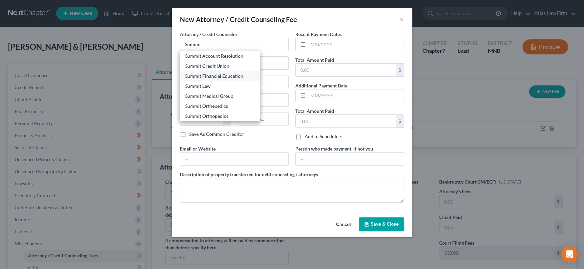
click at [230, 78] on div "Summit Financial Education" at bounding box center [219, 76] width 69 height 7
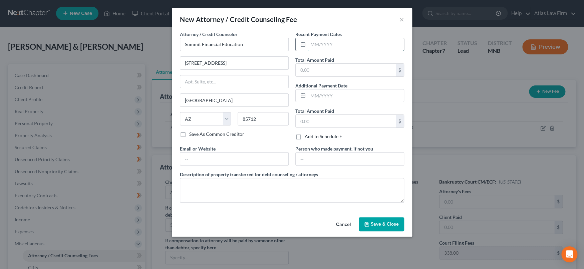
click at [340, 44] on input "text" at bounding box center [356, 44] width 96 height 13
click at [358, 71] on input "text" at bounding box center [346, 70] width 100 height 13
click at [391, 223] on span "Save & Close" at bounding box center [385, 224] width 28 height 6
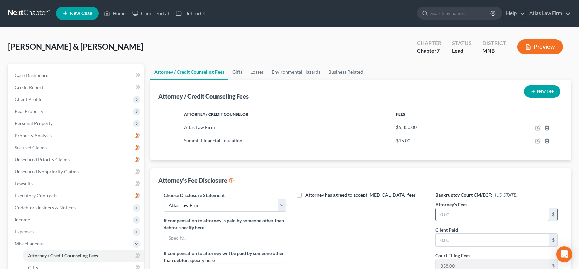
click at [495, 217] on input "text" at bounding box center [492, 214] width 114 height 13
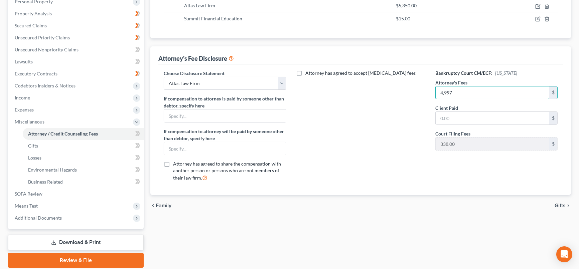
scroll to position [145, 0]
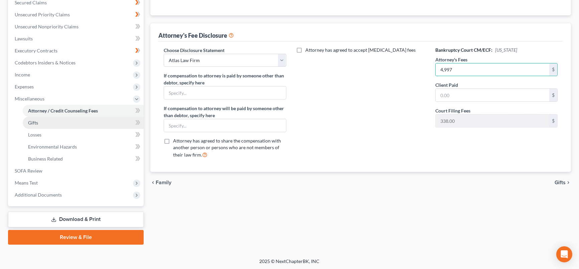
click at [95, 118] on link "Gifts" at bounding box center [83, 123] width 121 height 12
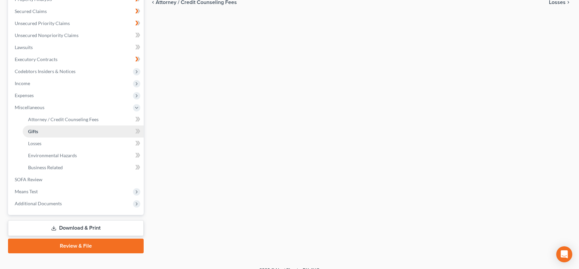
scroll to position [145, 0]
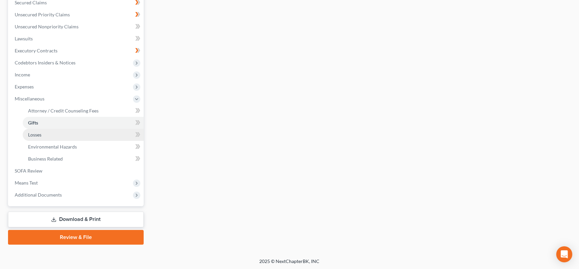
click at [96, 131] on link "Losses" at bounding box center [83, 135] width 121 height 12
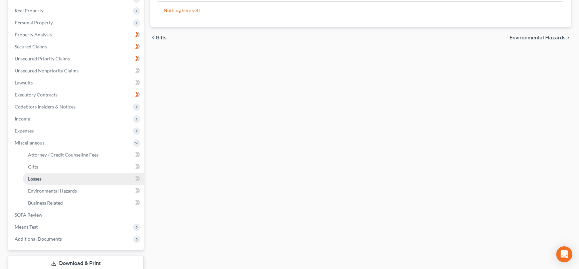
scroll to position [145, 0]
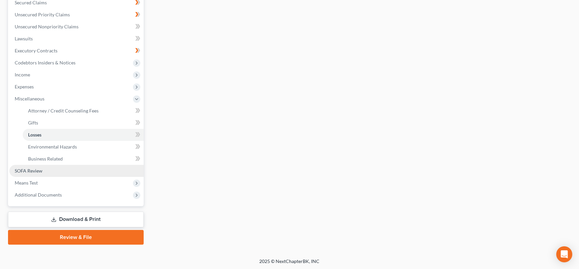
click at [86, 165] on link "SOFA Review" at bounding box center [76, 171] width 134 height 12
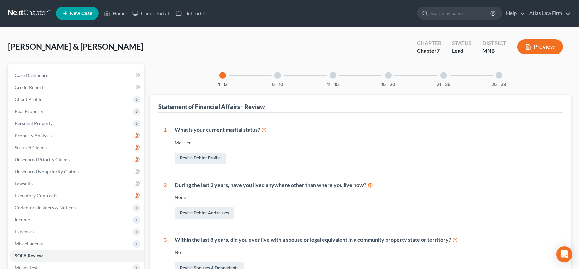
scroll to position [74, 0]
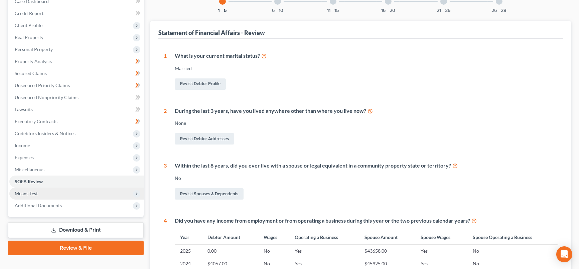
click at [66, 195] on span "Means Test" at bounding box center [76, 194] width 134 height 12
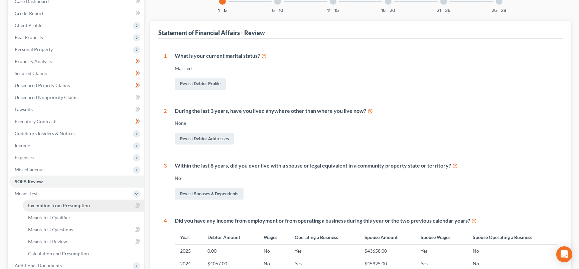
click at [103, 206] on link "Exemption from Presumption" at bounding box center [83, 206] width 121 height 12
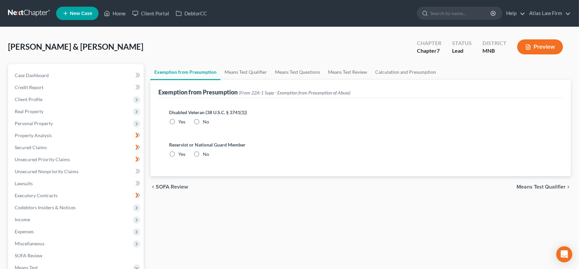
click at [203, 121] on label "No" at bounding box center [206, 122] width 6 height 7
click at [205, 121] on input "No" at bounding box center [207, 121] width 4 height 4
click at [203, 155] on label "No" at bounding box center [206, 154] width 6 height 7
click at [205, 155] on input "No" at bounding box center [207, 153] width 4 height 4
click at [532, 186] on span "Means Test Qualifier" at bounding box center [540, 186] width 49 height 5
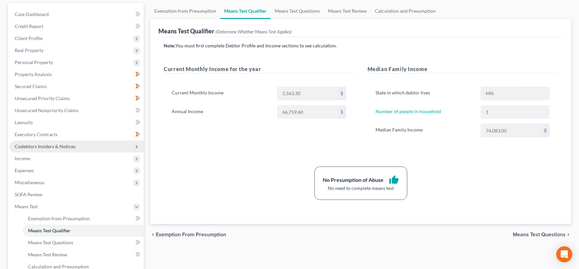
scroll to position [74, 0]
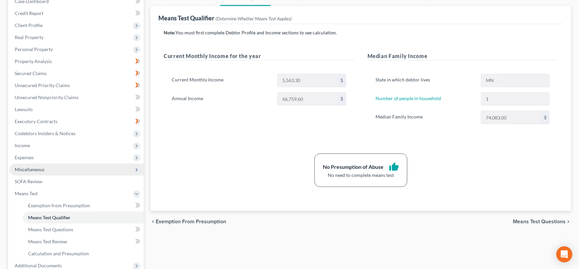
click at [34, 169] on span "Miscellaneous" at bounding box center [30, 170] width 30 height 6
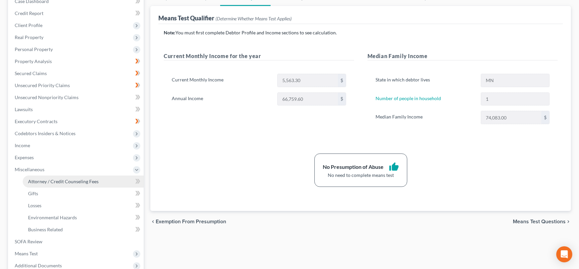
click at [45, 182] on span "Attorney / Credit Counseling Fees" at bounding box center [63, 182] width 70 height 6
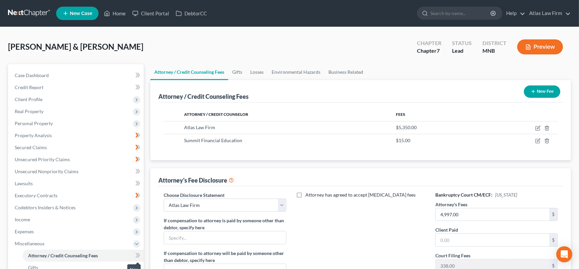
click at [136, 255] on icon at bounding box center [137, 255] width 5 height 8
click at [117, 10] on link "Home" at bounding box center [114, 13] width 28 height 12
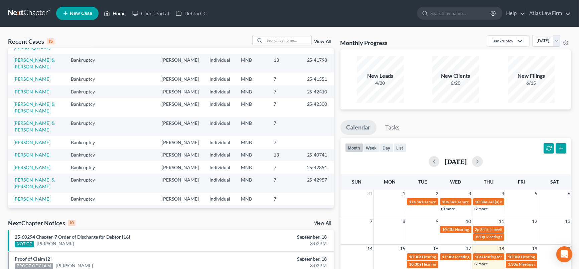
scroll to position [74, 0]
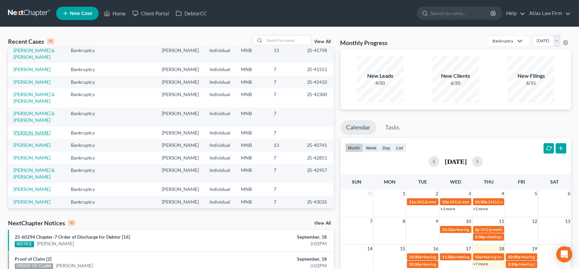
click at [38, 136] on link "[PERSON_NAME]" at bounding box center [31, 133] width 37 height 6
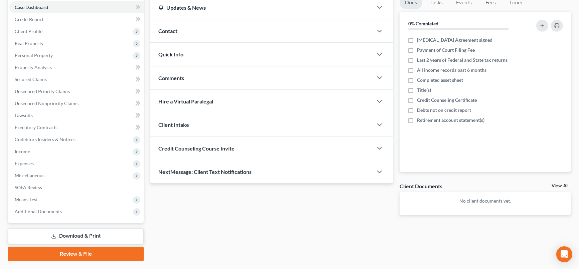
scroll to position [85, 0]
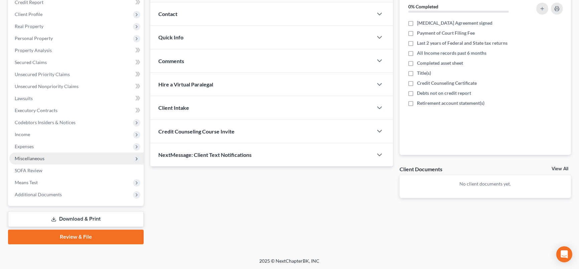
click at [41, 160] on span "Miscellaneous" at bounding box center [30, 159] width 30 height 6
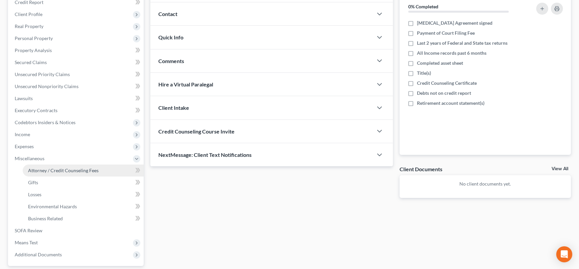
click at [51, 172] on link "Attorney / Credit Counseling Fees" at bounding box center [83, 171] width 121 height 12
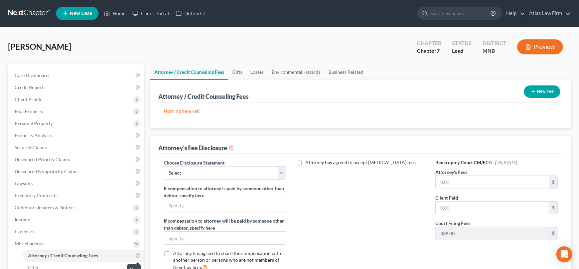
drag, startPoint x: 136, startPoint y: 254, endPoint x: 429, endPoint y: 204, distance: 297.0
click at [136, 254] on icon at bounding box center [137, 255] width 5 height 8
click at [480, 185] on input "text" at bounding box center [492, 182] width 114 height 13
click at [504, 182] on input "text" at bounding box center [492, 182] width 114 height 13
click at [500, 207] on input "text" at bounding box center [492, 208] width 114 height 13
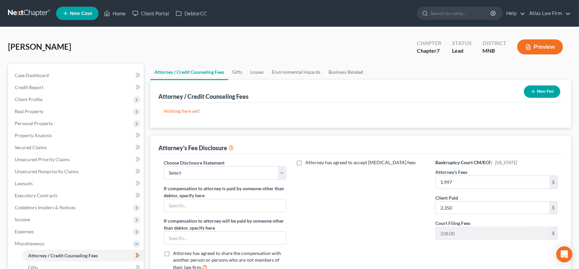
click at [546, 90] on button "New Fee" at bounding box center [542, 91] width 36 height 12
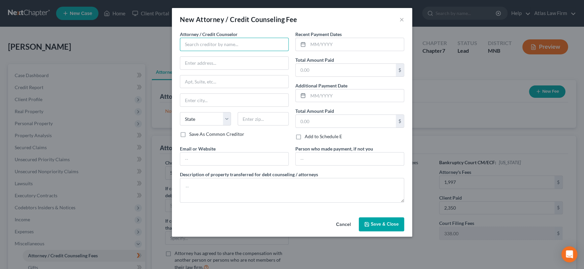
click at [276, 42] on input "text" at bounding box center [234, 44] width 109 height 13
click at [207, 53] on div "Atlas Law Firm" at bounding box center [219, 56] width 69 height 7
click at [323, 45] on input "text" at bounding box center [356, 44] width 96 height 13
click at [333, 67] on input "text" at bounding box center [346, 70] width 100 height 13
click at [395, 228] on button "Save & Close" at bounding box center [381, 224] width 45 height 14
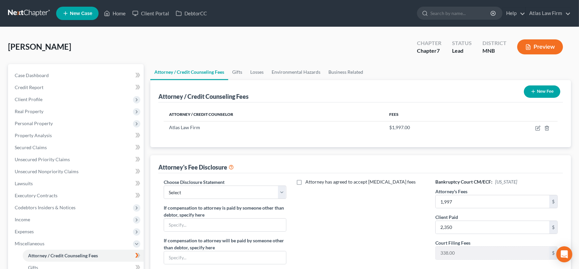
click at [535, 92] on icon "button" at bounding box center [532, 91] width 5 height 5
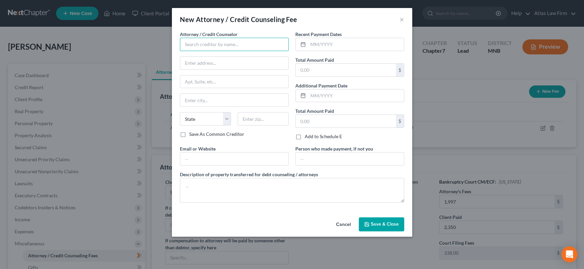
click at [220, 42] on input "text" at bounding box center [234, 44] width 109 height 13
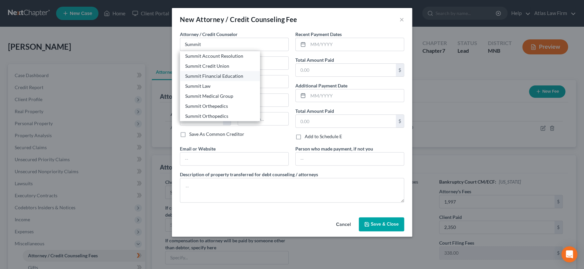
click at [235, 75] on div "Summit Financial Education" at bounding box center [219, 76] width 69 height 7
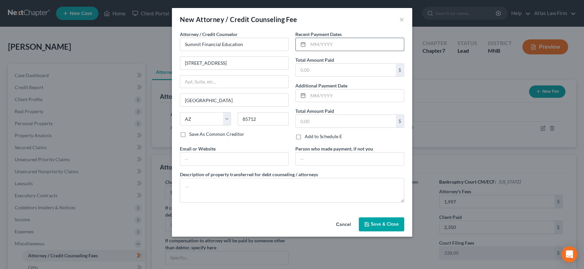
drag, startPoint x: 339, startPoint y: 46, endPoint x: 345, endPoint y: 46, distance: 6.0
click at [339, 46] on input "text" at bounding box center [356, 44] width 96 height 13
click at [361, 70] on input "text" at bounding box center [346, 70] width 100 height 13
click at [393, 228] on button "Save & Close" at bounding box center [381, 224] width 45 height 14
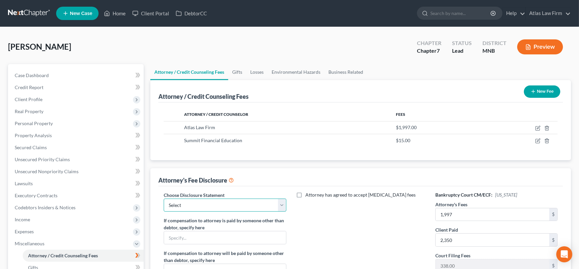
drag, startPoint x: 282, startPoint y: 205, endPoint x: 239, endPoint y: 210, distance: 43.3
click at [282, 205] on select "Select Atlas Law Firm" at bounding box center [225, 205] width 122 height 13
click at [164, 199] on select "Select Atlas Law Firm" at bounding box center [225, 205] width 122 height 13
click at [534, 47] on button "Preview" at bounding box center [540, 46] width 46 height 15
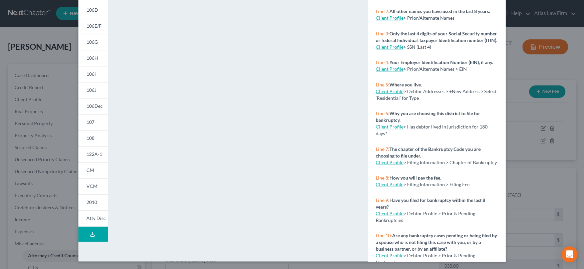
scroll to position [101, 0]
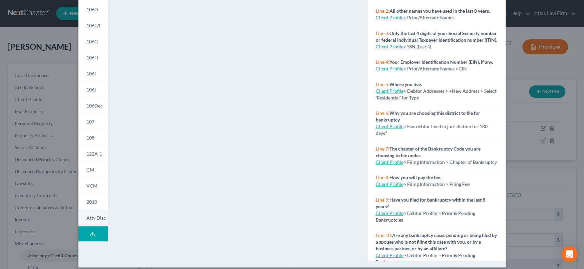
click at [99, 216] on span "Atty Disc" at bounding box center [95, 218] width 19 height 6
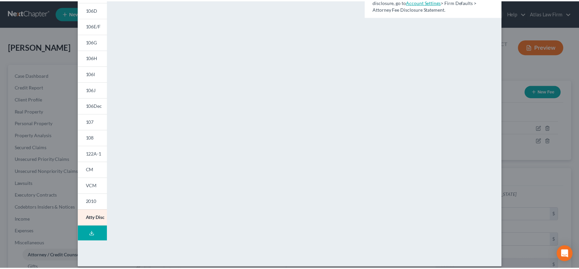
scroll to position [0, 0]
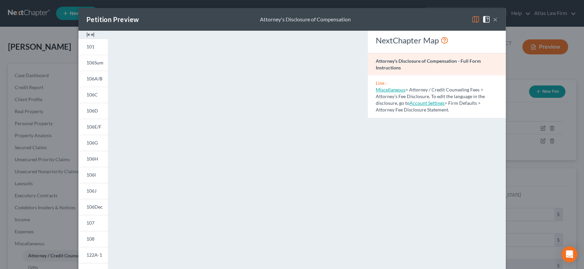
click at [494, 21] on button "×" at bounding box center [495, 19] width 5 height 8
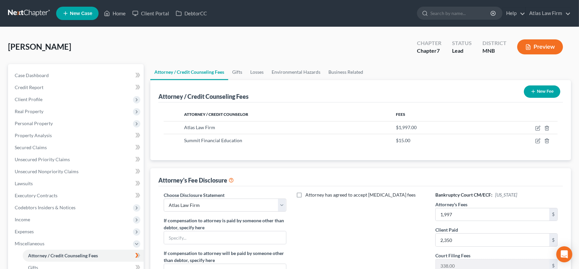
scroll to position [74, 0]
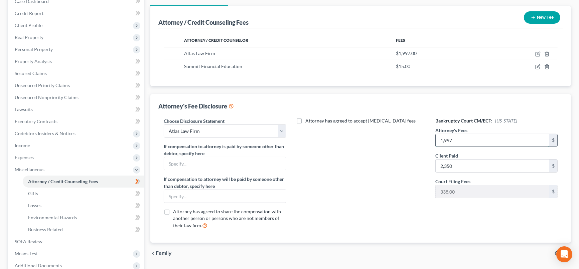
click at [489, 137] on input "1,997" at bounding box center [492, 140] width 114 height 13
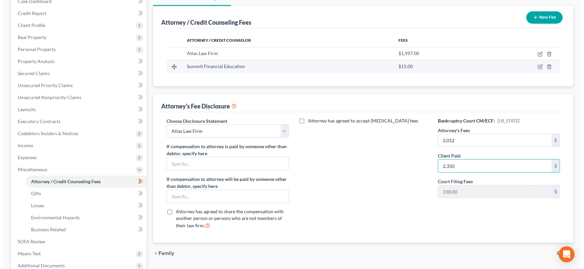
scroll to position [0, 0]
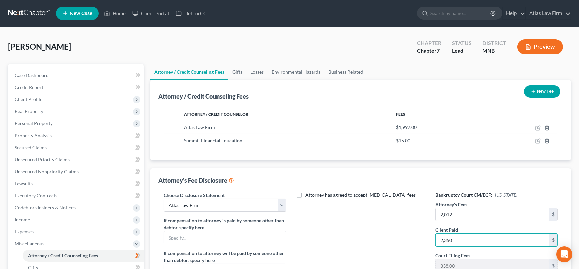
click at [537, 45] on button "Preview" at bounding box center [540, 46] width 46 height 15
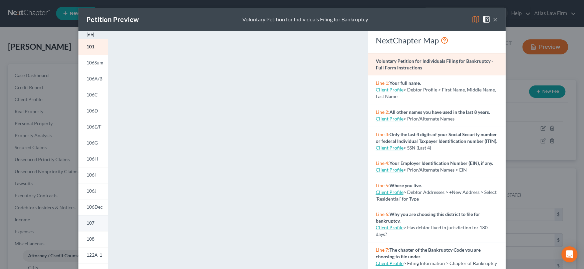
scroll to position [108, 0]
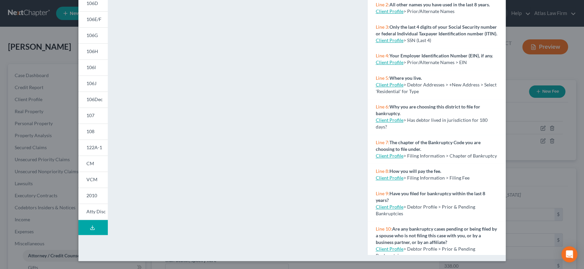
drag, startPoint x: 95, startPoint y: 214, endPoint x: 251, endPoint y: 171, distance: 162.1
click at [95, 214] on link "Atty Disc" at bounding box center [92, 212] width 29 height 16
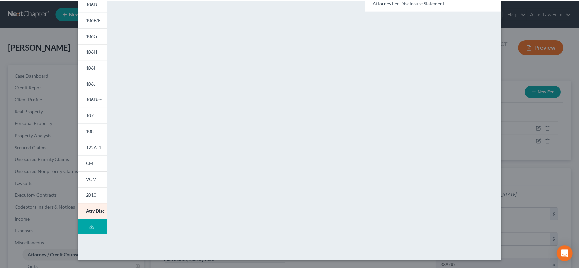
scroll to position [0, 0]
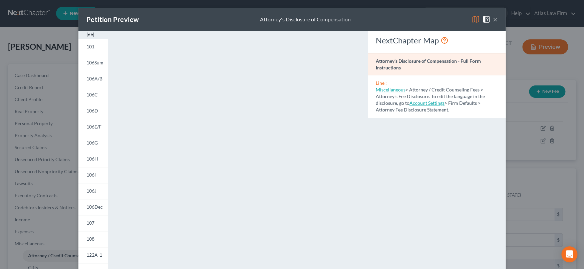
click at [495, 19] on div "Petition Preview Attorney's Disclosure of Compensation ×" at bounding box center [291, 19] width 427 height 23
click at [493, 20] on button "×" at bounding box center [495, 19] width 5 height 8
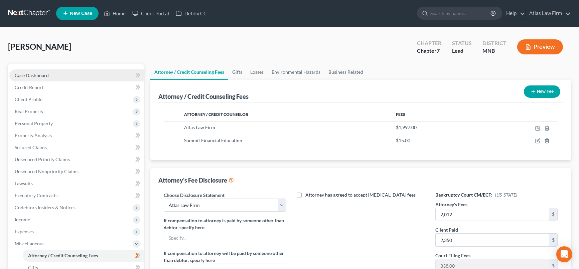
click at [39, 75] on span "Case Dashboard" at bounding box center [32, 75] width 34 height 6
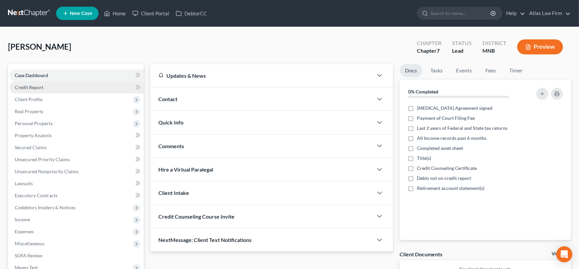
click at [42, 86] on span "Credit Report" at bounding box center [29, 87] width 29 height 6
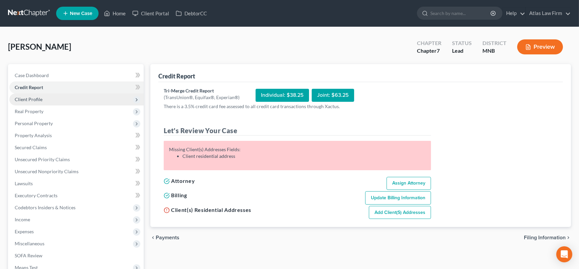
click at [43, 97] on span "Client Profile" at bounding box center [76, 99] width 134 height 12
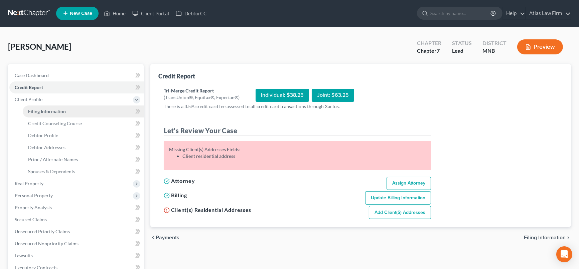
click at [52, 113] on span "Filing Information" at bounding box center [47, 112] width 38 height 6
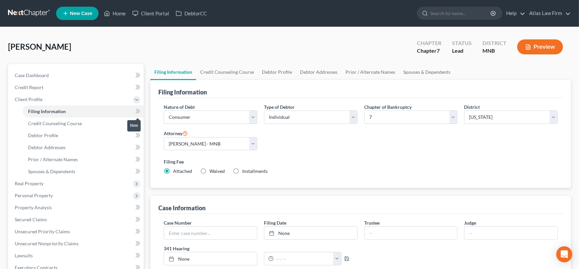
click at [138, 112] on icon at bounding box center [138, 111] width 3 height 5
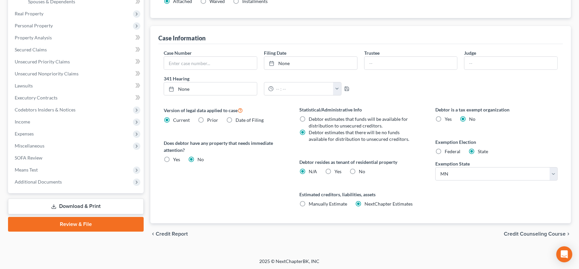
click at [444, 150] on label "Federal" at bounding box center [452, 151] width 16 height 7
click at [447, 150] on input "Federal" at bounding box center [449, 150] width 4 height 4
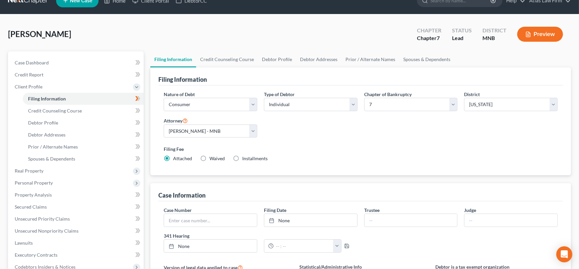
scroll to position [0, 0]
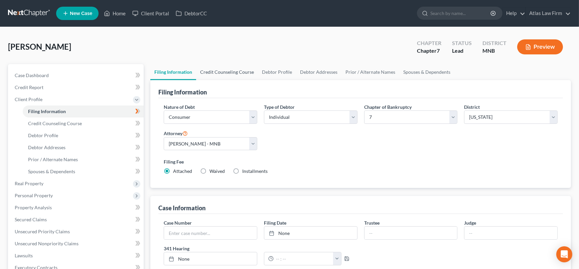
click at [227, 72] on link "Credit Counseling Course" at bounding box center [227, 72] width 62 height 16
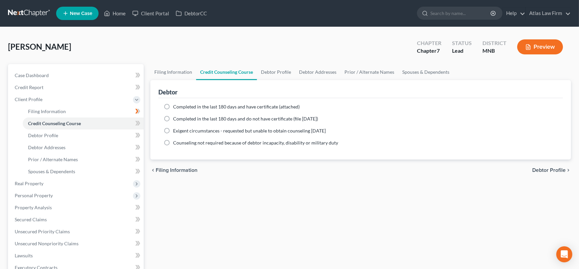
click at [173, 107] on label "Completed in the last 180 days and have certificate (attached)" at bounding box center [236, 107] width 127 height 7
click at [176, 107] on input "Completed in the last 180 days and have certificate (attached)" at bounding box center [178, 106] width 4 height 4
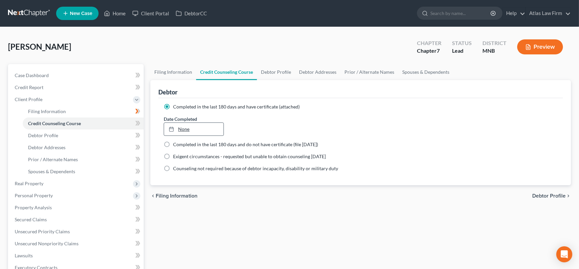
click at [191, 130] on link "None" at bounding box center [193, 129] width 59 height 13
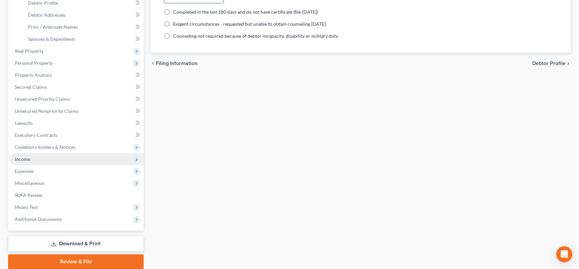
scroll to position [157, 0]
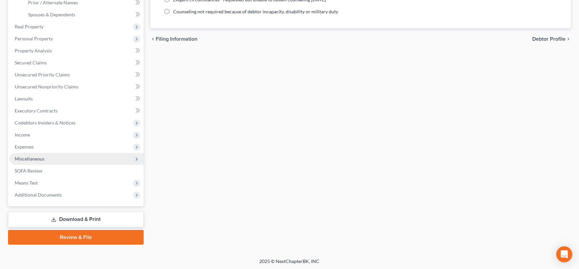
click at [33, 159] on span "Miscellaneous" at bounding box center [30, 159] width 30 height 6
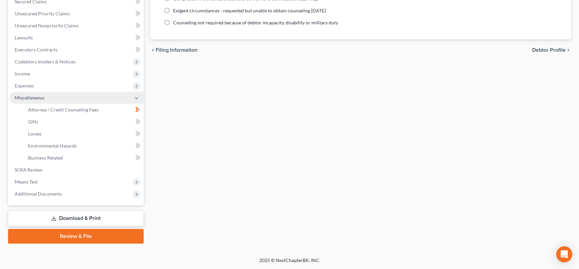
scroll to position [145, 0]
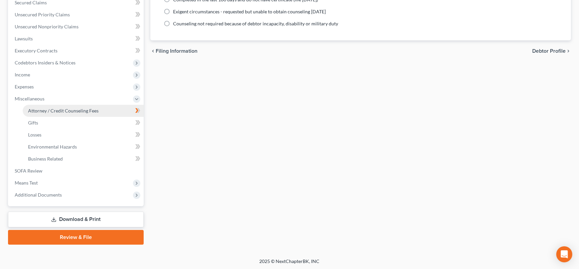
click at [74, 108] on span "Attorney / Credit Counseling Fees" at bounding box center [63, 111] width 70 height 6
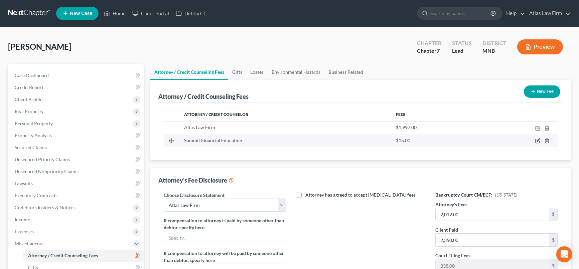
click at [538, 138] on icon "button" at bounding box center [537, 140] width 5 height 5
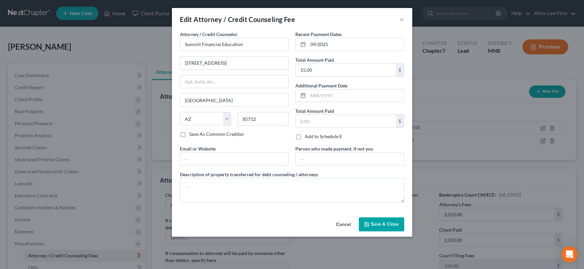
click at [384, 224] on span "Save & Close" at bounding box center [385, 224] width 28 height 6
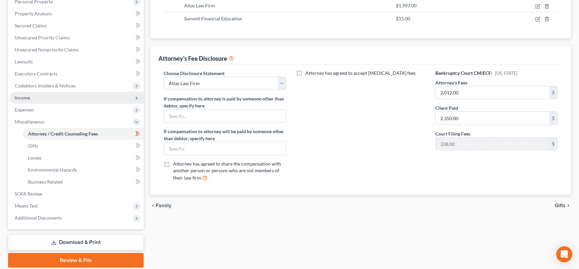
scroll to position [145, 0]
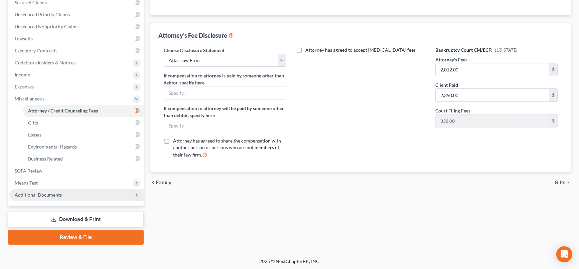
click at [58, 195] on span "Additional Documents" at bounding box center [38, 195] width 47 height 6
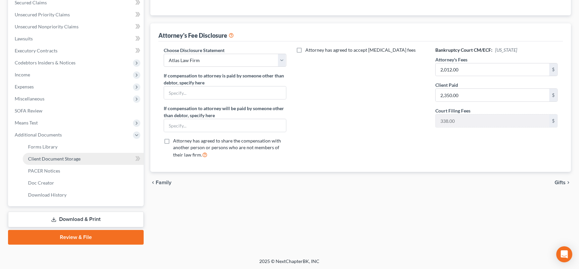
click at [71, 158] on span "Client Document Storage" at bounding box center [54, 159] width 52 height 6
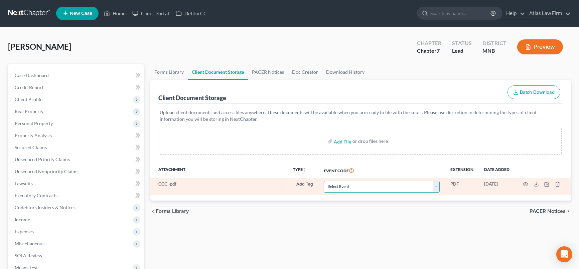
click at [436, 189] on select "Select Event Chapter 13 Plan Credit Counseling Certificate for Debtor Credit Co…" at bounding box center [382, 187] width 116 height 12
click at [324, 181] on select "Select Event Chapter 13 Plan Credit Counseling Certificate for Debtor Credit Co…" at bounding box center [382, 187] width 116 height 12
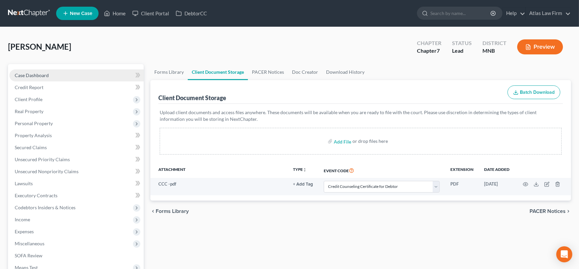
click at [50, 74] on link "Case Dashboard" at bounding box center [76, 75] width 134 height 12
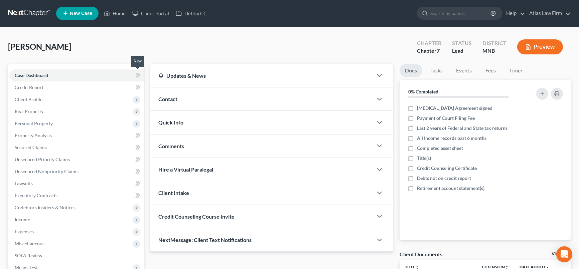
click at [138, 74] on icon at bounding box center [136, 75] width 3 height 5
click at [44, 90] on link "Credit Report" at bounding box center [76, 87] width 134 height 12
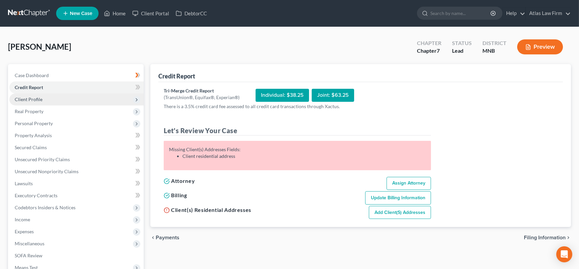
click at [79, 99] on span "Client Profile" at bounding box center [76, 99] width 134 height 12
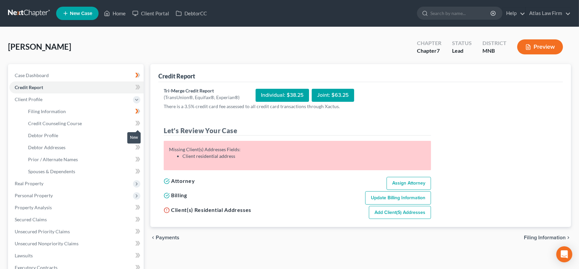
click at [139, 123] on icon at bounding box center [138, 123] width 3 height 5
click at [110, 121] on link "Credit Counseling Course" at bounding box center [83, 124] width 121 height 12
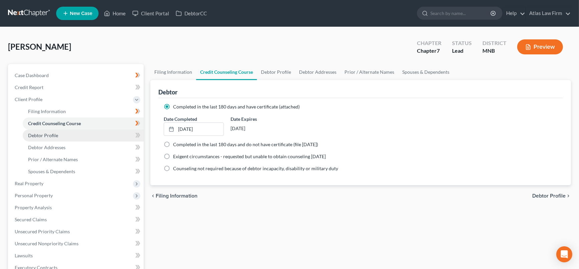
click at [111, 138] on link "Debtor Profile" at bounding box center [83, 136] width 121 height 12
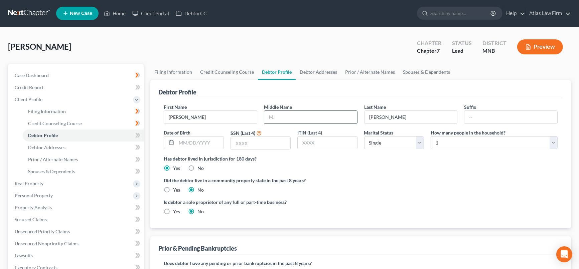
click at [301, 117] on input "text" at bounding box center [310, 117] width 93 height 13
click at [307, 115] on input "text" at bounding box center [310, 117] width 93 height 13
click at [203, 143] on input "text" at bounding box center [199, 143] width 47 height 13
click at [265, 141] on input "text" at bounding box center [260, 143] width 59 height 13
click at [281, 144] on input "text" at bounding box center [260, 143] width 59 height 13
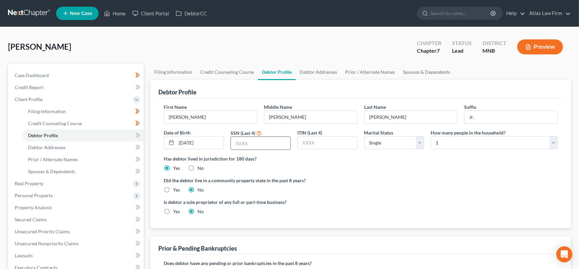
click at [281, 144] on input "text" at bounding box center [260, 143] width 59 height 13
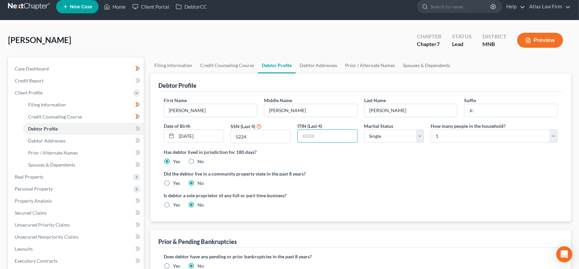
scroll to position [74, 0]
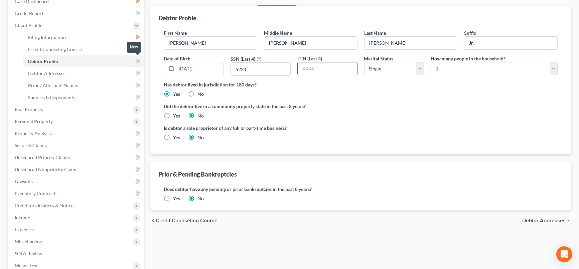
drag, startPoint x: 138, startPoint y: 60, endPoint x: 298, endPoint y: 62, distance: 160.3
click at [138, 61] on icon at bounding box center [137, 61] width 5 height 8
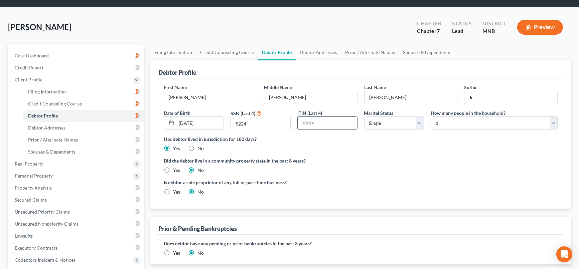
scroll to position [0, 0]
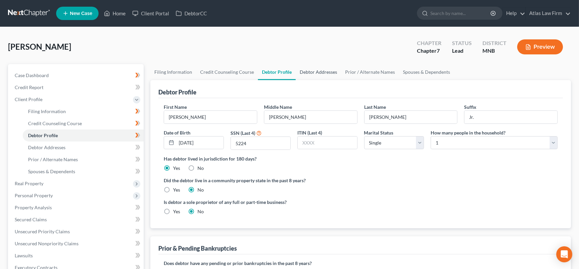
click at [331, 73] on link "Debtor Addresses" at bounding box center [317, 72] width 45 height 16
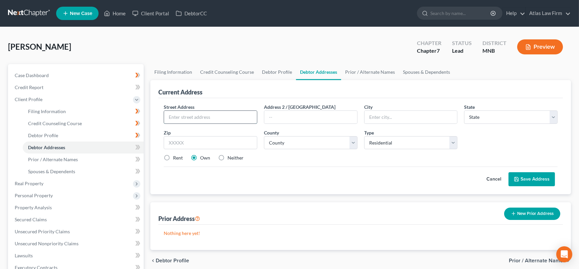
click at [244, 116] on input "text" at bounding box center [210, 117] width 93 height 13
click at [173, 157] on label "Rent" at bounding box center [178, 158] width 10 height 7
click at [176, 157] on input "Rent" at bounding box center [178, 157] width 4 height 4
click at [522, 211] on button "New Prior Address" at bounding box center [532, 214] width 56 height 12
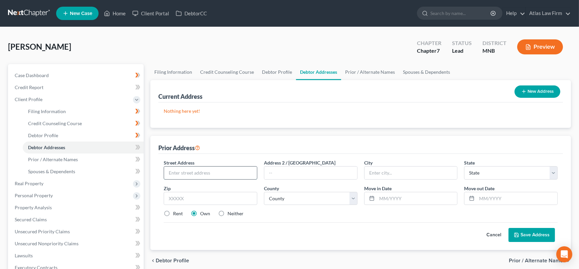
click at [218, 169] on input "text" at bounding box center [210, 173] width 93 height 13
click at [173, 212] on label "Rent" at bounding box center [178, 213] width 10 height 7
click at [176, 212] on input "Rent" at bounding box center [178, 212] width 4 height 4
click at [533, 232] on button "Save Address" at bounding box center [531, 235] width 46 height 14
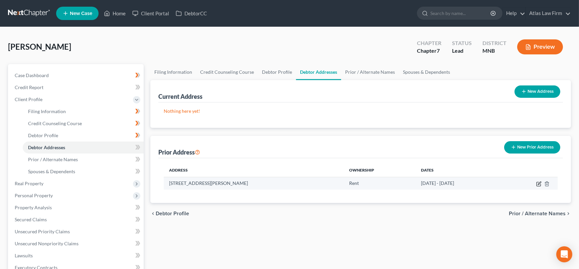
click at [539, 185] on icon "button" at bounding box center [538, 183] width 5 height 5
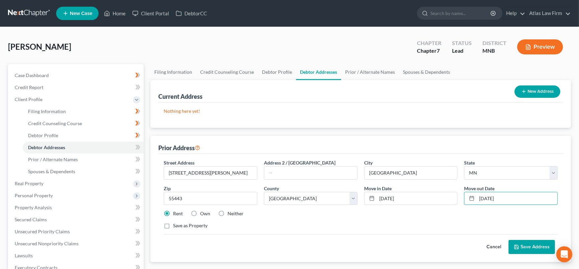
drag, startPoint x: 533, startPoint y: 197, endPoint x: 474, endPoint y: 190, distance: 59.5
click at [474, 189] on div "Move out Date * [DATE]" at bounding box center [510, 195] width 100 height 20
drag, startPoint x: 413, startPoint y: 199, endPoint x: 365, endPoint y: 192, distance: 49.2
click at [365, 192] on div "[DATE]" at bounding box center [410, 198] width 93 height 13
drag, startPoint x: 435, startPoint y: 172, endPoint x: 344, endPoint y: 168, distance: 91.6
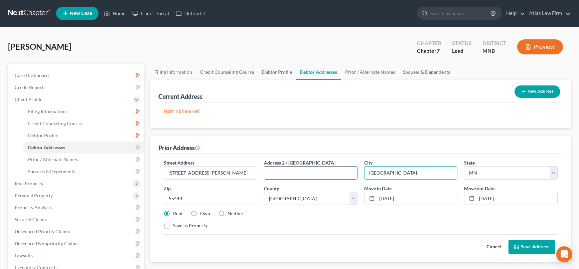
click at [344, 168] on div "Street Address * [STREET_ADDRESS][PERSON_NAME] * [GEOGRAPHIC_DATA] * State [US_…" at bounding box center [360, 196] width 400 height 75
click at [451, 108] on p "Nothing here yet!" at bounding box center [361, 111] width 394 height 7
click at [538, 246] on button "Save Address" at bounding box center [531, 247] width 46 height 14
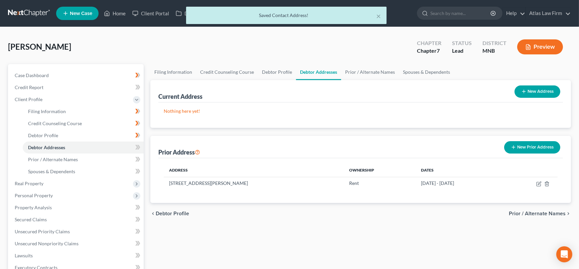
click at [533, 90] on button "New Address" at bounding box center [537, 91] width 46 height 12
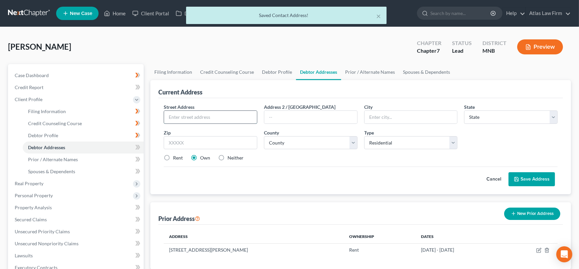
click at [208, 120] on input "text" at bounding box center [210, 117] width 93 height 13
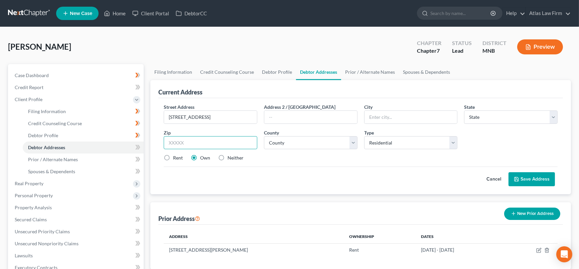
click at [220, 143] on input "text" at bounding box center [210, 142] width 93 height 13
click at [280, 145] on select "County" at bounding box center [310, 142] width 93 height 13
click at [264, 136] on select "County [GEOGRAPHIC_DATA] [GEOGRAPHIC_DATA] [GEOGRAPHIC_DATA] [GEOGRAPHIC_DATA] …" at bounding box center [310, 142] width 93 height 13
click at [173, 158] on label "Rent" at bounding box center [178, 158] width 10 height 7
click at [176, 158] on input "Rent" at bounding box center [178, 157] width 4 height 4
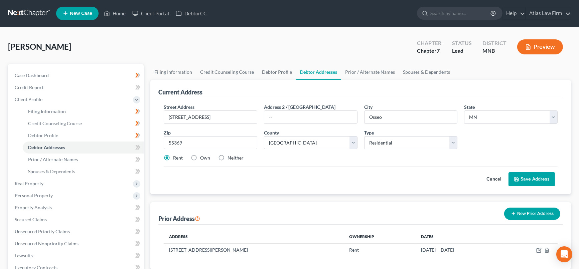
click at [531, 179] on button "Save Address" at bounding box center [531, 179] width 46 height 14
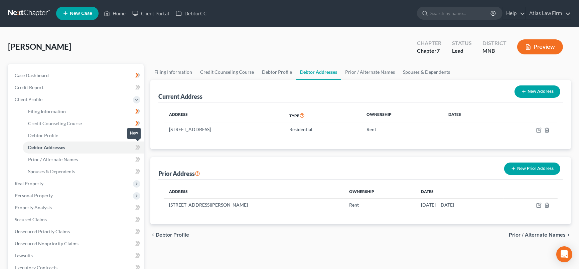
click at [137, 144] on icon at bounding box center [137, 147] width 5 height 8
click at [118, 158] on link "Prior / Alternate Names" at bounding box center [83, 160] width 121 height 12
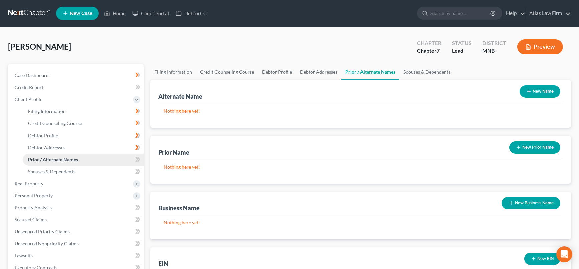
click at [117, 161] on link "Prior / Alternate Names" at bounding box center [83, 160] width 121 height 12
click at [116, 171] on link "Spouses & Dependents" at bounding box center [83, 172] width 121 height 12
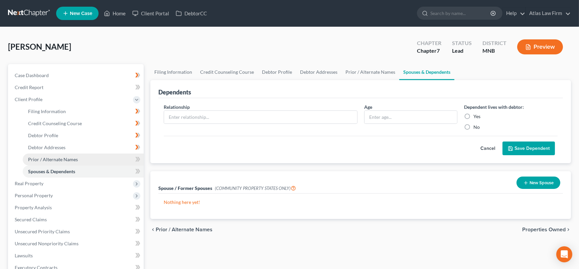
click at [115, 160] on link "Prior / Alternate Names" at bounding box center [83, 160] width 121 height 12
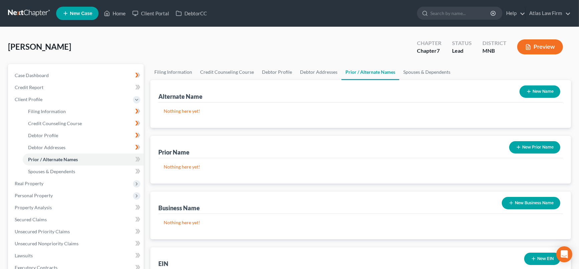
click at [519, 202] on button "New Business Name" at bounding box center [530, 203] width 58 height 12
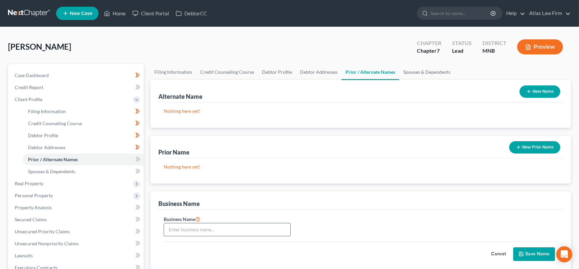
click at [196, 229] on input "text" at bounding box center [227, 229] width 126 height 13
click at [542, 250] on button "Save Name" at bounding box center [534, 254] width 42 height 14
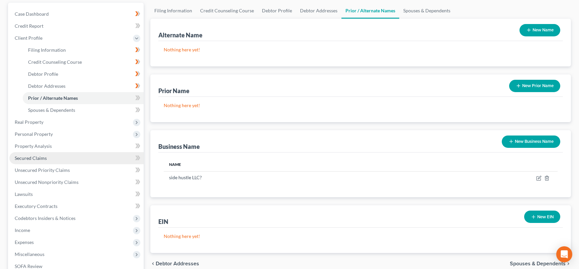
scroll to position [74, 0]
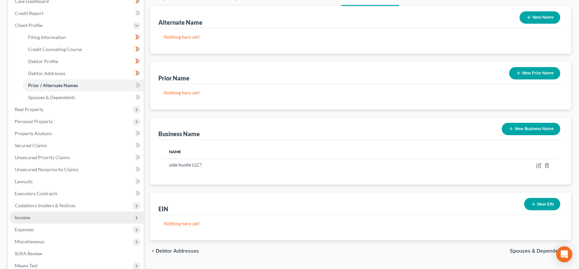
click at [62, 219] on span "Income" at bounding box center [76, 218] width 134 height 12
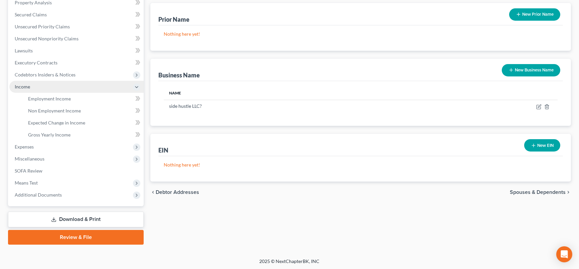
scroll to position [0, 0]
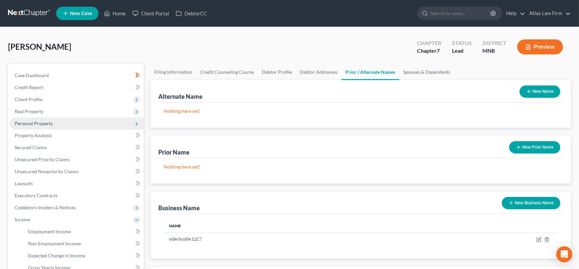
click at [51, 126] on span "Personal Property" at bounding box center [76, 124] width 134 height 12
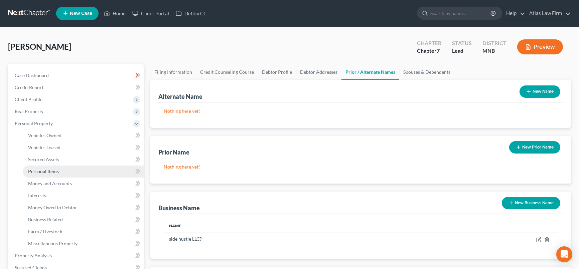
click at [64, 171] on link "Personal Items" at bounding box center [83, 172] width 121 height 12
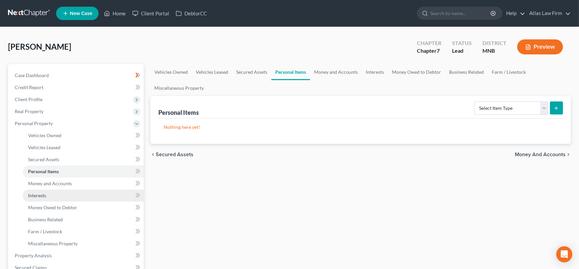
click at [63, 196] on link "Interests" at bounding box center [83, 196] width 121 height 12
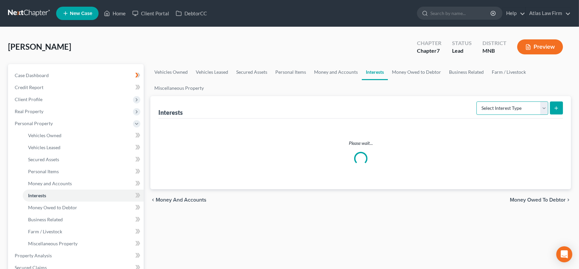
click at [543, 110] on select "Select Interest Type 401K Annuity Bond Education IRA Government Bond Government…" at bounding box center [512, 108] width 72 height 13
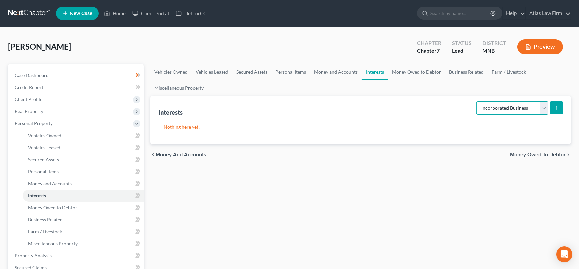
click at [477, 102] on select "Select Interest Type 401K Annuity Bond Education IRA Government Bond Government…" at bounding box center [512, 108] width 72 height 13
click at [555, 110] on icon "submit" at bounding box center [555, 108] width 5 height 5
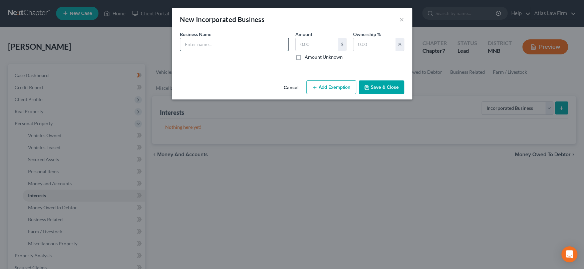
click at [250, 43] on input "text" at bounding box center [234, 44] width 108 height 13
drag, startPoint x: 231, startPoint y: 46, endPoint x: 223, endPoint y: 42, distance: 8.8
click at [231, 45] on input "100% interest in Tick Tock Locksmith, LLC" at bounding box center [234, 44] width 108 height 13
drag, startPoint x: 220, startPoint y: 43, endPoint x: 282, endPoint y: 46, distance: 62.5
click at [282, 46] on input "100% interest in Tick Tock Locksmith, LLC" at bounding box center [234, 44] width 108 height 13
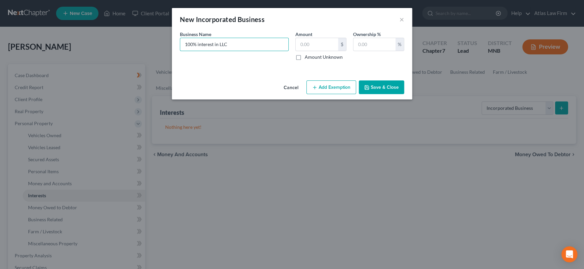
click at [379, 89] on button "Save & Close" at bounding box center [381, 87] width 45 height 14
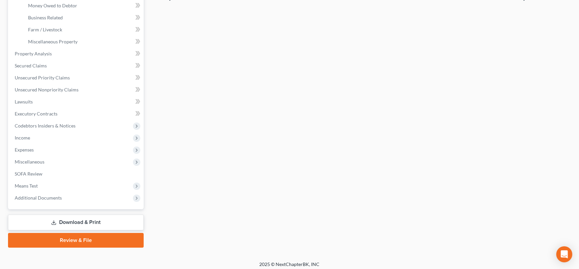
scroll to position [205, 0]
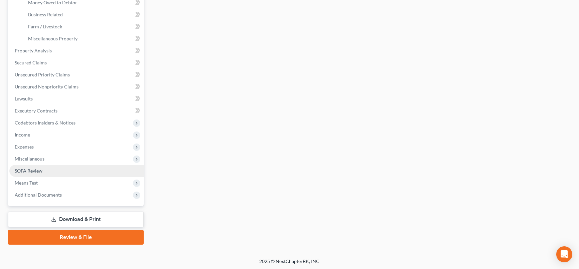
click at [41, 168] on span "SOFA Review" at bounding box center [29, 171] width 28 height 6
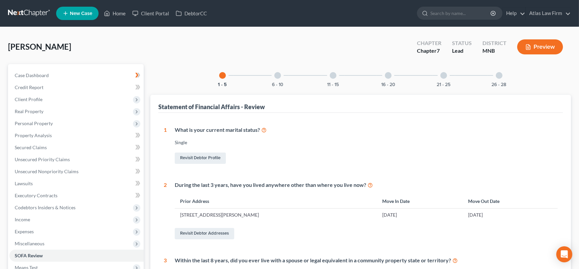
click at [500, 77] on div at bounding box center [498, 75] width 7 height 7
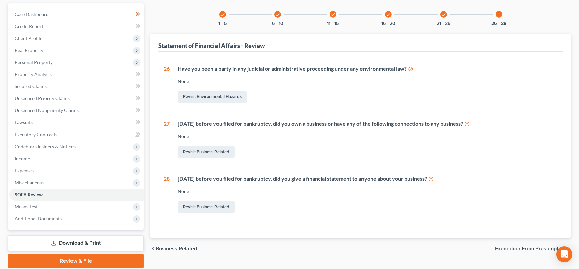
scroll to position [74, 0]
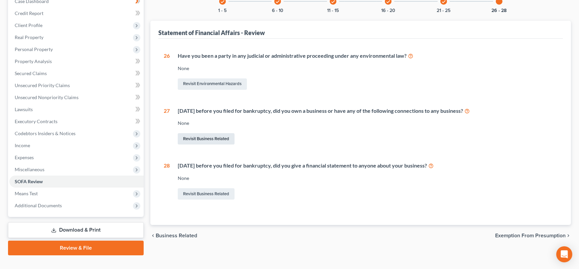
click at [212, 142] on link "Revisit Business Related" at bounding box center [206, 138] width 57 height 11
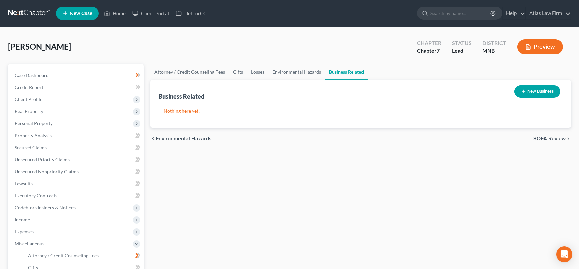
click at [547, 90] on button "New Business" at bounding box center [537, 91] width 46 height 12
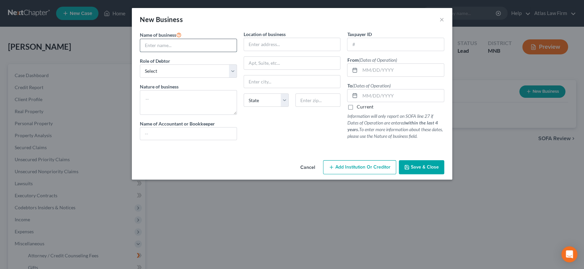
click at [175, 47] on input "text" at bounding box center [188, 45] width 96 height 13
click at [236, 69] on select "Select A member of a limited liability company (LLC) or limited liability partn…" at bounding box center [188, 70] width 97 height 13
click at [140, 64] on select "Select A member of a limited liability company (LLC) or limited liability partn…" at bounding box center [188, 70] width 97 height 13
click at [254, 46] on input "text" at bounding box center [292, 44] width 96 height 13
click at [319, 105] on input "text" at bounding box center [317, 99] width 45 height 13
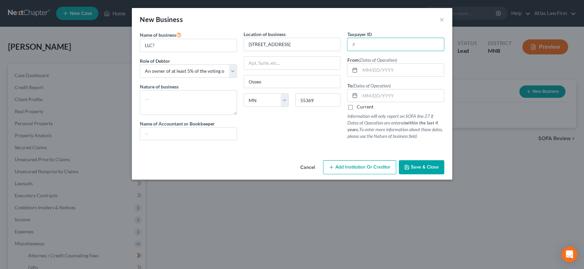
click at [418, 171] on button "Save & Close" at bounding box center [421, 167] width 45 height 14
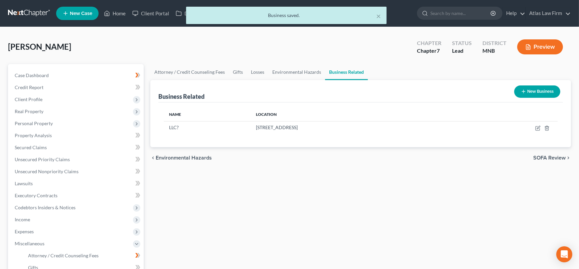
click at [302, 186] on div "Attorney / Credit Counseling Fees Gifts Losses Environmental Hazards Business R…" at bounding box center [360, 227] width 427 height 326
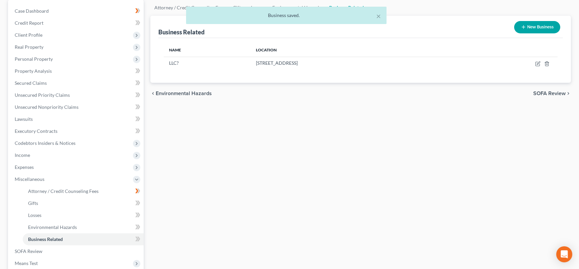
scroll to position [74, 0]
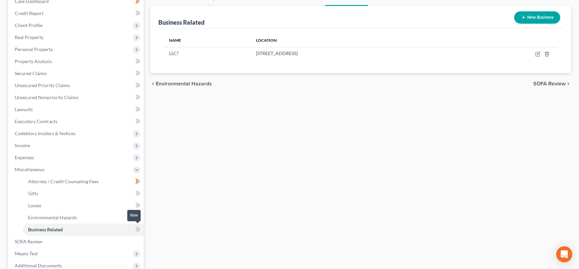
click at [139, 229] on icon at bounding box center [138, 229] width 3 height 5
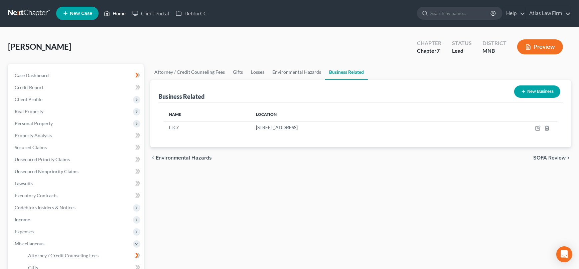
click at [121, 13] on link "Home" at bounding box center [114, 13] width 28 height 12
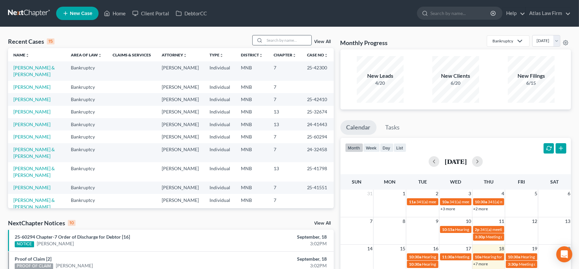
click at [289, 39] on input "search" at bounding box center [287, 40] width 47 height 10
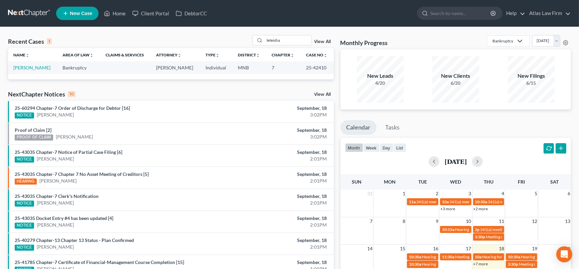
click at [36, 70] on td "[PERSON_NAME]" at bounding box center [32, 67] width 49 height 12
click at [37, 69] on link "[PERSON_NAME]" at bounding box center [31, 68] width 37 height 6
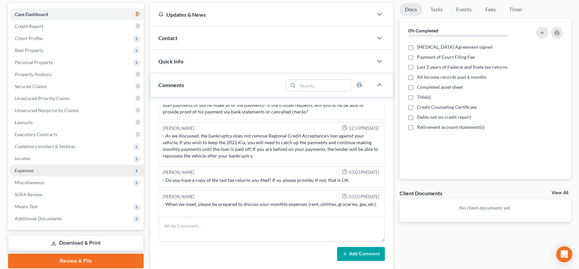
scroll to position [74, 0]
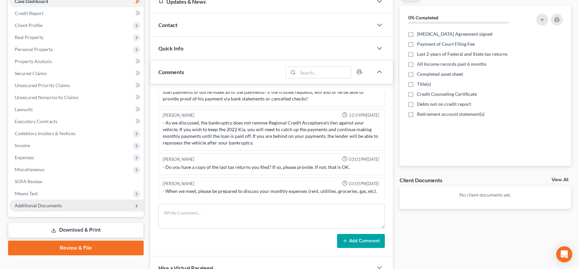
click at [44, 206] on span "Additional Documents" at bounding box center [38, 206] width 47 height 6
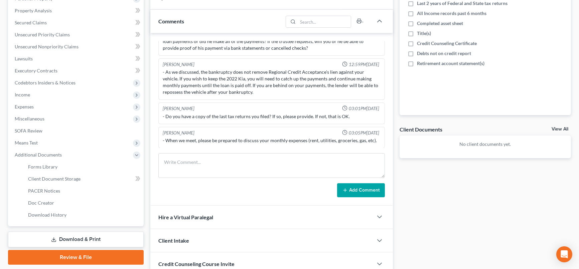
scroll to position [148, 0]
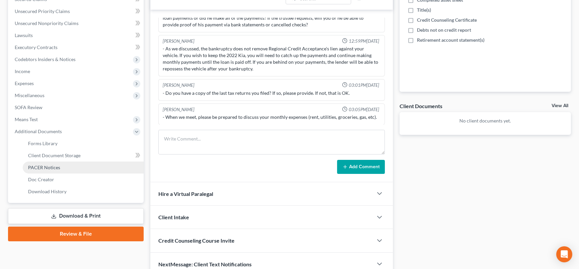
click at [67, 168] on link "PACER Notices" at bounding box center [83, 168] width 121 height 12
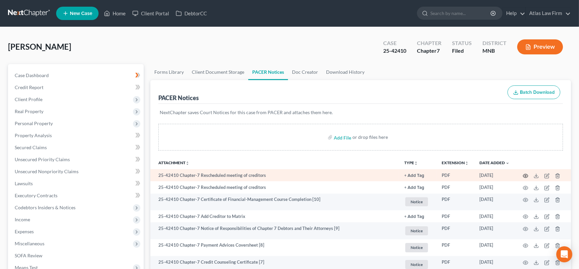
click at [525, 175] on circle "button" at bounding box center [525, 175] width 1 height 1
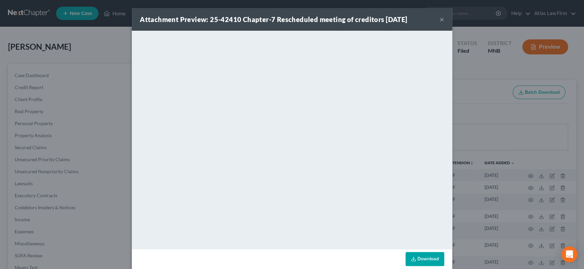
click at [440, 19] on button "×" at bounding box center [442, 19] width 5 height 8
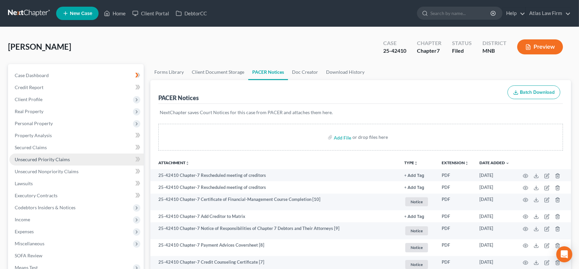
click at [63, 158] on span "Unsecured Priority Claims" at bounding box center [42, 160] width 55 height 6
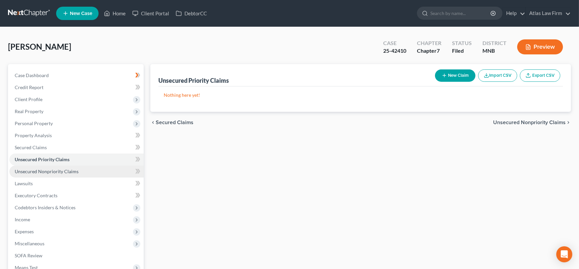
click at [70, 172] on span "Unsecured Nonpriority Claims" at bounding box center [47, 172] width 64 height 6
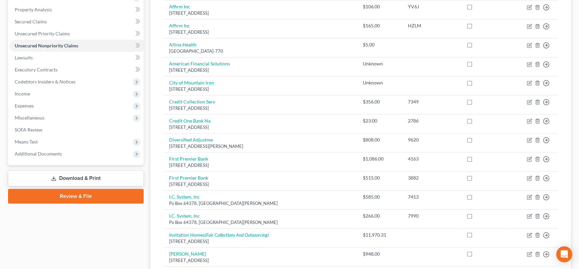
scroll to position [51, 0]
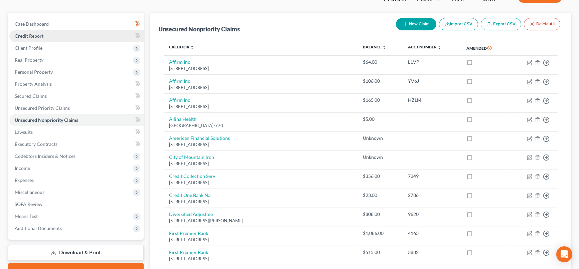
click at [33, 33] on span "Credit Report" at bounding box center [29, 36] width 29 height 6
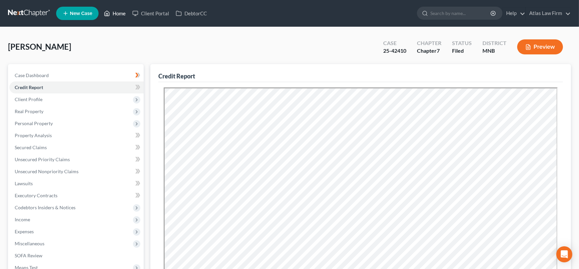
click at [125, 15] on link "Home" at bounding box center [114, 13] width 28 height 12
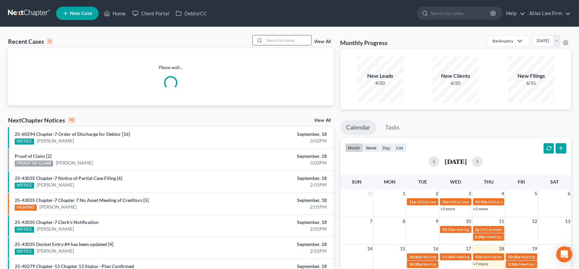
click at [268, 42] on input "search" at bounding box center [287, 40] width 47 height 10
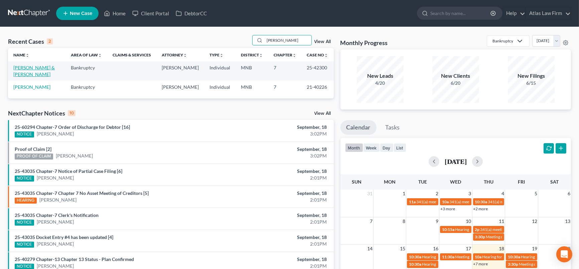
click at [17, 69] on link "[PERSON_NAME] & [PERSON_NAME]" at bounding box center [33, 71] width 41 height 12
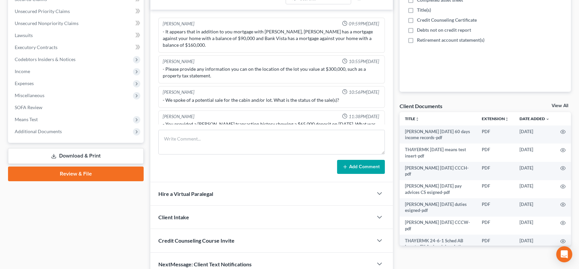
scroll to position [234, 0]
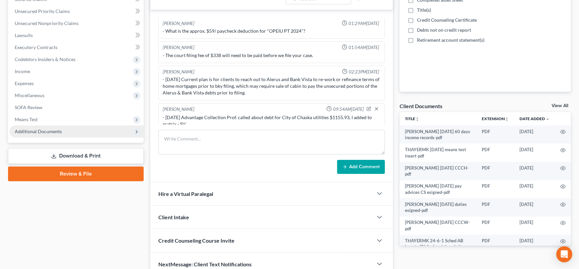
click at [58, 130] on span "Additional Documents" at bounding box center [38, 132] width 47 height 6
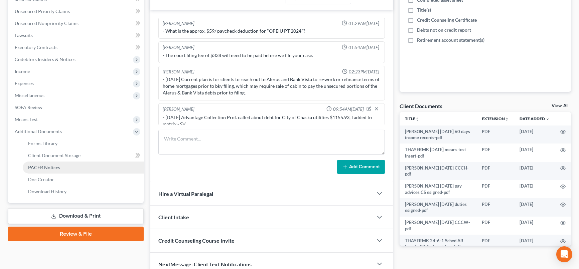
click at [46, 168] on span "PACER Notices" at bounding box center [44, 168] width 32 height 6
